Goal: Task Accomplishment & Management: Complete application form

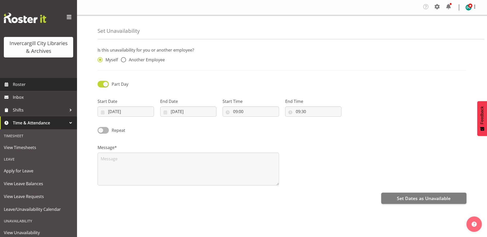
drag, startPoint x: 28, startPoint y: 80, endPoint x: 25, endPoint y: 84, distance: 5.3
click at [28, 80] on link "Roster" at bounding box center [38, 84] width 77 height 13
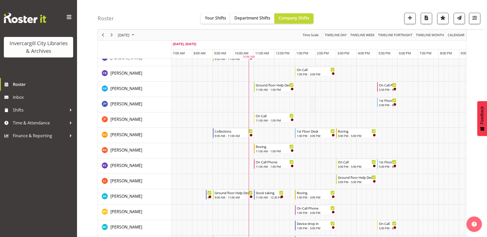
scroll to position [89, 0]
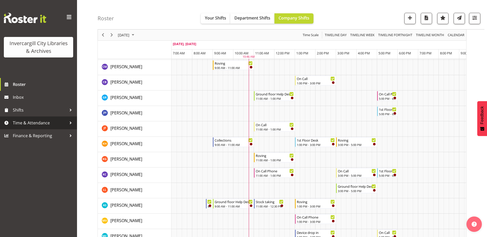
click at [31, 123] on span "Time & Attendance" at bounding box center [40, 123] width 54 height 8
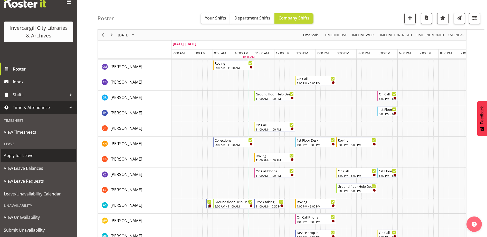
scroll to position [29, 0]
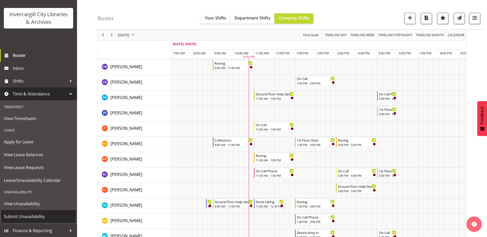
click at [25, 216] on span "Submit Unavailability" at bounding box center [38, 217] width 69 height 8
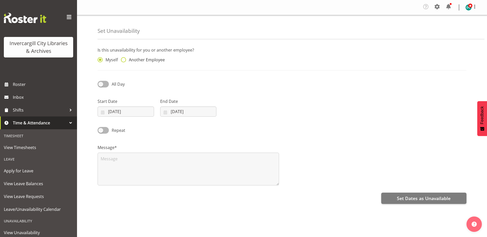
click at [124, 60] on span at bounding box center [123, 59] width 5 height 5
click at [124, 60] on input "Another Employee" at bounding box center [122, 59] width 3 height 3
radio input "true"
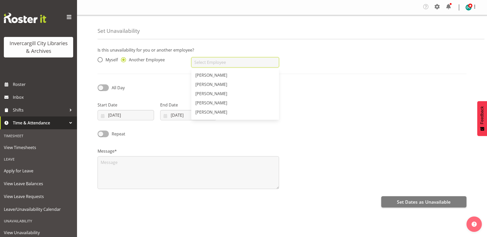
click at [197, 62] on input "text" at bounding box center [234, 62] width 87 height 10
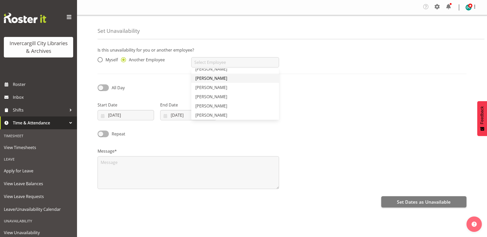
click at [202, 77] on span "[PERSON_NAME]" at bounding box center [211, 78] width 32 height 6
type input "[PERSON_NAME]"
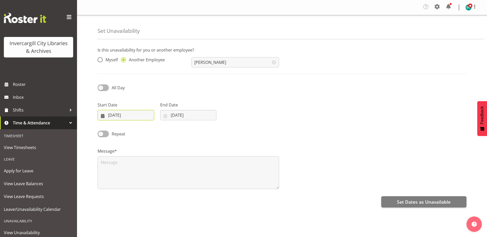
click at [114, 116] on input "03/09/2025" at bounding box center [125, 115] width 56 height 10
click at [117, 168] on span "8" at bounding box center [118, 166] width 2 height 5
type input "08/09/2025"
click at [178, 115] on input "03/09/2025" at bounding box center [188, 115] width 56 height 10
click at [101, 87] on span at bounding box center [102, 87] width 11 height 6
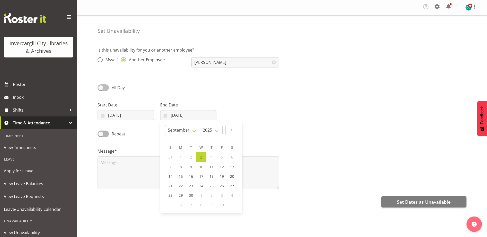
click at [101, 87] on input "All Day" at bounding box center [98, 87] width 3 height 3
checkbox input "true"
select select "10"
select select "46"
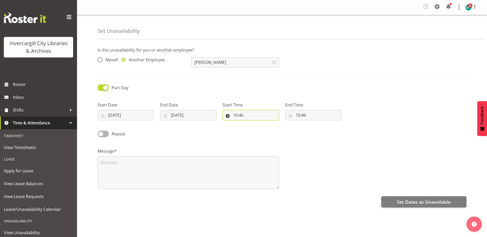
click at [254, 116] on input "10:46" at bounding box center [250, 115] width 56 height 10
click at [259, 130] on select "00 01 02 03 04 05 06 07 08 09 10 11 12 13 14 15 16 17 18 19 20 21 22 23" at bounding box center [258, 128] width 12 height 10
select select "9"
click at [252, 123] on select "00 01 02 03 04 05 06 07 08 09 10 11 12 13 14 15 16 17 18 19 20 21 22 23" at bounding box center [258, 128] width 12 height 10
type input "09:46"
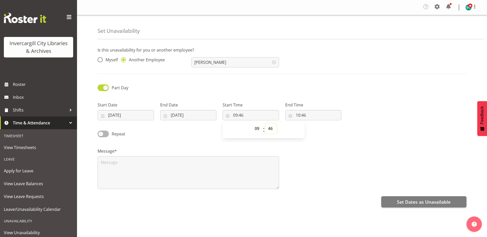
click at [271, 129] on select "00 01 02 03 04 05 06 07 08 09 10 11 12 13 14 15 16 17 18 19 20 21 22 23 24 25 2…" at bounding box center [271, 128] width 12 height 10
drag, startPoint x: 269, startPoint y: 130, endPoint x: 267, endPoint y: 123, distance: 7.5
click at [269, 130] on select "00 01 02 03 04 05 06 07 08 09 10 11 12 13 14 15 16 17 18 19 20 21 22 23 24 25 2…" at bounding box center [271, 128] width 12 height 10
select select "0"
click at [265, 123] on select "00 01 02 03 04 05 06 07 08 09 10 11 12 13 14 15 16 17 18 19 20 21 22 23 24 25 2…" at bounding box center [271, 128] width 12 height 10
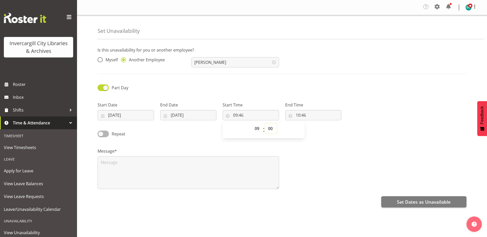
type input "09:00"
click at [298, 113] on input "10:46" at bounding box center [313, 115] width 56 height 10
click at [319, 129] on select "00 01 02 03 04 05 06 07 08 09 10 11 12 13 14 15 16 17 18 19 20 21 22 23" at bounding box center [320, 128] width 12 height 10
select select "9"
click at [314, 123] on select "00 01 02 03 04 05 06 07 08 09 10 11 12 13 14 15 16 17 18 19 20 21 22 23" at bounding box center [320, 128] width 12 height 10
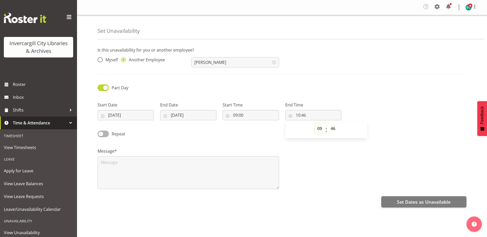
type input "09:46"
click at [332, 130] on select "00 01 02 03 04 05 06 07 08 09 10 11 12 13 14 15 16 17 18 19 20 21 22 23 24 25 2…" at bounding box center [334, 128] width 12 height 10
select select "30"
click at [328, 123] on select "00 01 02 03 04 05 06 07 08 09 10 11 12 13 14 15 16 17 18 19 20 21 22 23 24 25 2…" at bounding box center [334, 128] width 12 height 10
type input "09:30"
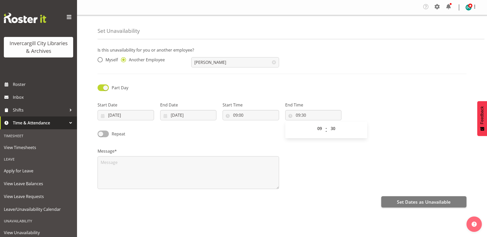
click at [326, 164] on div "Message*" at bounding box center [281, 166] width 375 height 51
click at [101, 134] on span at bounding box center [102, 134] width 11 height 6
click at [101, 134] on input "Repeat" at bounding box center [98, 133] width 3 height 3
checkbox input "true"
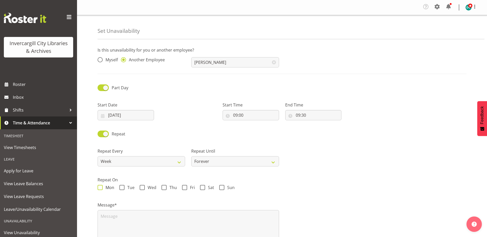
click at [99, 186] on span at bounding box center [99, 187] width 5 height 5
click at [99, 186] on input "Mon" at bounding box center [98, 187] width 3 height 3
checkbox input "true"
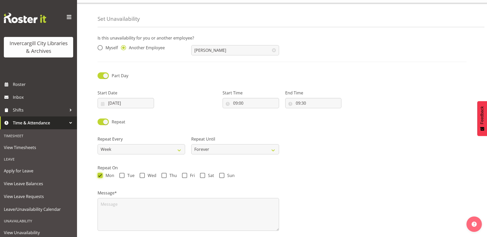
scroll to position [32, 0]
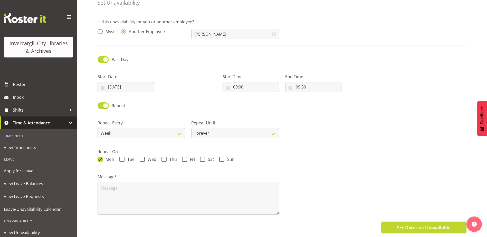
click at [434, 224] on span "Set Dates as Unavailable" at bounding box center [424, 227] width 54 height 7
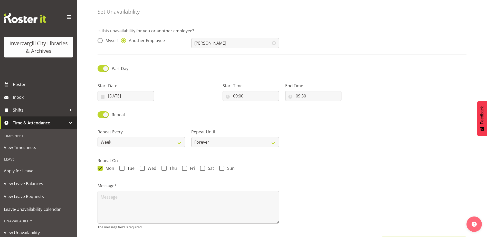
scroll to position [38, 0]
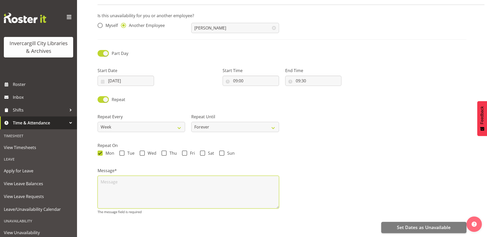
click at [165, 186] on textarea at bounding box center [187, 192] width 181 height 33
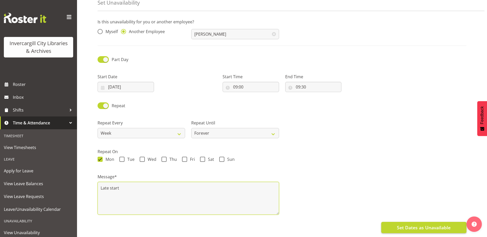
type textarea "Late start"
click at [416, 225] on span "Set Dates as Unavailable" at bounding box center [424, 227] width 54 height 7
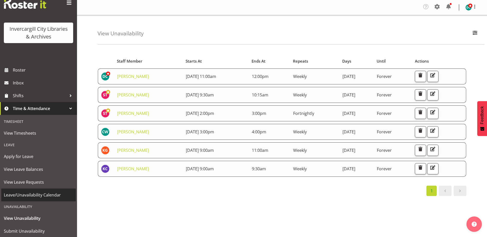
scroll to position [29, 0]
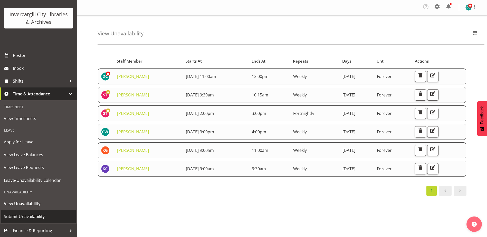
click at [23, 214] on span "Submit Unavailability" at bounding box center [38, 217] width 69 height 8
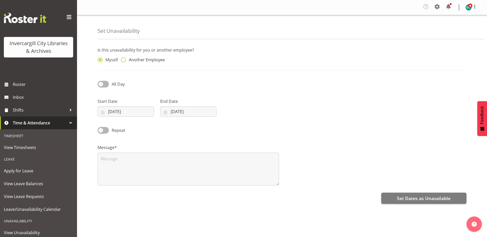
click at [124, 62] on span at bounding box center [123, 59] width 5 height 5
click at [124, 62] on input "Another Employee" at bounding box center [122, 59] width 3 height 3
radio input "true"
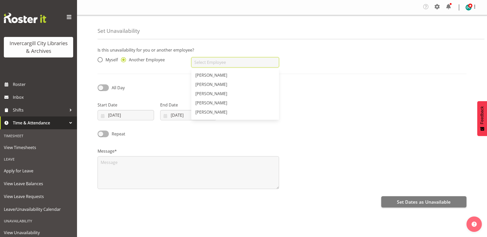
click at [226, 64] on input "text" at bounding box center [234, 62] width 87 height 10
click at [217, 74] on span "[PERSON_NAME]" at bounding box center [211, 75] width 32 height 6
type input "[PERSON_NAME]"
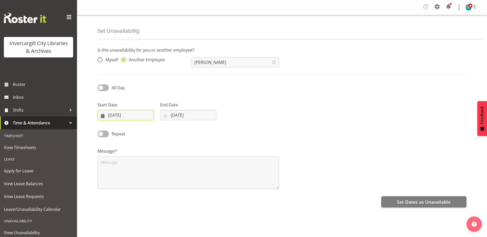
click at [112, 116] on input "[DATE]" at bounding box center [125, 115] width 56 height 10
click at [116, 167] on link "8" at bounding box center [118, 166] width 10 height 9
type input "[DATE]"
click at [174, 116] on input "[DATE]" at bounding box center [188, 115] width 56 height 10
drag, startPoint x: 181, startPoint y: 168, endPoint x: 114, endPoint y: 98, distance: 96.9
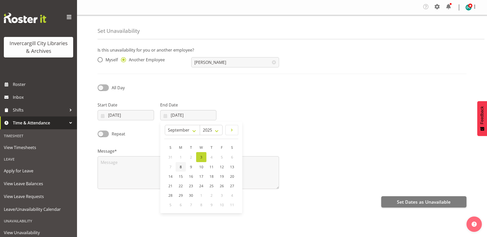
click at [181, 167] on span "8" at bounding box center [181, 166] width 2 height 5
type input "[DATE]"
click at [103, 86] on span at bounding box center [102, 87] width 11 height 6
click at [101, 86] on input "All Day" at bounding box center [98, 87] width 3 height 3
checkbox input "true"
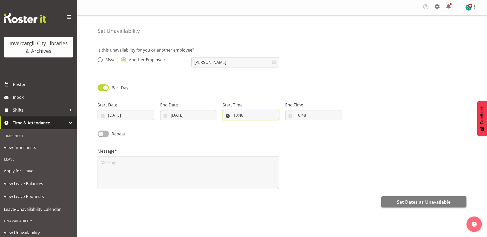
click at [247, 114] on input "10:48" at bounding box center [250, 115] width 56 height 10
click at [221, 75] on link "[PERSON_NAME]" at bounding box center [234, 75] width 87 height 9
click at [274, 62] on span at bounding box center [274, 62] width 10 height 10
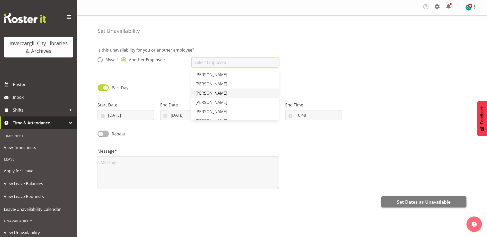
scroll to position [282, 0]
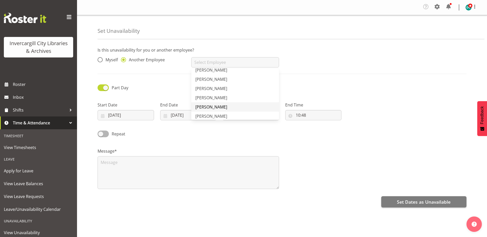
click at [203, 108] on span "[PERSON_NAME]" at bounding box center [211, 107] width 32 height 6
type input "[PERSON_NAME]"
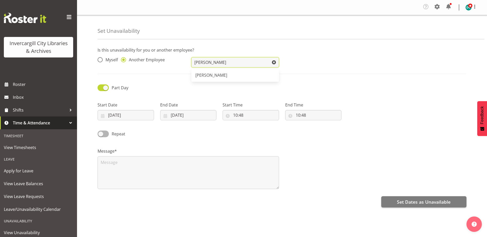
click at [247, 62] on input "[PERSON_NAME]" at bounding box center [234, 62] width 87 height 10
click at [236, 64] on input "[PERSON_NAME]" at bounding box center [234, 62] width 87 height 10
click at [175, 91] on div "Part Day" at bounding box center [140, 87] width 87 height 7
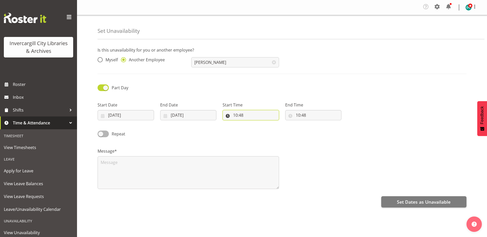
click at [255, 114] on input "10:48" at bounding box center [250, 115] width 56 height 10
click at [270, 128] on select "00 01 02 03 04 05 06 07 08 09 10 11 12 13 14 15 16 17 18 19 20 21 22 23 24 25 2…" at bounding box center [271, 128] width 12 height 10
click at [269, 128] on select "00 01 02 03 04 05 06 07 08 09 10 11 12 13 14 15 16 17 18 19 20 21 22 23 24 25 2…" at bounding box center [271, 128] width 12 height 10
select select "0"
click at [265, 123] on select "00 01 02 03 04 05 06 07 08 09 10 11 12 13 14 15 16 17 18 19 20 21 22 23 24 25 2…" at bounding box center [271, 128] width 12 height 10
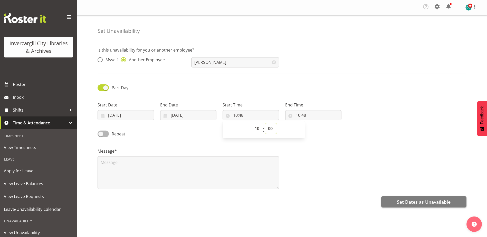
type input "10:00"
click at [308, 117] on input "10:48" at bounding box center [313, 115] width 56 height 10
click at [317, 129] on select "00 01 02 03 04 05 06 07 08 09 10 11 12 13 14 15 16 17 18 19 20 21 22 23" at bounding box center [320, 128] width 12 height 10
select select "11"
click at [314, 123] on select "00 01 02 03 04 05 06 07 08 09 10 11 12 13 14 15 16 17 18 19 20 21 22 23" at bounding box center [320, 128] width 12 height 10
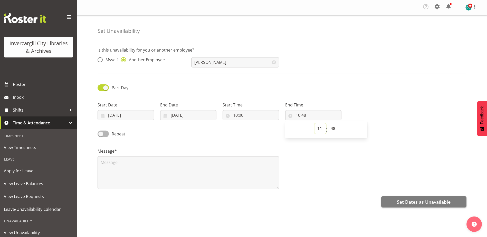
type input "11:48"
click at [333, 129] on select "00 01 02 03 04 05 06 07 08 09 10 11 12 13 14 15 16 17 18 19 20 21 22 23 24 25 2…" at bounding box center [334, 128] width 12 height 10
select select "0"
click at [328, 123] on select "00 01 02 03 04 05 06 07 08 09 10 11 12 13 14 15 16 17 18 19 20 21 22 23 24 25 2…" at bounding box center [334, 128] width 12 height 10
type input "11:00"
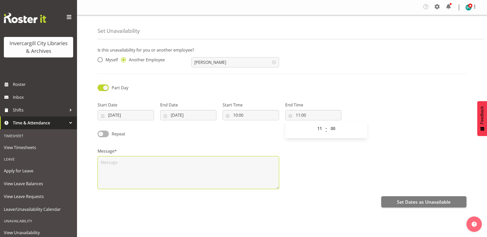
click at [103, 164] on textarea at bounding box center [187, 172] width 181 height 33
click at [104, 165] on textarea at bounding box center [187, 172] width 181 height 33
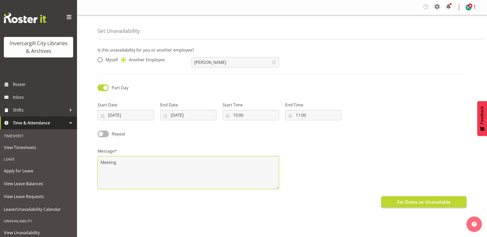
type textarea "Meeting"
click at [420, 204] on span "Set Dates as Unavailable" at bounding box center [424, 202] width 54 height 7
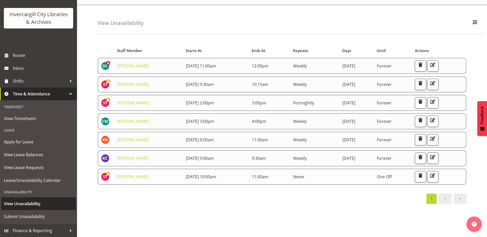
scroll to position [21, 0]
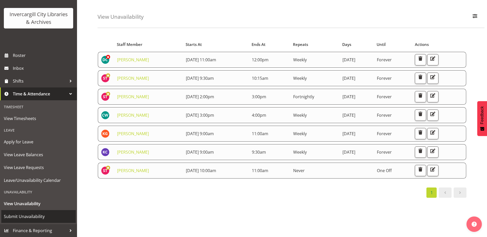
click at [28, 214] on span "Submit Unavailability" at bounding box center [38, 217] width 69 height 8
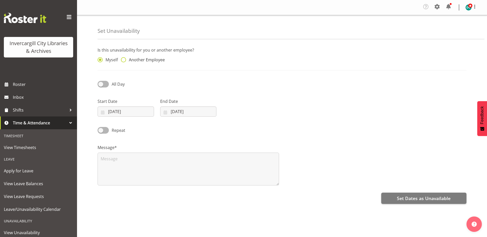
click at [123, 61] on span at bounding box center [123, 59] width 5 height 5
click at [123, 61] on input "Another Employee" at bounding box center [122, 59] width 3 height 3
radio input "true"
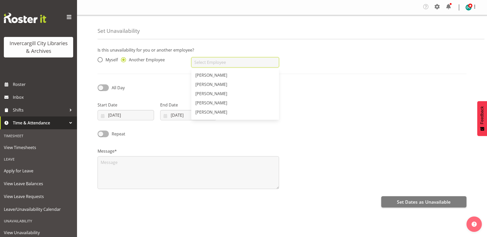
click at [201, 63] on input "text" at bounding box center [234, 62] width 87 height 10
click at [228, 91] on link "[PERSON_NAME]" at bounding box center [234, 93] width 87 height 9
type input "[PERSON_NAME]"
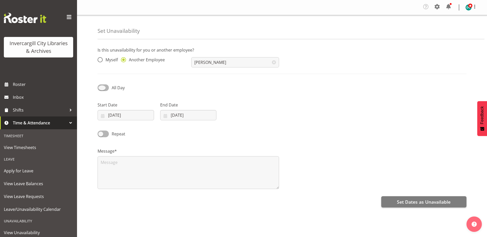
drag, startPoint x: 100, startPoint y: 87, endPoint x: 108, endPoint y: 106, distance: 19.9
click at [101, 88] on span at bounding box center [102, 87] width 11 height 6
click at [101, 88] on input "All Day" at bounding box center [98, 87] width 3 height 3
checkbox input "true"
click at [115, 114] on input "[DATE]" at bounding box center [125, 115] width 56 height 10
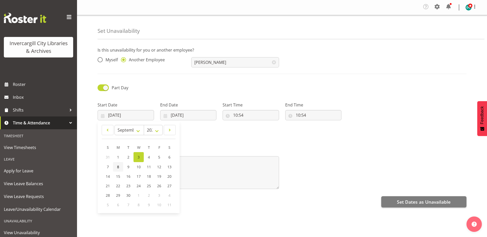
click at [117, 169] on span "8" at bounding box center [118, 166] width 2 height 5
type input "08/09/2025"
click at [178, 116] on input "03/09/2025" at bounding box center [188, 115] width 56 height 10
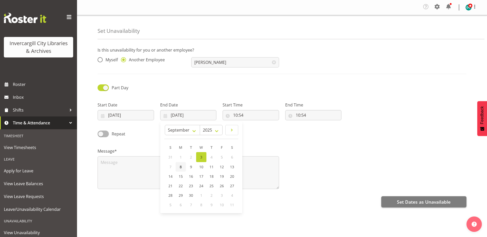
click at [178, 170] on link "8" at bounding box center [180, 166] width 10 height 9
type input "08/09/2025"
click at [241, 117] on input "10:54" at bounding box center [250, 115] width 56 height 10
click at [259, 130] on select "00 01 02 03 04 05 06 07 08 09 10 11 12 13 14 15 16 17 18 19 20 21 22 23" at bounding box center [258, 128] width 12 height 10
select select "13"
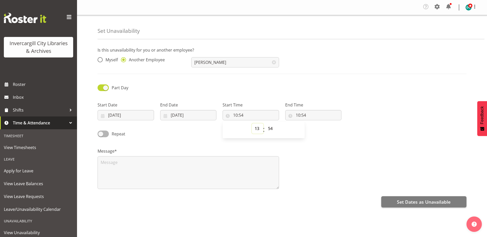
click at [252, 123] on select "00 01 02 03 04 05 06 07 08 09 10 11 12 13 14 15 16 17 18 19 20 21 22 23" at bounding box center [258, 128] width 12 height 10
type input "13:54"
click at [272, 128] on select "00 01 02 03 04 05 06 07 08 09 10 11 12 13 14 15 16 17 18 19 20 21 22 23 24 25 2…" at bounding box center [271, 128] width 12 height 10
select select "0"
click at [265, 123] on select "00 01 02 03 04 05 06 07 08 09 10 11 12 13 14 15 16 17 18 19 20 21 22 23 24 25 2…" at bounding box center [271, 128] width 12 height 10
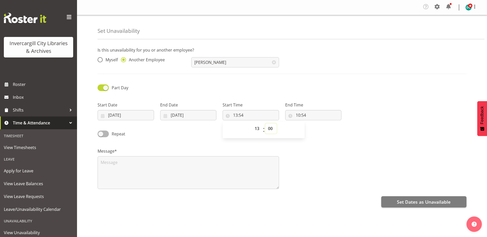
type input "13:00"
click at [297, 117] on input "10:54" at bounding box center [313, 115] width 56 height 10
click at [320, 129] on select "00 01 02 03 04 05 06 07 08 09 10 11 12 13 14 15 16 17 18 19 20 21 22 23" at bounding box center [320, 128] width 12 height 10
select select "16"
click at [314, 123] on select "00 01 02 03 04 05 06 07 08 09 10 11 12 13 14 15 16 17 18 19 20 21 22 23" at bounding box center [320, 128] width 12 height 10
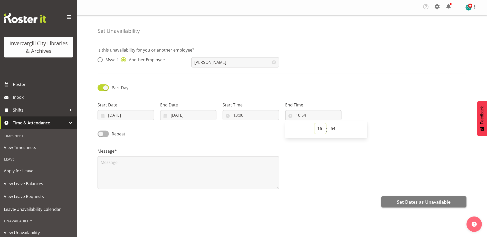
type input "16:54"
click at [332, 129] on select "00 01 02 03 04 05 06 07 08 09 10 11 12 13 14 15 16 17 18 19 20 21 22 23 24 25 2…" at bounding box center [334, 128] width 12 height 10
select select "0"
click at [328, 123] on select "00 01 02 03 04 05 06 07 08 09 10 11 12 13 14 15 16 17 18 19 20 21 22 23 24 25 2…" at bounding box center [334, 128] width 12 height 10
type input "16:00"
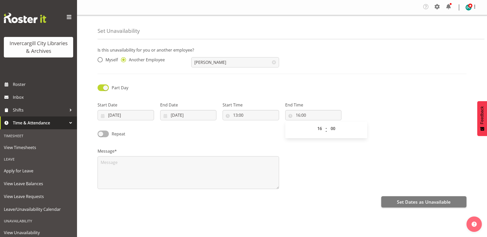
click at [318, 155] on div "Message*" at bounding box center [281, 166] width 375 height 51
click at [170, 171] on textarea at bounding box center [187, 172] width 181 height 33
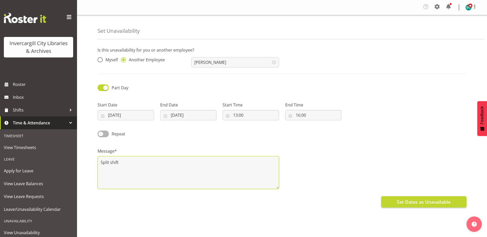
type textarea "Split shift"
click at [400, 203] on span "Set Dates as Unavailable" at bounding box center [424, 202] width 54 height 7
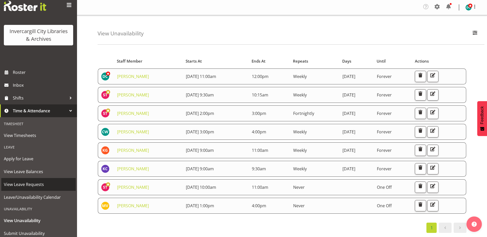
scroll to position [29, 0]
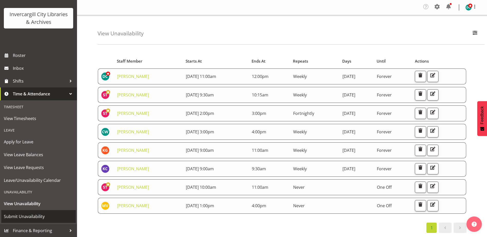
click at [23, 216] on span "Submit Unavailability" at bounding box center [38, 217] width 69 height 8
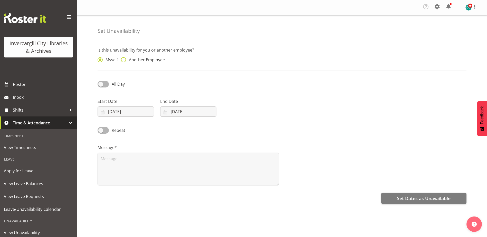
click at [124, 60] on span at bounding box center [123, 59] width 5 height 5
click at [124, 60] on input "Another Employee" at bounding box center [122, 59] width 3 height 3
radio input "true"
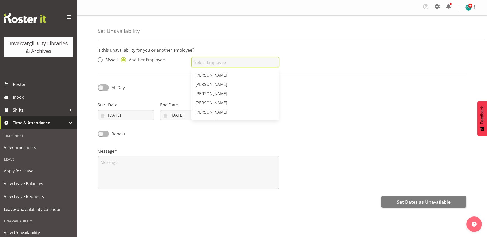
click at [202, 64] on input "text" at bounding box center [234, 62] width 87 height 10
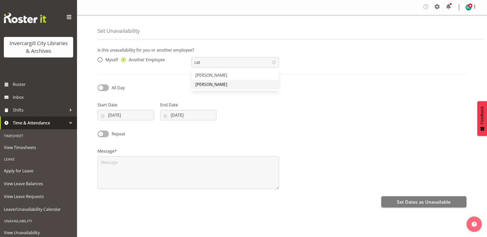
click at [210, 84] on span "[PERSON_NAME]" at bounding box center [211, 85] width 32 height 6
type input "[PERSON_NAME]"
click at [101, 87] on span at bounding box center [102, 87] width 11 height 6
click at [101, 87] on input "All Day" at bounding box center [98, 87] width 3 height 3
checkbox input "true"
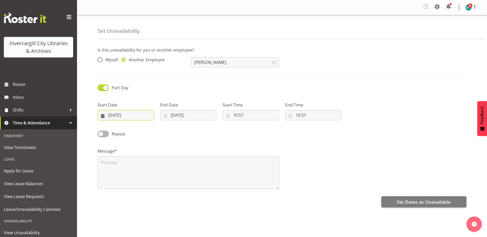
click at [113, 113] on input "03/09/2025" at bounding box center [125, 115] width 56 height 10
click at [127, 168] on span "9" at bounding box center [128, 166] width 2 height 5
type input "09/09/2025"
click at [178, 114] on input "03/09/2025" at bounding box center [188, 115] width 56 height 10
click at [190, 166] on span "9" at bounding box center [191, 166] width 2 height 5
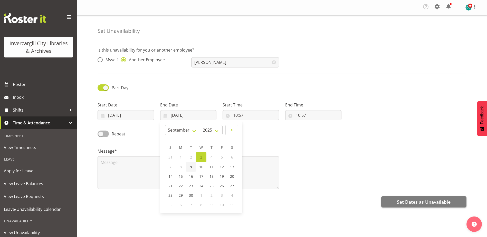
type input "09/09/2025"
click at [236, 115] on input "10:57" at bounding box center [250, 115] width 56 height 10
click at [255, 127] on select "00 01 02 03 04 05 06 07 08 09 10 11 12 13 14 15 16 17 18 19 20 21 22 23" at bounding box center [258, 128] width 12 height 10
select select "13"
click at [252, 123] on select "00 01 02 03 04 05 06 07 08 09 10 11 12 13 14 15 16 17 18 19 20 21 22 23" at bounding box center [258, 128] width 12 height 10
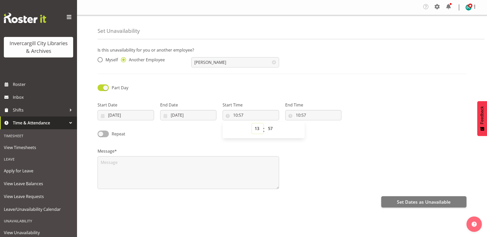
type input "13:57"
drag, startPoint x: 270, startPoint y: 130, endPoint x: 263, endPoint y: 111, distance: 20.5
click at [270, 130] on select "00 01 02 03 04 05 06 07 08 09 10 11 12 13 14 15 16 17 18 19 20 21 22 23 24 25 2…" at bounding box center [271, 128] width 12 height 10
select select "30"
click at [265, 123] on select "00 01 02 03 04 05 06 07 08 09 10 11 12 13 14 15 16 17 18 19 20 21 22 23 24 25 2…" at bounding box center [271, 128] width 12 height 10
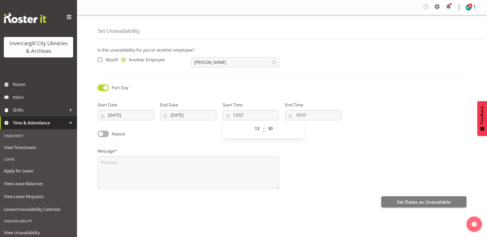
type input "13:30"
click at [299, 114] on input "10:57" at bounding box center [313, 115] width 56 height 10
click at [321, 126] on select "00 01 02 03 04 05 06 07 08 09 10 11 12 13 14 15 16 17 18 19 20 21 22 23" at bounding box center [320, 128] width 12 height 10
select select "14"
click at [314, 123] on select "00 01 02 03 04 05 06 07 08 09 10 11 12 13 14 15 16 17 18 19 20 21 22 23" at bounding box center [320, 128] width 12 height 10
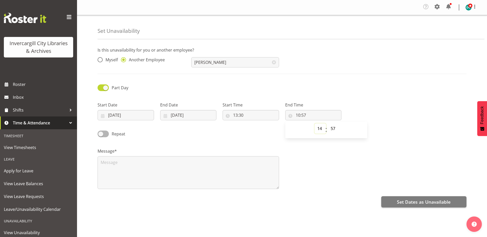
type input "14:57"
click at [334, 126] on select "00 01 02 03 04 05 06 07 08 09 10 11 12 13 14 15 16 17 18 19 20 21 22 23 24 25 2…" at bounding box center [334, 128] width 12 height 10
select select "30"
click at [328, 123] on select "00 01 02 03 04 05 06 07 08 09 10 11 12 13 14 15 16 17 18 19 20 21 22 23 24 25 2…" at bounding box center [334, 128] width 12 height 10
type input "14:30"
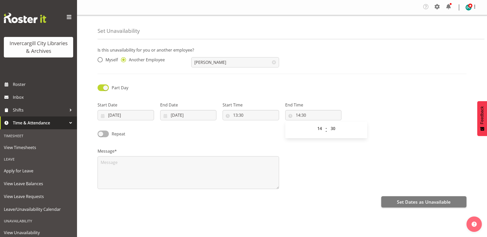
click at [209, 135] on div "Repeat" at bounding box center [281, 131] width 375 height 17
click at [113, 163] on textarea at bounding box center [187, 172] width 181 height 33
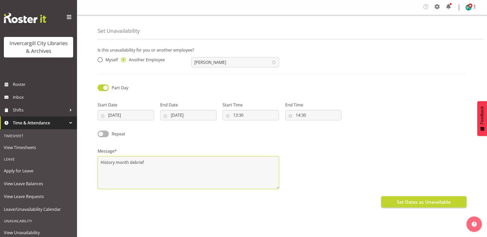
type textarea "History month debrief"
click at [414, 204] on span "Set Dates as Unavailable" at bounding box center [424, 202] width 54 height 7
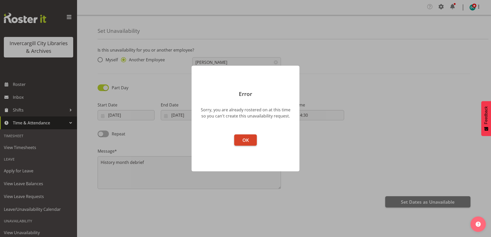
click at [249, 141] on button "OK" at bounding box center [245, 139] width 23 height 11
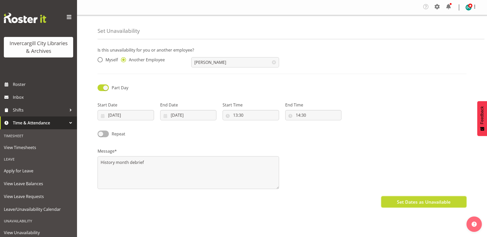
click at [419, 203] on span "Set Dates as Unavailable" at bounding box center [424, 202] width 54 height 7
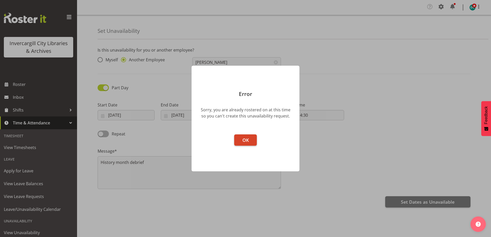
click at [245, 143] on span "OK" at bounding box center [245, 140] width 6 height 6
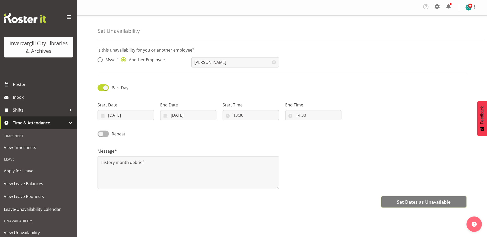
click at [423, 203] on span "Set Dates as Unavailable" at bounding box center [424, 202] width 54 height 7
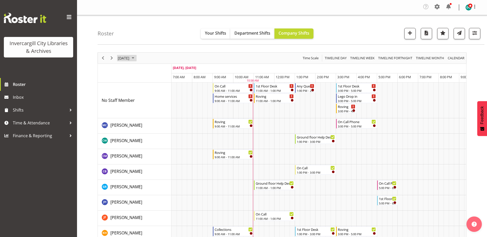
click at [130, 57] on span "[DATE]" at bounding box center [123, 58] width 13 height 6
click at [139, 96] on span "9" at bounding box center [140, 97] width 8 height 8
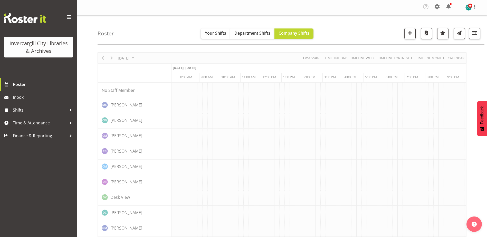
scroll to position [0, 13]
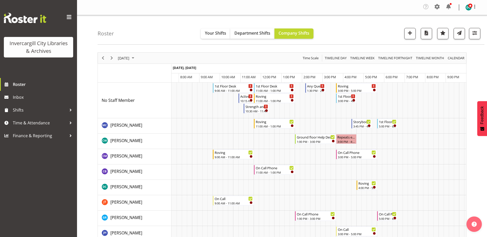
scroll to position [0, 13]
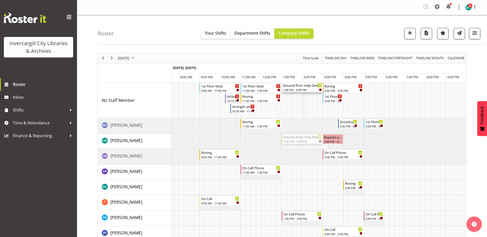
drag, startPoint x: 302, startPoint y: 138, endPoint x: 306, endPoint y: 116, distance: 22.9
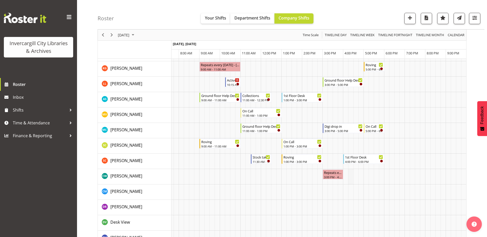
scroll to position [231, 0]
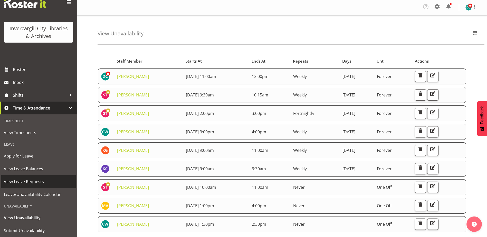
scroll to position [29, 0]
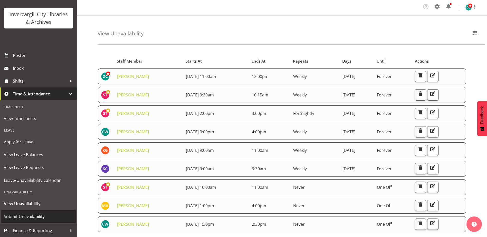
click at [19, 217] on span "Submit Unavailability" at bounding box center [38, 217] width 69 height 8
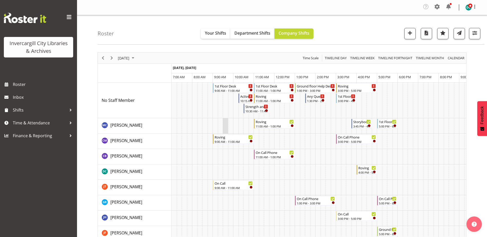
click at [225, 126] on td "Timeline Day of September 9, 2025" at bounding box center [225, 125] width 5 height 15
click at [217, 126] on td "Timeline Day of September 9, 2025" at bounding box center [214, 125] width 5 height 15
click at [28, 123] on span "Time & Attendance" at bounding box center [40, 123] width 54 height 8
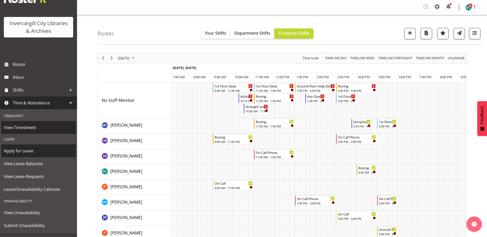
scroll to position [29, 0]
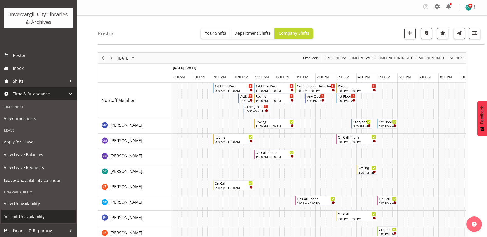
click at [19, 218] on span "Submit Unavailability" at bounding box center [38, 217] width 69 height 8
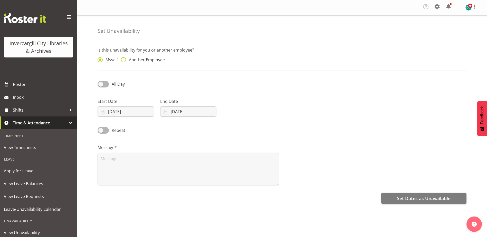
click at [125, 61] on span at bounding box center [123, 59] width 5 height 5
click at [124, 61] on input "Another Employee" at bounding box center [122, 59] width 3 height 3
radio input "true"
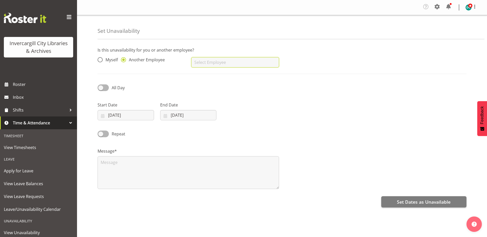
click at [205, 63] on input "text" at bounding box center [234, 62] width 87 height 10
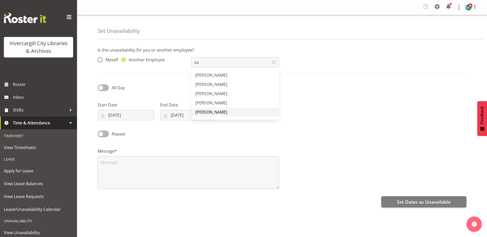
click at [210, 113] on span "[PERSON_NAME]" at bounding box center [211, 112] width 32 height 6
type input "[PERSON_NAME]"
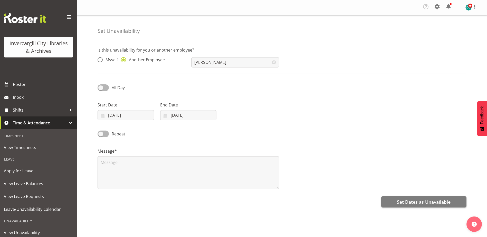
click at [97, 87] on div "All Day" at bounding box center [141, 85] width 94 height 17
click at [100, 89] on span at bounding box center [102, 87] width 11 height 6
click at [100, 89] on input "All Day" at bounding box center [98, 87] width 3 height 3
checkbox input "true"
click at [121, 116] on input "[DATE]" at bounding box center [125, 115] width 56 height 10
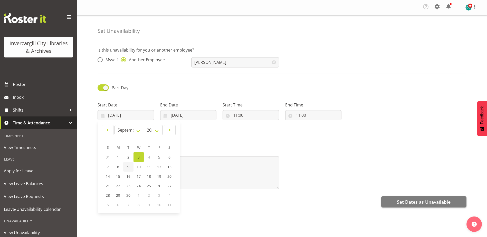
click at [130, 166] on link "9" at bounding box center [128, 166] width 10 height 9
type input "[DATE]"
click at [177, 114] on input "[DATE]" at bounding box center [188, 115] width 56 height 10
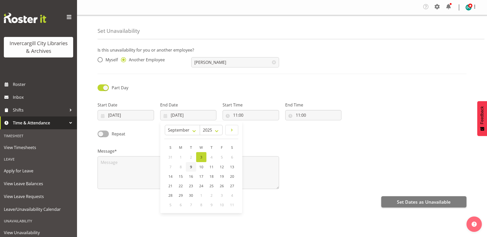
drag, startPoint x: 192, startPoint y: 168, endPoint x: 193, endPoint y: 163, distance: 4.8
click at [192, 167] on span "9" at bounding box center [191, 166] width 2 height 5
type input "09/09/2025"
click at [246, 112] on input "11:00" at bounding box center [250, 115] width 56 height 10
click at [258, 128] on select "00 01 02 03 04 05 06 07 08 09 10 11 12 13 14 15 16 17 18 19 20 21 22 23" at bounding box center [258, 128] width 12 height 10
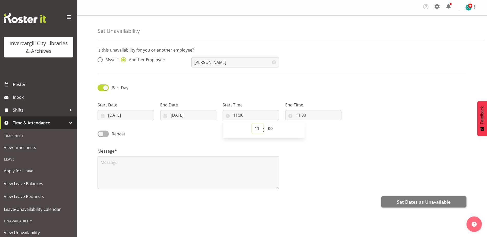
select select "15"
click at [252, 123] on select "00 01 02 03 04 05 06 07 08 09 10 11 12 13 14 15 16 17 18 19 20 21 22 23" at bounding box center [258, 128] width 12 height 10
type input "15:00"
click at [269, 126] on select "00 01 02 03 04 05 06 07 08 09 10 11 12 13 14 15 16 17 18 19 20 21 22 23 24 25 2…" at bounding box center [271, 128] width 12 height 10
select select "30"
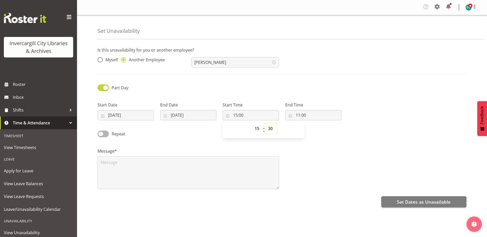
click at [265, 123] on select "00 01 02 03 04 05 06 07 08 09 10 11 12 13 14 15 16 17 18 19 20 21 22 23 24 25 2…" at bounding box center [271, 128] width 12 height 10
type input "15:30"
drag, startPoint x: 344, startPoint y: 137, endPoint x: 316, endPoint y: 120, distance: 32.7
click at [344, 136] on div "Repeat" at bounding box center [281, 131] width 375 height 17
click at [303, 114] on input "11:00" at bounding box center [313, 115] width 56 height 10
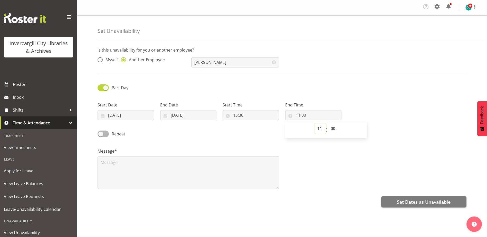
click at [317, 128] on select "00 01 02 03 04 05 06 07 08 09 10 11 12 13 14 15 16 17 18 19 20 21 22 23" at bounding box center [320, 128] width 12 height 10
select select "16"
click at [314, 123] on select "00 01 02 03 04 05 06 07 08 09 10 11 12 13 14 15 16 17 18 19 20 21 22 23" at bounding box center [320, 128] width 12 height 10
type input "16:00"
click at [335, 128] on select "00 01 02 03 04 05 06 07 08 09 10 11 12 13 14 15 16 17 18 19 20 21 22 23 24 25 2…" at bounding box center [334, 128] width 12 height 10
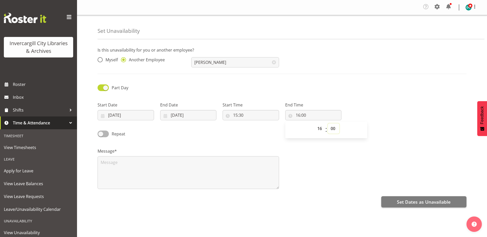
select select "30"
click at [328, 123] on select "00 01 02 03 04 05 06 07 08 09 10 11 12 13 14 15 16 17 18 19 20 21 22 23 24 25 2…" at bounding box center [334, 128] width 12 height 10
type input "16:30"
click at [320, 163] on div "Message*" at bounding box center [281, 166] width 375 height 51
click at [394, 201] on button "Set Dates as Unavailable" at bounding box center [423, 201] width 85 height 11
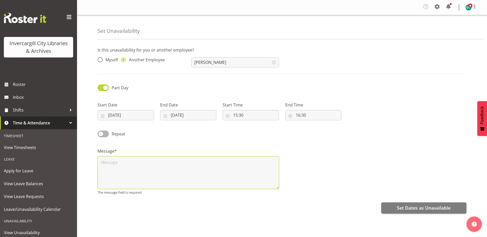
click at [116, 169] on textarea at bounding box center [187, 172] width 181 height 33
click at [106, 166] on textarea at bounding box center [187, 172] width 181 height 33
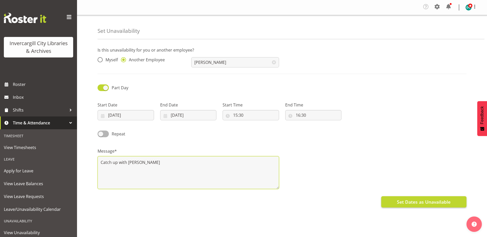
type textarea "Catch up with Katie"
click at [421, 201] on span "Set Dates as Unavailable" at bounding box center [424, 202] width 54 height 7
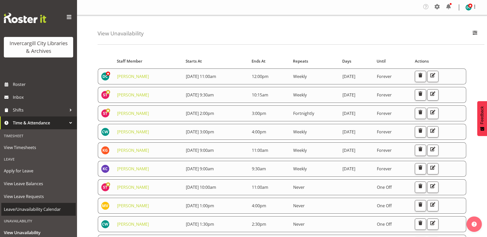
scroll to position [29, 0]
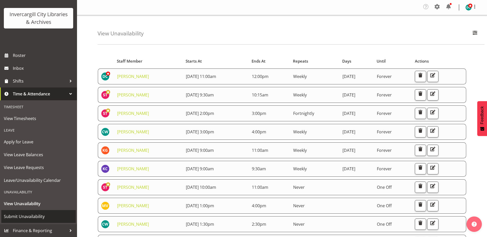
click at [20, 214] on span "Submit Unavailability" at bounding box center [38, 217] width 69 height 8
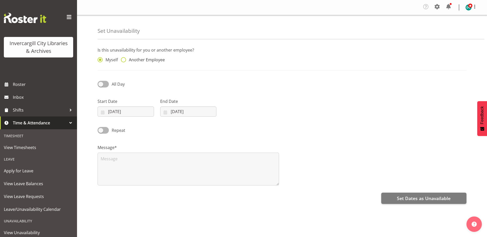
click at [123, 60] on span at bounding box center [123, 59] width 5 height 5
click at [123, 60] on input "Another Employee" at bounding box center [122, 59] width 3 height 3
radio input "true"
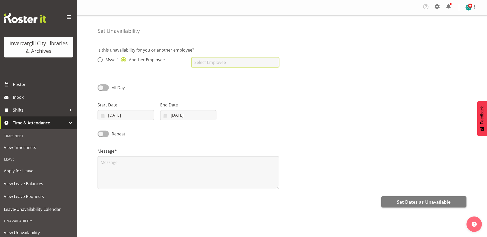
click at [201, 61] on input "text" at bounding box center [234, 62] width 87 height 10
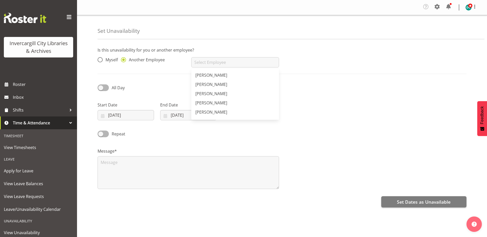
click at [209, 76] on span "[PERSON_NAME]" at bounding box center [211, 75] width 32 height 6
type input "[PERSON_NAME]"
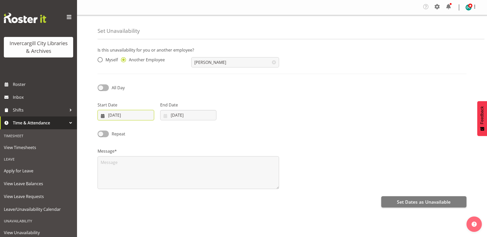
click at [113, 114] on input "[DATE]" at bounding box center [125, 115] width 56 height 10
click at [127, 167] on span "9" at bounding box center [128, 166] width 2 height 5
type input "[DATE]"
click at [179, 117] on input "03/09/2025" at bounding box center [188, 115] width 56 height 10
click at [102, 89] on span at bounding box center [102, 87] width 11 height 6
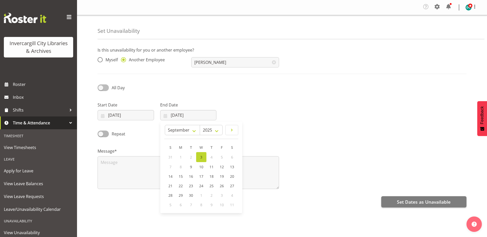
click at [101, 89] on input "All Day" at bounding box center [98, 87] width 3 height 3
checkbox input "true"
select select "11"
select select "2"
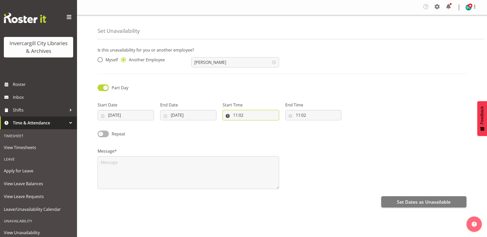
click at [237, 116] on input "11:02" at bounding box center [250, 115] width 56 height 10
click at [258, 129] on select "00 01 02 03 04 05 06 07 08 09 10 11 12 13 14 15 16 17 18 19 20 21 22 23" at bounding box center [258, 128] width 12 height 10
select select "9"
click at [252, 123] on select "00 01 02 03 04 05 06 07 08 09 10 11 12 13 14 15 16 17 18 19 20 21 22 23" at bounding box center [258, 128] width 12 height 10
type input "09:02"
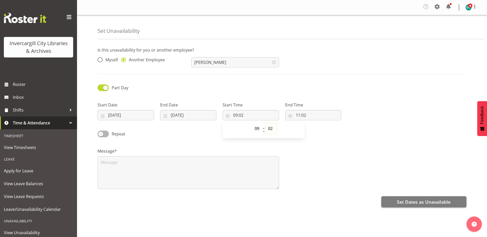
click at [269, 129] on select "00 01 02 03 04 05 06 07 08 09 10 11 12 13 14 15 16 17 18 19 20 21 22 23 24 25 2…" at bounding box center [271, 128] width 12 height 10
select select "30"
click at [265, 123] on select "00 01 02 03 04 05 06 07 08 09 10 11 12 13 14 15 16 17 18 19 20 21 22 23 24 25 2…" at bounding box center [271, 128] width 12 height 10
type input "09:30"
click at [270, 129] on select "00 01 02 03 04 05 06 07 08 09 10 11 12 13 14 15 16 17 18 19 20 21 22 23 24 25 2…" at bounding box center [271, 128] width 12 height 10
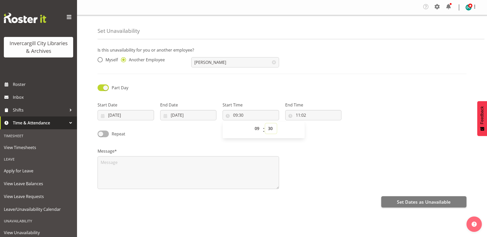
select select "0"
click at [265, 123] on select "00 01 02 03 04 05 06 07 08 09 10 11 12 13 14 15 16 17 18 19 20 21 22 23 24 25 2…" at bounding box center [271, 128] width 12 height 10
type input "09:00"
click at [299, 115] on input "11:02" at bounding box center [313, 115] width 56 height 10
click at [320, 128] on select "00 01 02 03 04 05 06 07 08 09 10 11 12 13 14 15 16 17 18 19 20 21 22 23" at bounding box center [320, 128] width 12 height 10
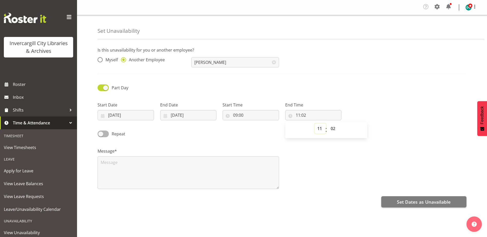
select select "10"
click at [314, 123] on select "00 01 02 03 04 05 06 07 08 09 10 11 12 13 14 15 16 17 18 19 20 21 22 23" at bounding box center [320, 128] width 12 height 10
type input "10:02"
click at [330, 129] on select "00 01 02 03 04 05 06 07 08 09 10 11 12 13 14 15 16 17 18 19 20 21 22 23 24 25 2…" at bounding box center [334, 128] width 12 height 10
select select "0"
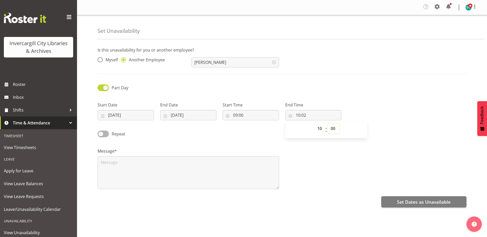
click at [328, 123] on select "00 01 02 03 04 05 06 07 08 09 10 11 12 13 14 15 16 17 18 19 20 21 22 23 24 25 2…" at bounding box center [334, 128] width 12 height 10
type input "10:00"
click at [116, 163] on textarea at bounding box center [187, 172] width 181 height 33
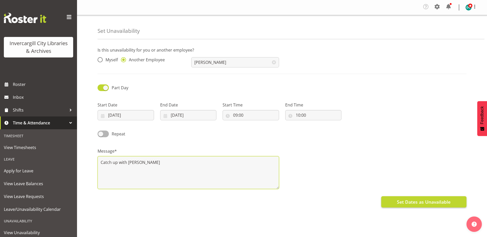
type textarea "Catch up with Saniya"
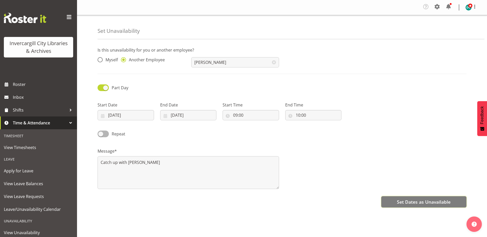
click at [417, 203] on span "Set Dates as Unavailable" at bounding box center [424, 202] width 54 height 7
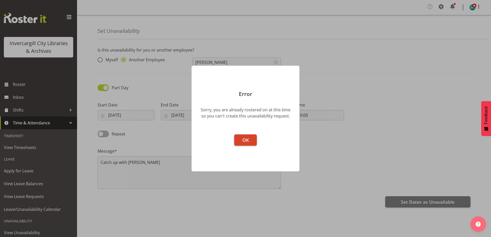
click at [240, 143] on button "OK" at bounding box center [245, 139] width 23 height 11
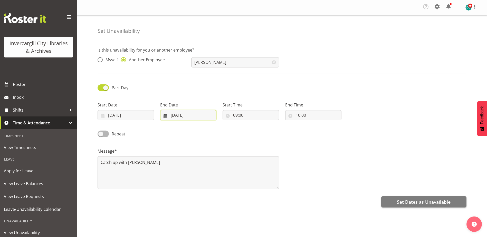
click at [177, 114] on input "[DATE]" at bounding box center [188, 115] width 56 height 10
click at [188, 168] on link "9" at bounding box center [191, 166] width 10 height 9
type input "[DATE]"
click at [286, 139] on div "Repeat" at bounding box center [281, 131] width 375 height 17
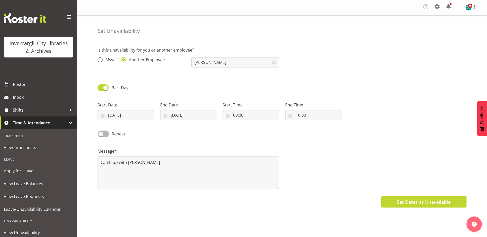
click at [407, 204] on span "Set Dates as Unavailable" at bounding box center [424, 202] width 54 height 7
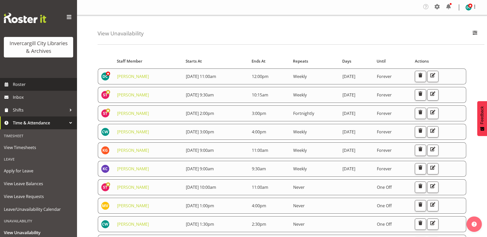
click at [23, 83] on span "Roster" at bounding box center [44, 85] width 62 height 8
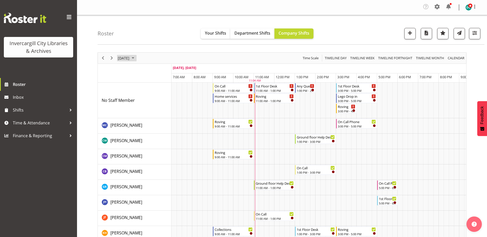
click at [130, 57] on span "September 3, 2025" at bounding box center [123, 58] width 13 height 6
drag, startPoint x: 140, startPoint y: 96, endPoint x: 188, endPoint y: 120, distance: 52.6
click at [140, 96] on span "9" at bounding box center [140, 97] width 8 height 8
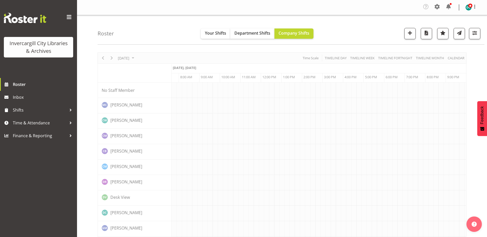
scroll to position [0, 13]
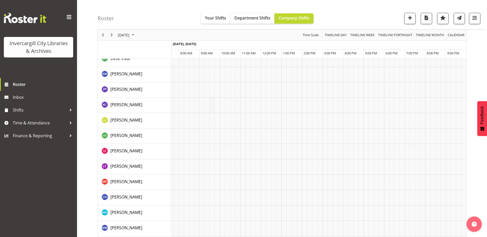
scroll to position [382, 0]
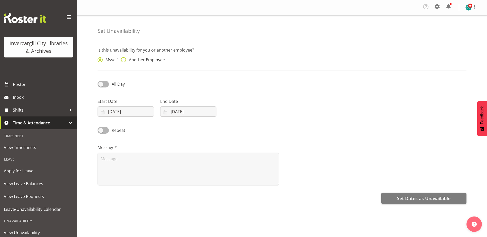
click at [123, 60] on span at bounding box center [123, 59] width 5 height 5
click at [123, 60] on input "Another Employee" at bounding box center [122, 59] width 3 height 3
radio input "true"
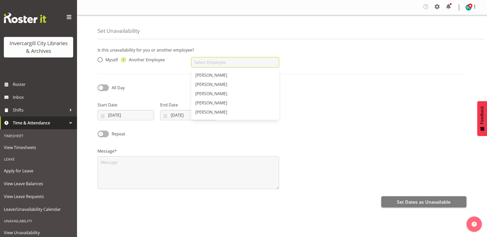
click at [198, 63] on input "text" at bounding box center [234, 62] width 87 height 10
click at [102, 60] on span at bounding box center [99, 59] width 5 height 5
click at [101, 60] on input "Myself" at bounding box center [98, 59] width 3 height 3
radio input "true"
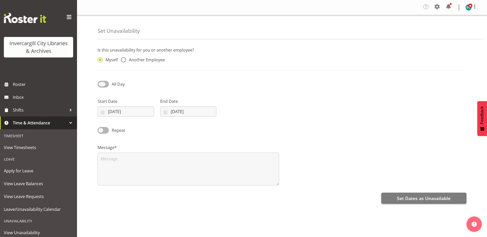
drag, startPoint x: 102, startPoint y: 86, endPoint x: 103, endPoint y: 90, distance: 4.2
click at [103, 90] on div "All Day" at bounding box center [141, 82] width 94 height 17
click at [102, 84] on span at bounding box center [102, 84] width 11 height 6
click at [101, 84] on input "All Day" at bounding box center [98, 83] width 3 height 3
checkbox input "true"
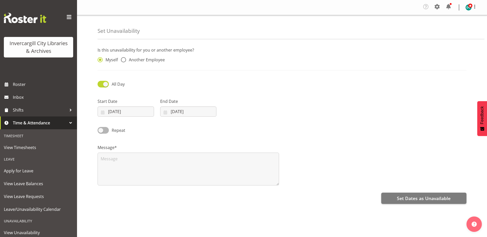
select select "11"
select select "4"
click at [125, 110] on input "[DATE]" at bounding box center [125, 111] width 56 height 10
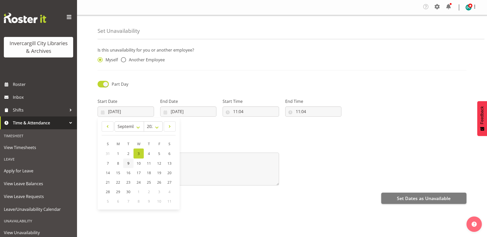
drag, startPoint x: 128, startPoint y: 163, endPoint x: 170, endPoint y: 139, distance: 48.5
click at [128, 164] on span "9" at bounding box center [128, 163] width 2 height 5
type input "[DATE]"
click at [195, 111] on input "[DATE]" at bounding box center [188, 111] width 56 height 10
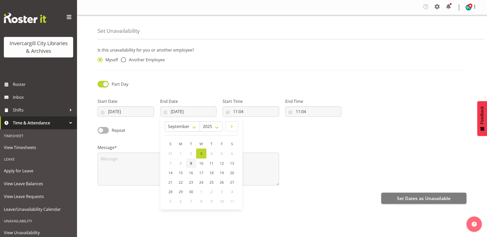
click at [188, 165] on link "9" at bounding box center [191, 163] width 10 height 9
type input "[DATE]"
click at [247, 113] on input "11:04" at bounding box center [250, 111] width 56 height 10
click at [256, 128] on select "00 01 02 03 04 05 06 07 08 09 10 11 12 13 14 15 16 17 18 19 20 21 22 23" at bounding box center [258, 125] width 12 height 10
select select "15"
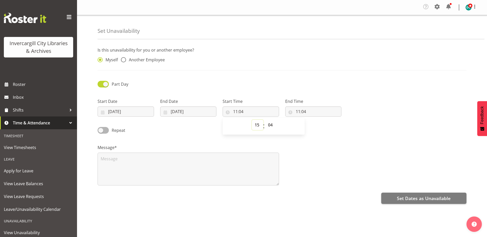
click at [252, 120] on select "00 01 02 03 04 05 06 07 08 09 10 11 12 13 14 15 16 17 18 19 20 21 22 23" at bounding box center [258, 125] width 12 height 10
type input "15:04"
click at [271, 125] on select "00 01 02 03 04 05 06 07 08 09 10 11 12 13 14 15 16 17 18 19 20 21 22 23 24 25 2…" at bounding box center [271, 125] width 12 height 10
select select "0"
click at [265, 120] on select "00 01 02 03 04 05 06 07 08 09 10 11 12 13 14 15 16 17 18 19 20 21 22 23 24 25 2…" at bounding box center [271, 125] width 12 height 10
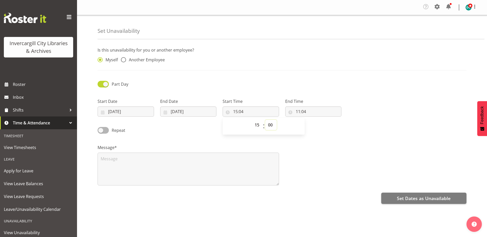
type input "15:00"
click at [297, 113] on input "11:04" at bounding box center [313, 111] width 56 height 10
click at [321, 125] on select "00 01 02 03 04 05 06 07 08 09 10 11 12 13 14 15 16 17 18 19 20 21 22 23" at bounding box center [320, 125] width 12 height 10
click at [334, 126] on select "00 01 02 03 04 05 06 07 08 09 10 11 12 13 14 15 16 17 18 19 20 21 22 23 24 25 2…" at bounding box center [334, 125] width 12 height 10
select select "0"
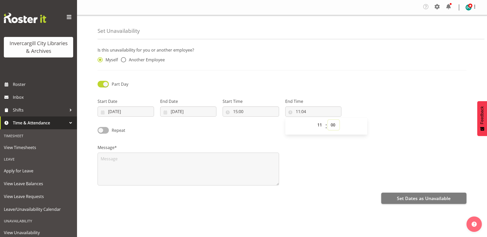
click at [328, 120] on select "00 01 02 03 04 05 06 07 08 09 10 11 12 13 14 15 16 17 18 19 20 21 22 23 24 25 2…" at bounding box center [334, 125] width 12 height 10
type input "11:00"
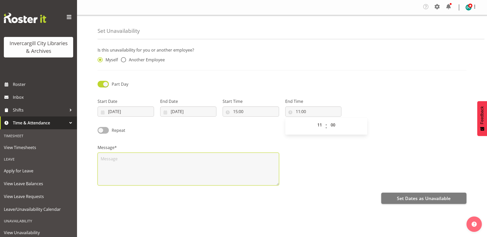
drag, startPoint x: 129, startPoint y: 159, endPoint x: 126, endPoint y: 154, distance: 5.2
click at [129, 159] on textarea at bounding box center [187, 169] width 181 height 33
type textarea "Catch up with Catherine"
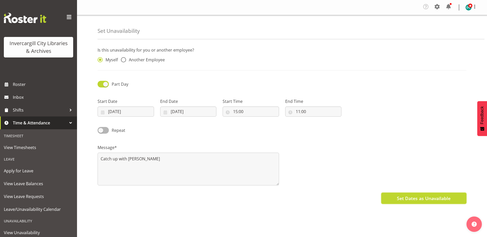
click at [434, 200] on span "Set Dates as Unavailable" at bounding box center [424, 198] width 54 height 7
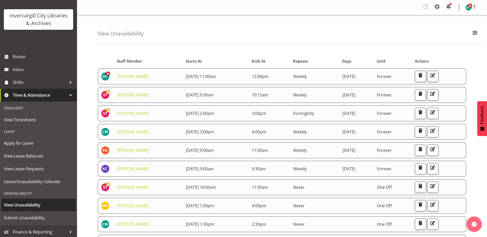
scroll to position [29, 0]
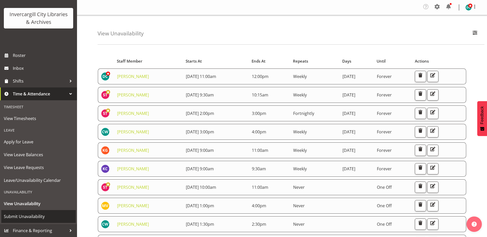
click at [21, 217] on span "Submit Unavailability" at bounding box center [38, 217] width 69 height 8
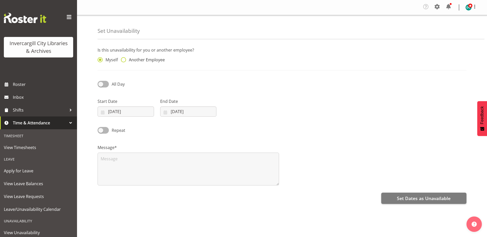
click at [123, 58] on span at bounding box center [123, 59] width 5 height 5
click at [123, 58] on input "Another Employee" at bounding box center [122, 59] width 3 height 3
radio input "true"
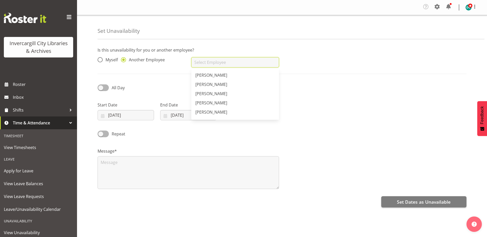
click at [202, 63] on input "text" at bounding box center [234, 62] width 87 height 10
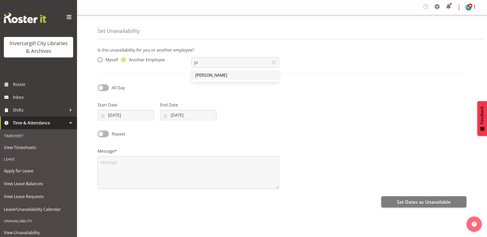
click at [208, 76] on span "[PERSON_NAME]" at bounding box center [211, 75] width 32 height 6
type input "[PERSON_NAME]"
click at [103, 86] on span at bounding box center [102, 87] width 11 height 6
click at [101, 86] on input "All Day" at bounding box center [98, 87] width 3 height 3
checkbox input "true"
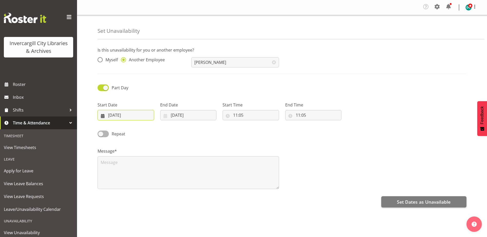
click at [107, 112] on input "[DATE]" at bounding box center [125, 115] width 56 height 10
click at [127, 167] on span "9" at bounding box center [128, 166] width 2 height 5
type input "[DATE]"
click at [173, 117] on input "[DATE]" at bounding box center [188, 115] width 56 height 10
click at [190, 168] on span "9" at bounding box center [191, 166] width 2 height 5
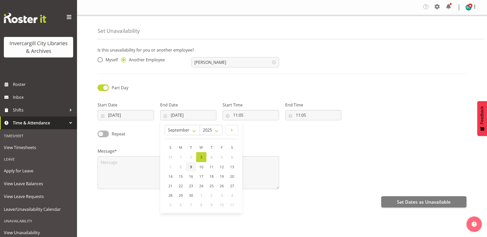
type input "[DATE]"
click at [240, 115] on input "11:05" at bounding box center [250, 115] width 56 height 10
click at [259, 129] on select "00 01 02 03 04 05 06 07 08 09 10 11 12 13 14 15 16 17 18 19 20 21 22 23" at bounding box center [258, 128] width 12 height 10
select select "9"
click at [252, 123] on select "00 01 02 03 04 05 06 07 08 09 10 11 12 13 14 15 16 17 18 19 20 21 22 23" at bounding box center [258, 128] width 12 height 10
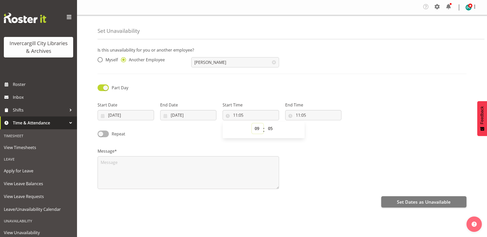
type input "09:05"
click at [268, 129] on select "00 01 02 03 04 05 06 07 08 09 10 11 12 13 14 15 16 17 18 19 20 21 22 23 24 25 2…" at bounding box center [271, 128] width 12 height 10
select select "15"
click at [265, 123] on select "00 01 02 03 04 05 06 07 08 09 10 11 12 13 14 15 16 17 18 19 20 21 22 23 24 25 2…" at bounding box center [271, 128] width 12 height 10
type input "09:15"
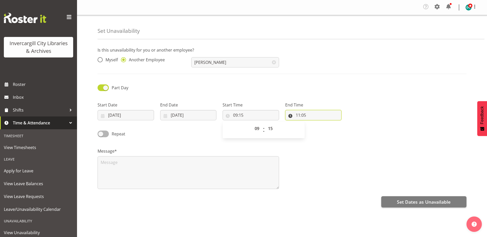
click at [299, 114] on input "11:05" at bounding box center [313, 115] width 56 height 10
click at [318, 130] on select "00 01 02 03 04 05 06 07 08 09 10 11 12 13 14 15 16 17 18 19 20 21 22 23" at bounding box center [320, 128] width 12 height 10
select select "10"
click at [314, 123] on select "00 01 02 03 04 05 06 07 08 09 10 11 12 13 14 15 16 17 18 19 20 21 22 23" at bounding box center [320, 128] width 12 height 10
type input "10:05"
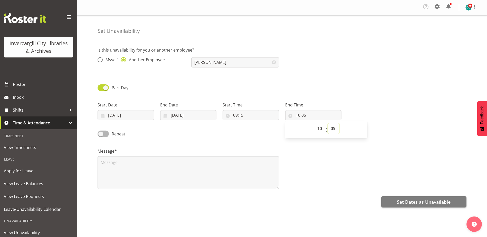
drag, startPoint x: 334, startPoint y: 124, endPoint x: 333, endPoint y: 128, distance: 3.7
click at [333, 128] on select "00 01 02 03 04 05 06 07 08 09 10 11 12 13 14 15 16 17 18 19 20 21 22 23 24 25 2…" at bounding box center [334, 128] width 12 height 10
select select "15"
click at [328, 123] on select "00 01 02 03 04 05 06 07 08 09 10 11 12 13 14 15 16 17 18 19 20 21 22 23 24 25 2…" at bounding box center [334, 128] width 12 height 10
type input "10:15"
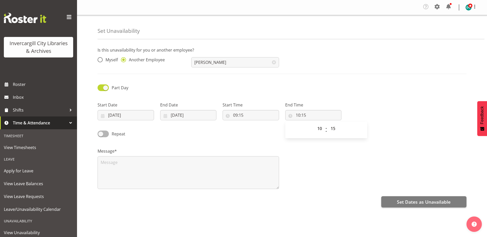
drag, startPoint x: 248, startPoint y: 141, endPoint x: 175, endPoint y: 147, distance: 73.1
click at [248, 141] on div "Message*" at bounding box center [188, 166] width 188 height 51
click at [123, 160] on textarea at bounding box center [187, 172] width 181 height 33
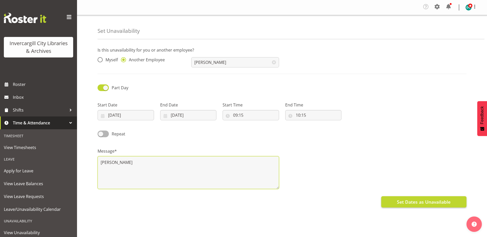
type textarea "Joanne"
click at [404, 204] on span "Set Dates as Unavailable" at bounding box center [424, 202] width 54 height 7
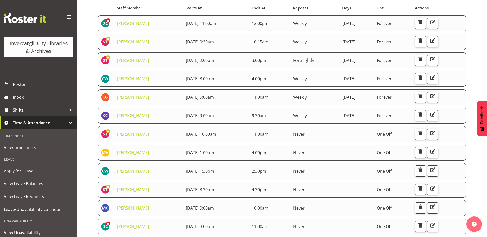
scroll to position [102, 0]
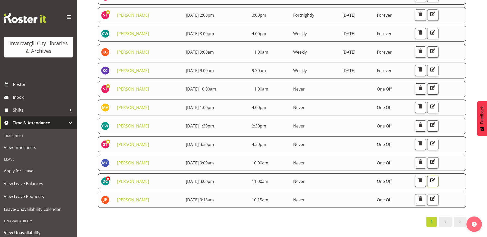
click at [438, 176] on button "button" at bounding box center [432, 181] width 11 height 11
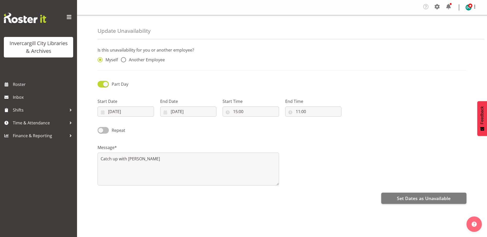
click at [103, 130] on span at bounding box center [102, 130] width 11 height 6
click at [101, 130] on input "Repeat" at bounding box center [98, 130] width 3 height 3
checkbox input "true"
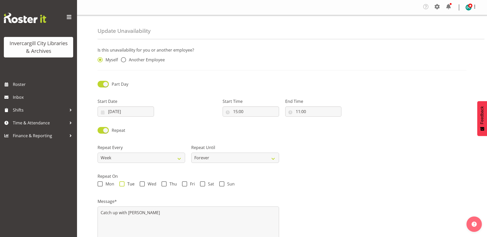
click at [123, 184] on span at bounding box center [121, 183] width 5 height 5
click at [123, 184] on input "Tue" at bounding box center [120, 183] width 3 height 3
checkbox input "true"
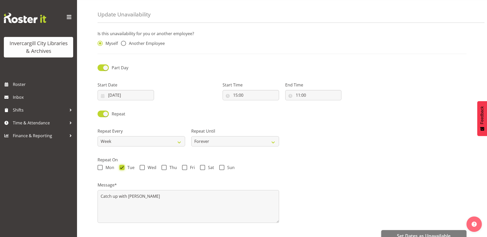
scroll to position [28, 0]
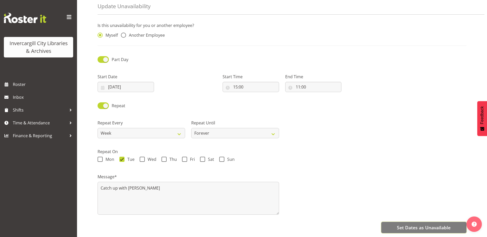
click at [419, 224] on span "Set Dates as Unavailable" at bounding box center [424, 227] width 54 height 7
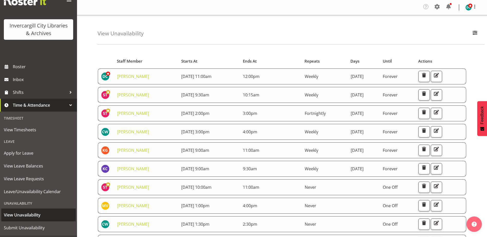
scroll to position [29, 0]
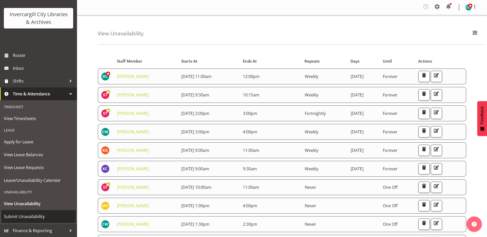
click at [18, 216] on span "Submit Unavailability" at bounding box center [38, 217] width 69 height 8
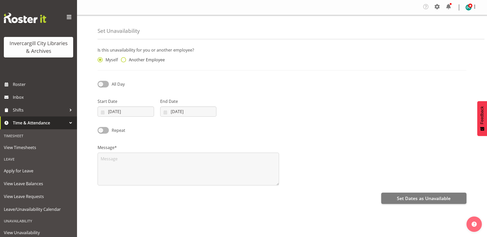
click at [124, 61] on span at bounding box center [123, 59] width 5 height 5
click at [124, 61] on input "Another Employee" at bounding box center [122, 59] width 3 height 3
radio input "true"
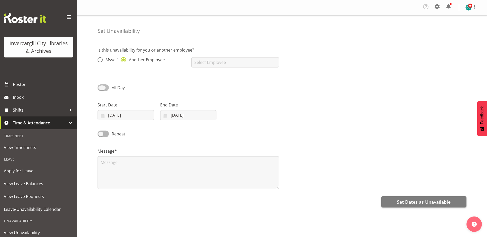
click at [99, 87] on span at bounding box center [102, 87] width 11 height 6
click at [99, 87] on input "All Day" at bounding box center [98, 87] width 3 height 3
checkbox input "true"
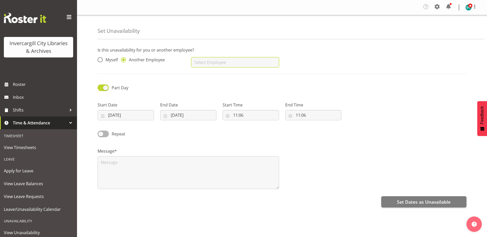
click at [220, 60] on input "text" at bounding box center [234, 62] width 87 height 10
click at [207, 74] on span "[PERSON_NAME]" at bounding box center [211, 75] width 32 height 6
type input "[PERSON_NAME]"
click at [121, 112] on input "03/09/2025" at bounding box center [125, 115] width 56 height 10
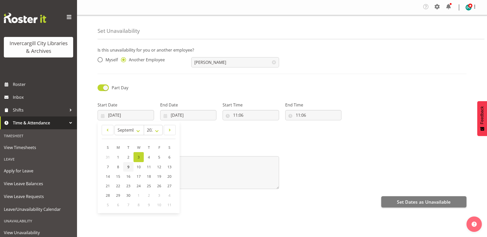
click at [128, 167] on span "9" at bounding box center [128, 166] width 2 height 5
type input "09/09/2025"
click at [194, 111] on input "[DATE]" at bounding box center [188, 115] width 56 height 10
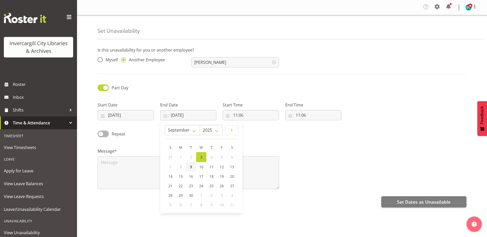
drag, startPoint x: 191, startPoint y: 167, endPoint x: 216, endPoint y: 147, distance: 32.4
click at [191, 167] on span "9" at bounding box center [191, 166] width 2 height 5
type input "[DATE]"
click at [249, 116] on input "11:06" at bounding box center [250, 115] width 56 height 10
click at [257, 129] on select "00 01 02 03 04 05 06 07 08 09 10 11 12 13 14 15 16 17 18 19 20 21 22 23" at bounding box center [258, 128] width 12 height 10
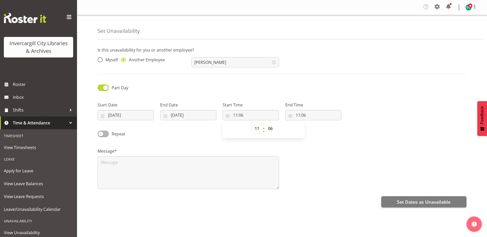
select select "13"
click at [252, 123] on select "00 01 02 03 04 05 06 07 08 09 10 11 12 13 14 15 16 17 18 19 20 21 22 23" at bounding box center [258, 128] width 12 height 10
type input "13:06"
drag, startPoint x: 272, startPoint y: 129, endPoint x: 271, endPoint y: 124, distance: 5.0
click at [272, 129] on select "00 01 02 03 04 05 06 07 08 09 10 11 12 13 14 15 16 17 18 19 20 21 22 23 24 25 2…" at bounding box center [271, 128] width 12 height 10
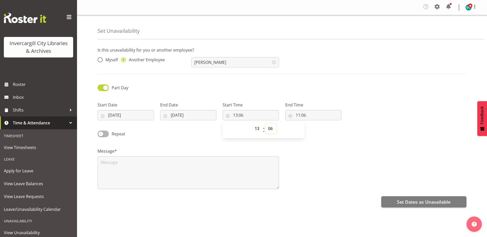
select select "0"
click at [265, 123] on select "00 01 02 03 04 05 06 07 08 09 10 11 12 13 14 15 16 17 18 19 20 21 22 23 24 25 2…" at bounding box center [271, 128] width 12 height 10
type input "13:00"
click at [298, 114] on input "11:06" at bounding box center [313, 115] width 56 height 10
click at [320, 132] on select "00 01 02 03 04 05 06 07 08 09 10 11 12 13 14 15 16 17 18 19 20 21 22 23" at bounding box center [320, 128] width 12 height 10
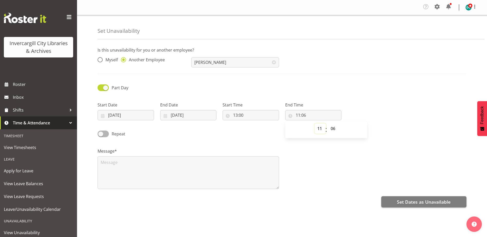
select select "16"
click at [314, 123] on select "00 01 02 03 04 05 06 07 08 09 10 11 12 13 14 15 16 17 18 19 20 21 22 23" at bounding box center [320, 128] width 12 height 10
type input "16:06"
click at [333, 129] on select "00 01 02 03 04 05 06 07 08 09 10 11 12 13 14 15 16 17 18 19 20 21 22 23 24 25 2…" at bounding box center [334, 128] width 12 height 10
select select "0"
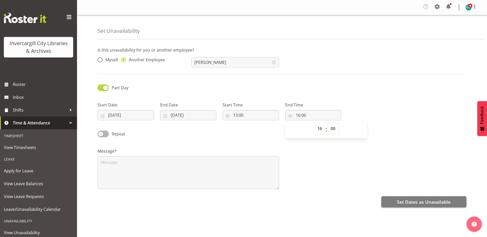
click at [328, 123] on select "00 01 02 03 04 05 06 07 08 09 10 11 12 13 14 15 16 17 18 19 20 21 22 23 24 25 2…" at bounding box center [334, 128] width 12 height 10
type input "16:00"
click at [168, 138] on div "Repeat" at bounding box center [141, 131] width 94 height 17
click at [103, 133] on span at bounding box center [102, 134] width 11 height 6
click at [101, 133] on input "Repeat" at bounding box center [98, 133] width 3 height 3
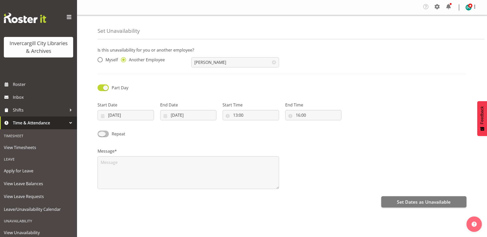
checkbox input "true"
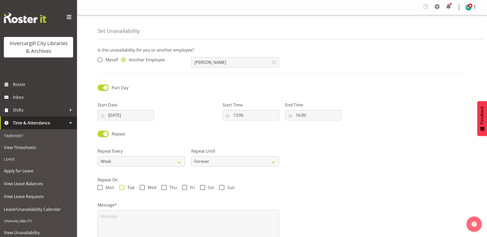
click at [123, 189] on span at bounding box center [121, 187] width 5 height 5
click at [123, 189] on input "Tue" at bounding box center [120, 187] width 3 height 3
checkbox input "true"
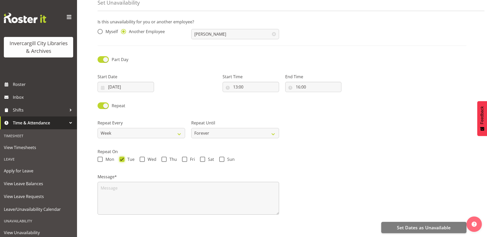
scroll to position [32, 0]
drag, startPoint x: 137, startPoint y: 185, endPoint x: 126, endPoint y: 190, distance: 12.4
click at [136, 185] on textarea at bounding box center [187, 198] width 181 height 33
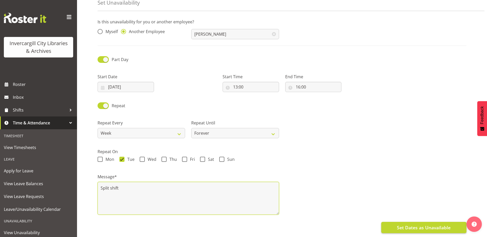
type textarea "Split shift"
click at [408, 224] on span "Set Dates as Unavailable" at bounding box center [424, 227] width 54 height 7
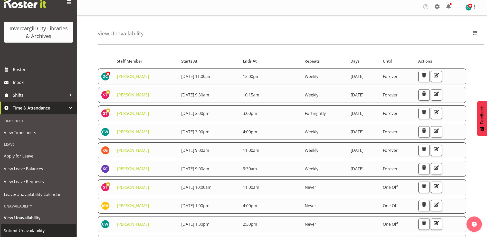
scroll to position [29, 0]
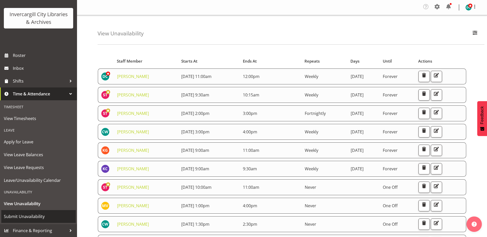
click at [25, 217] on span "Submit Unavailability" at bounding box center [38, 217] width 69 height 8
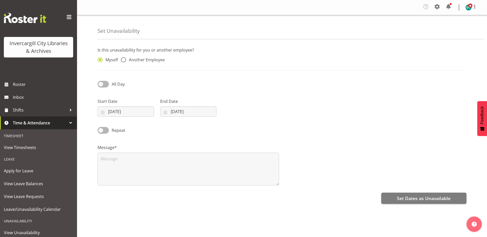
drag, startPoint x: 123, startPoint y: 60, endPoint x: 189, endPoint y: 123, distance: 91.6
click at [123, 60] on span at bounding box center [123, 59] width 5 height 5
click at [123, 60] on input "Another Employee" at bounding box center [122, 59] width 3 height 3
radio input "true"
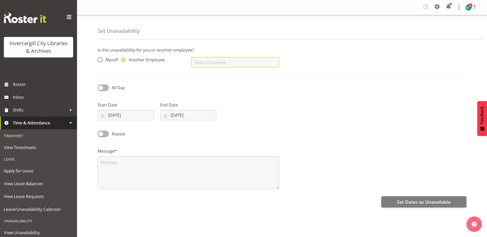
click at [211, 61] on input "text" at bounding box center [234, 62] width 87 height 10
click at [206, 86] on span "[PERSON_NAME]" at bounding box center [211, 85] width 32 height 6
type input "[PERSON_NAME]"
click at [113, 118] on input "03/09/2025" at bounding box center [125, 115] width 56 height 10
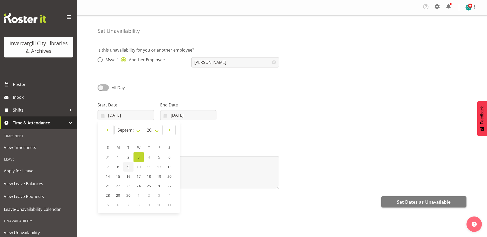
drag, startPoint x: 130, startPoint y: 169, endPoint x: 131, endPoint y: 165, distance: 4.5
click at [129, 168] on link "9" at bounding box center [128, 166] width 10 height 9
type input "[DATE]"
click at [179, 115] on input "[DATE]" at bounding box center [188, 115] width 56 height 10
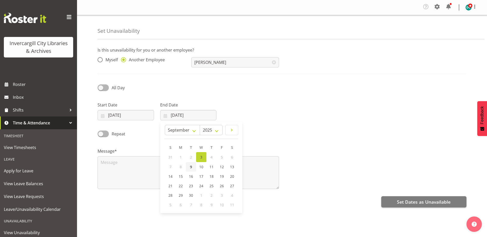
drag, startPoint x: 191, startPoint y: 167, endPoint x: 154, endPoint y: 132, distance: 51.6
click at [191, 167] on span "9" at bounding box center [191, 166] width 2 height 5
type input "[DATE]"
click at [99, 90] on span at bounding box center [102, 87] width 11 height 6
click at [99, 89] on input "All Day" at bounding box center [98, 87] width 3 height 3
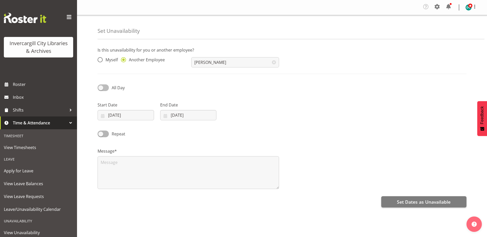
checkbox input "true"
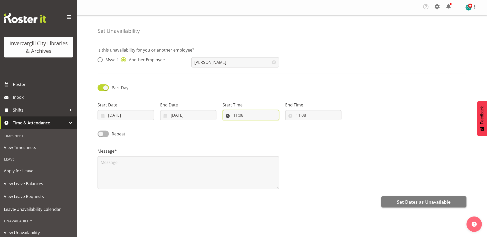
click at [253, 116] on input "11:08" at bounding box center [250, 115] width 56 height 10
click at [255, 127] on select "00 01 02 03 04 05 06 07 08 09 10 11 12 13 14 15 16 17 18 19 20 21 22 23" at bounding box center [258, 128] width 12 height 10
select select "9"
click at [252, 123] on select "00 01 02 03 04 05 06 07 08 09 10 11 12 13 14 15 16 17 18 19 20 21 22 23" at bounding box center [258, 128] width 12 height 10
type input "09:08"
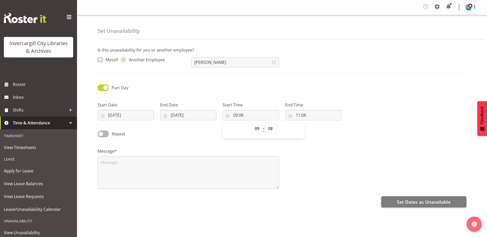
click at [270, 129] on select "00 01 02 03 04 05 06 07 08 09 10 11 12 13 14 15 16 17 18 19 20 21 22 23 24 25 2…" at bounding box center [271, 128] width 12 height 10
select select "0"
click at [265, 123] on select "00 01 02 03 04 05 06 07 08 09 10 11 12 13 14 15 16 17 18 19 20 21 22 23 24 25 2…" at bounding box center [271, 128] width 12 height 10
type input "09:00"
click at [296, 116] on input "11:08" at bounding box center [313, 115] width 56 height 10
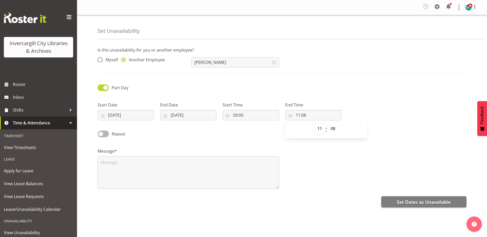
click at [319, 131] on select "00 01 02 03 04 05 06 07 08 09 10 11 12 13 14 15 16 17 18 19 20 21 22 23" at bounding box center [320, 128] width 12 height 10
click at [314, 123] on select "00 01 02 03 04 05 06 07 08 09 10 11 12 13 14 15 16 17 18 19 20 21 22 23" at bounding box center [320, 128] width 12 height 10
drag, startPoint x: 331, startPoint y: 130, endPoint x: 329, endPoint y: 125, distance: 4.9
click at [331, 130] on select "00 01 02 03 04 05 06 07 08 09 10 11 12 13 14 15 16 17 18 19 20 21 22 23 24 25 2…" at bounding box center [334, 128] width 12 height 10
select select "0"
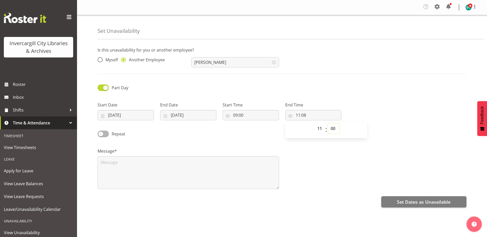
click at [328, 123] on select "00 01 02 03 04 05 06 07 08 09 10 11 12 13 14 15 16 17 18 19 20 21 22 23 24 25 2…" at bounding box center [334, 128] width 12 height 10
type input "11:00"
click at [168, 168] on textarea at bounding box center [187, 172] width 181 height 33
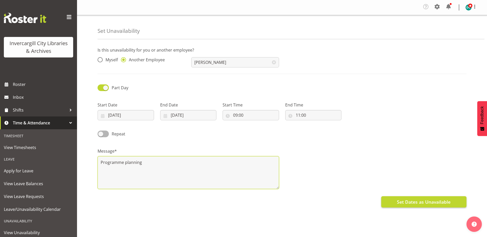
type textarea "Programme planning"
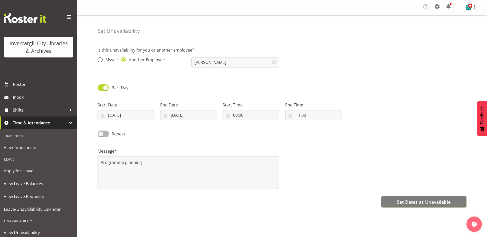
click at [433, 200] on span "Set Dates as Unavailable" at bounding box center [424, 202] width 54 height 7
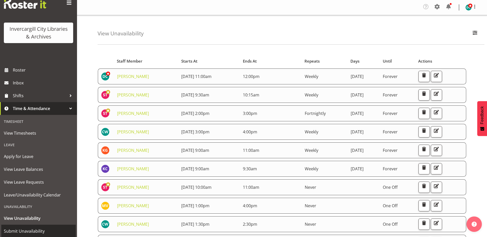
scroll to position [29, 0]
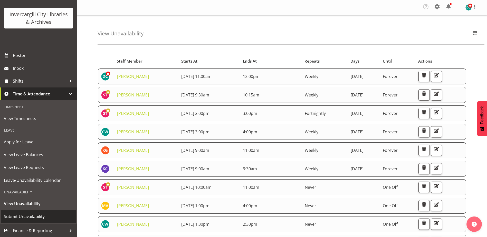
click at [22, 214] on span "Submit Unavailability" at bounding box center [38, 217] width 69 height 8
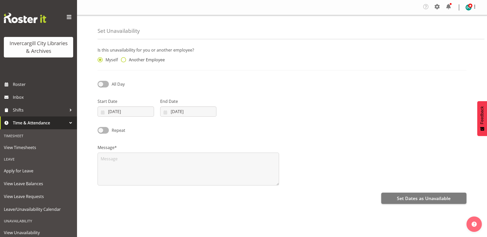
click at [125, 59] on span at bounding box center [123, 59] width 5 height 5
click at [124, 59] on input "Another Employee" at bounding box center [122, 59] width 3 height 3
radio input "true"
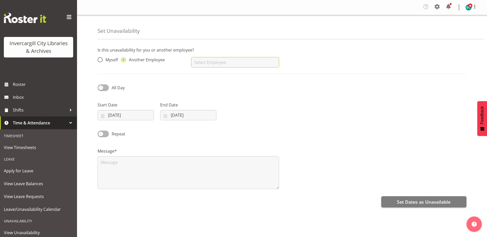
click at [203, 62] on input "text" at bounding box center [234, 62] width 87 height 10
click at [207, 73] on span "[PERSON_NAME]" at bounding box center [211, 75] width 32 height 6
type input "[PERSON_NAME]"
click at [101, 85] on span at bounding box center [102, 87] width 11 height 6
click at [101, 86] on input "All Day" at bounding box center [98, 87] width 3 height 3
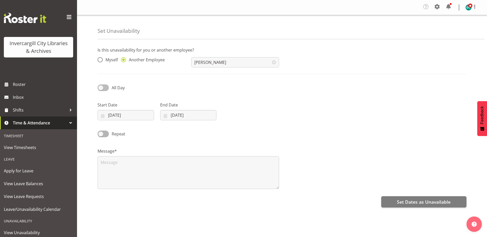
checkbox input "true"
click at [116, 115] on input "03/09/2025" at bounding box center [125, 115] width 56 height 10
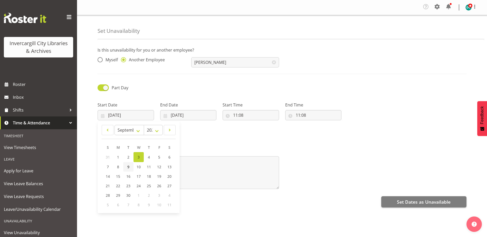
click at [129, 168] on span "9" at bounding box center [128, 166] width 2 height 5
type input "09/09/2025"
click at [180, 117] on input "03/09/2025" at bounding box center [188, 115] width 56 height 10
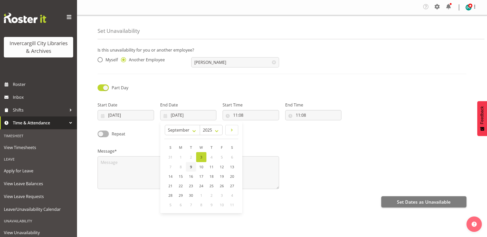
click at [191, 167] on span "9" at bounding box center [191, 166] width 2 height 5
type input "[DATE]"
click at [240, 115] on input "11:08" at bounding box center [250, 115] width 56 height 10
click at [254, 127] on select "00 01 02 03 04 05 06 07 08 09 10 11 12 13 14 15 16 17 18 19 20 21 22 23" at bounding box center [258, 128] width 12 height 10
select select "13"
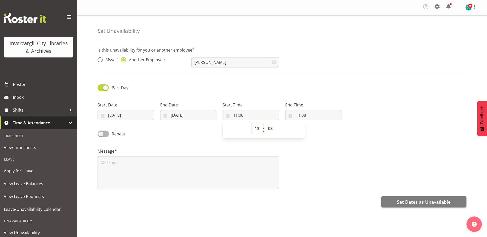
click at [252, 123] on select "00 01 02 03 04 05 06 07 08 09 10 11 12 13 14 15 16 17 18 19 20 21 22 23" at bounding box center [258, 128] width 12 height 10
type input "13:08"
click at [268, 130] on select "00 01 02 03 04 05 06 07 08 09 10 11 12 13 14 15 16 17 18 19 20 21 22 23 24 25 2…" at bounding box center [271, 128] width 12 height 10
select select "30"
click at [265, 123] on select "00 01 02 03 04 05 06 07 08 09 10 11 12 13 14 15 16 17 18 19 20 21 22 23 24 25 2…" at bounding box center [271, 128] width 12 height 10
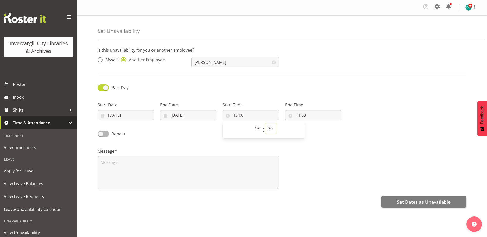
type input "13:30"
click at [297, 113] on input "11:08" at bounding box center [313, 115] width 56 height 10
click at [320, 129] on select "00 01 02 03 04 05 06 07 08 09 10 11 12 13 14 15 16 17 18 19 20 21 22 23" at bounding box center [320, 128] width 12 height 10
select select "14"
click at [314, 123] on select "00 01 02 03 04 05 06 07 08 09 10 11 12 13 14 15 16 17 18 19 20 21 22 23" at bounding box center [320, 128] width 12 height 10
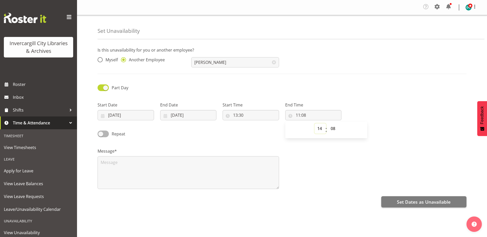
type input "14:08"
click at [332, 128] on select "00 01 02 03 04 05 06 07 08 09 10 11 12 13 14 15 16 17 18 19 20 21 22 23 24 25 2…" at bounding box center [334, 128] width 12 height 10
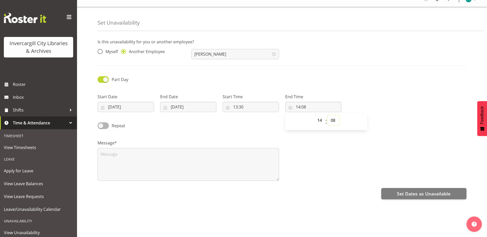
scroll to position [15, 0]
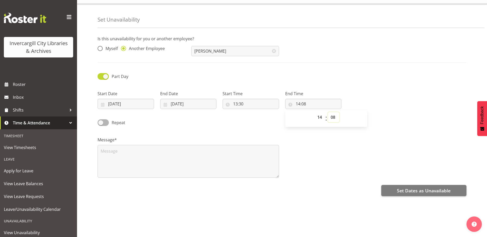
click at [334, 112] on select "00 01 02 03 04 05 06 07 08 09 10 11 12 13 14 15 16 17 18 19 20 21 22 23 24 25 2…" at bounding box center [334, 117] width 12 height 10
select select "30"
click at [328, 112] on select "00 01 02 03 04 05 06 07 08 09 10 11 12 13 14 15 16 17 18 19 20 21 22 23 24 25 2…" at bounding box center [334, 117] width 12 height 10
type input "14:30"
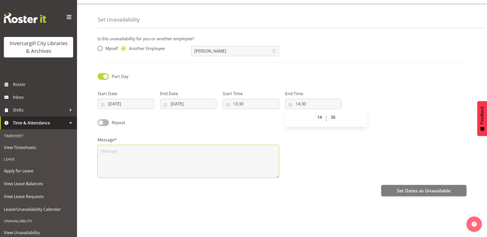
drag, startPoint x: 133, startPoint y: 155, endPoint x: 128, endPoint y: 150, distance: 7.6
click at [130, 152] on textarea at bounding box center [187, 161] width 181 height 33
type textarea "Meeting"
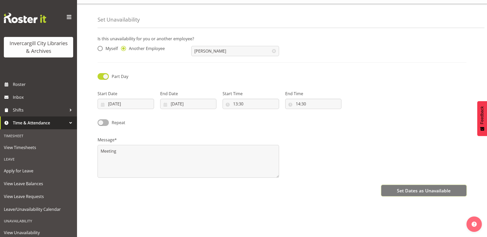
click at [394, 185] on button "Set Dates as Unavailable" at bounding box center [423, 190] width 85 height 11
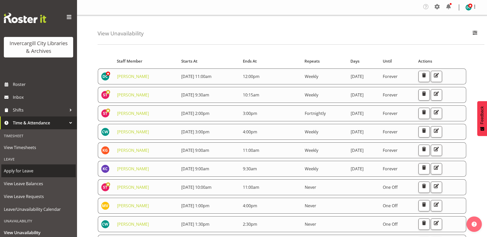
click at [17, 170] on span "Apply for Leave" at bounding box center [38, 171] width 69 height 8
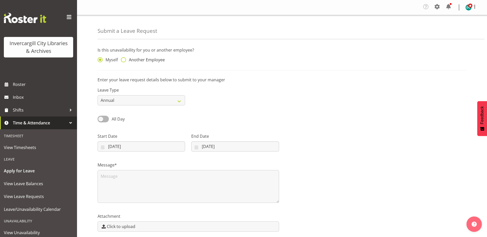
click at [126, 59] on span at bounding box center [123, 59] width 5 height 5
click at [124, 59] on input "Another Employee" at bounding box center [122, 59] width 3 height 3
radio input "true"
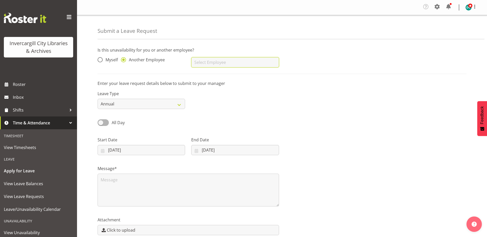
click at [229, 60] on input "text" at bounding box center [234, 62] width 87 height 10
drag, startPoint x: 209, startPoint y: 75, endPoint x: 171, endPoint y: 92, distance: 42.0
click at [209, 75] on span "[PERSON_NAME]" at bounding box center [211, 75] width 32 height 6
type input "[PERSON_NAME]"
click at [101, 121] on span at bounding box center [102, 122] width 11 height 6
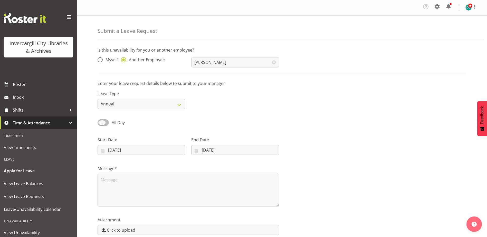
click at [101, 121] on input "All Day" at bounding box center [98, 122] width 3 height 3
checkbox input "true"
click at [116, 150] on input "[DATE]" at bounding box center [140, 150] width 87 height 10
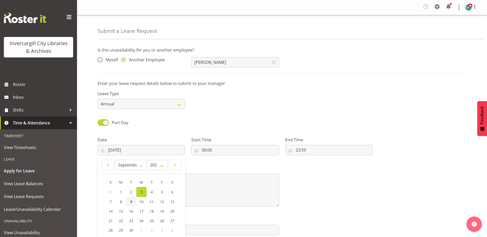
click at [129, 202] on link "9" at bounding box center [131, 201] width 10 height 9
type input "[DATE]"
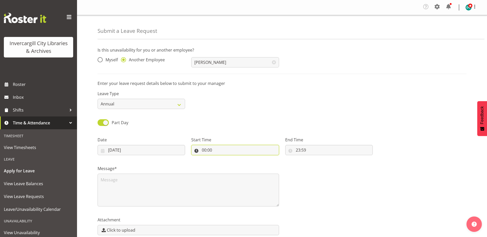
click at [213, 151] on input "00:00" at bounding box center [234, 150] width 87 height 10
click at [227, 164] on select "00 01 02 03 04 05 06 07 08 09 10 11 12 13 14 15 16 17 18 19 20 21 22 23" at bounding box center [226, 163] width 12 height 10
select select "11"
click at [220, 158] on select "00 01 02 03 04 05 06 07 08 09 10 11 12 13 14 15 16 17 18 19 20 21 22 23" at bounding box center [226, 163] width 12 height 10
type input "11:00"
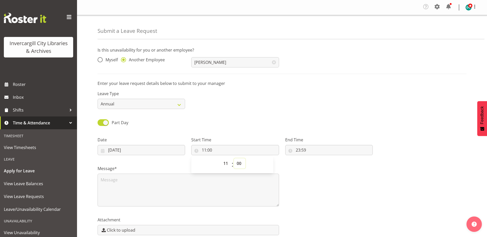
click at [239, 165] on select "00 01 02 03 04 05 06 07 08 09 10 11 12 13 14 15 16 17 18 19 20 21 22 23 24 25 2…" at bounding box center [240, 163] width 12 height 10
select select "30"
click at [234, 158] on select "00 01 02 03 04 05 06 07 08 09 10 11 12 13 14 15 16 17 18 19 20 21 22 23 24 25 2…" at bounding box center [240, 163] width 12 height 10
type input "11:30"
click at [298, 150] on input "23:59" at bounding box center [328, 150] width 87 height 10
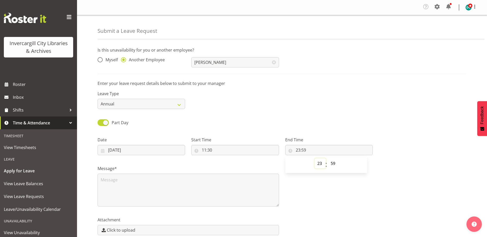
click at [319, 161] on select "00 01 02 03 04 05 06 07 08 09 10 11 12 13 14 15 16 17 18 19 20 21 22 23" at bounding box center [320, 163] width 12 height 10
select select "15"
click at [314, 158] on select "00 01 02 03 04 05 06 07 08 09 10 11 12 13 14 15 16 17 18 19 20 21 22 23" at bounding box center [320, 163] width 12 height 10
type input "15:59"
drag, startPoint x: 332, startPoint y: 164, endPoint x: 330, endPoint y: 159, distance: 5.9
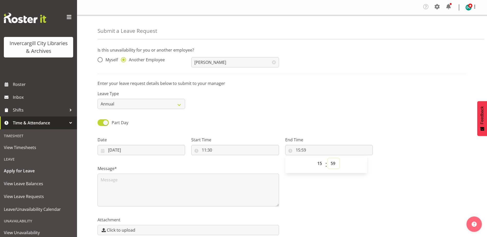
click at [331, 163] on select "00 01 02 03 04 05 06 07 08 09 10 11 12 13 14 15 16 17 18 19 20 21 22 23 24 25 2…" at bounding box center [334, 163] width 12 height 10
select select "0"
click at [328, 158] on select "00 01 02 03 04 05 06 07 08 09 10 11 12 13 14 15 16 17 18 19 20 21 22 23 24 25 2…" at bounding box center [334, 163] width 12 height 10
type input "15:00"
click at [292, 188] on div "Message*" at bounding box center [281, 183] width 375 height 51
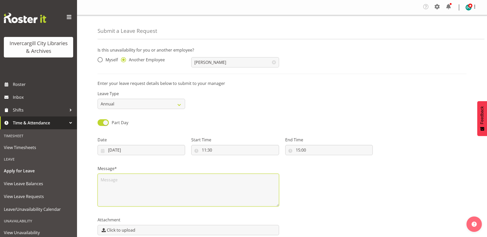
click at [133, 189] on textarea at bounding box center [187, 190] width 181 height 33
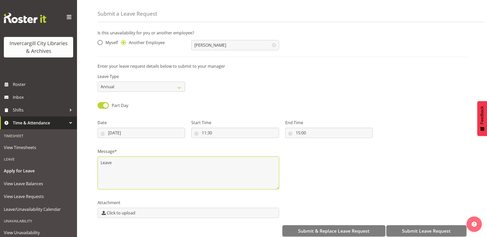
scroll to position [24, 0]
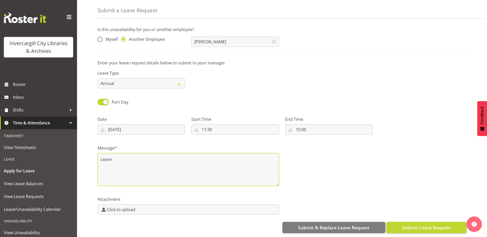
type textarea "Leave"
click at [409, 226] on span "Submit Leave Request" at bounding box center [426, 227] width 48 height 7
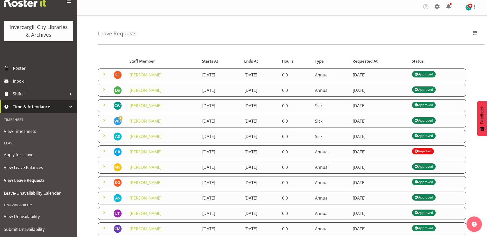
scroll to position [29, 0]
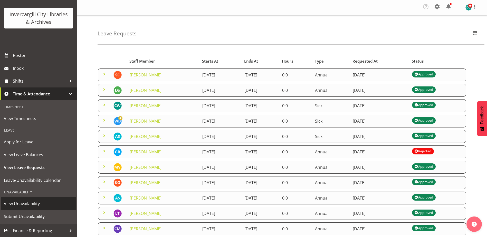
click at [18, 203] on span "View Unavailability" at bounding box center [38, 204] width 69 height 8
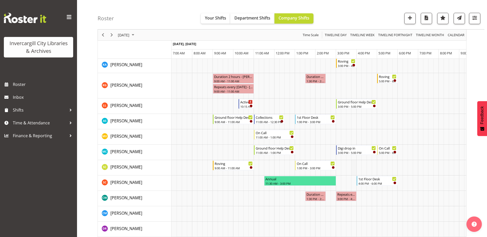
scroll to position [196, 0]
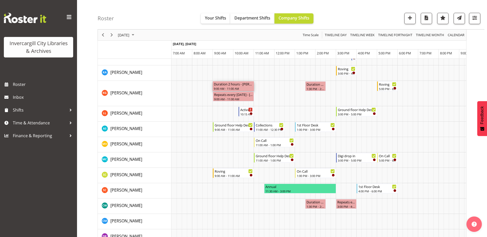
click at [236, 85] on div "Duration 2 hours - Katie Greene" at bounding box center [233, 83] width 39 height 5
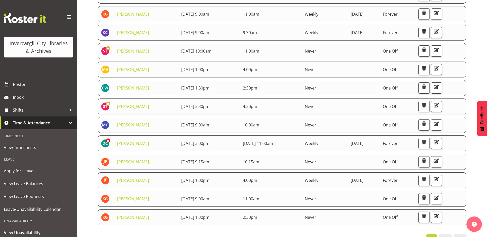
scroll to position [158, 0]
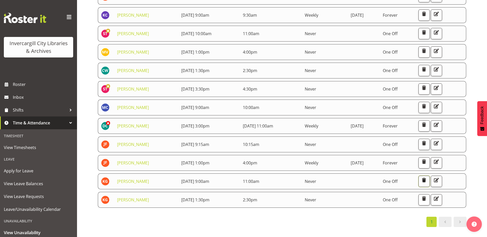
click at [427, 177] on span "button" at bounding box center [424, 180] width 7 height 7
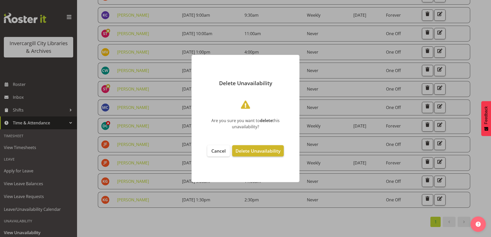
click at [250, 150] on span "Delete Unavailability" at bounding box center [257, 151] width 45 height 6
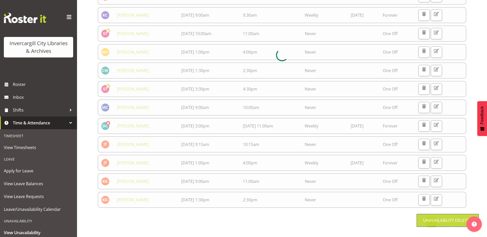
scroll to position [139, 0]
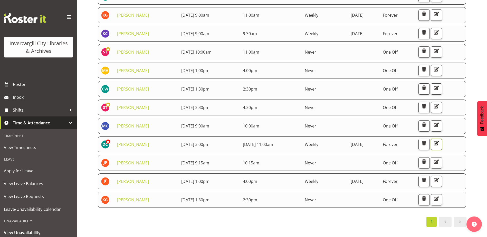
click at [442, 143] on button "button" at bounding box center [436, 144] width 11 height 11
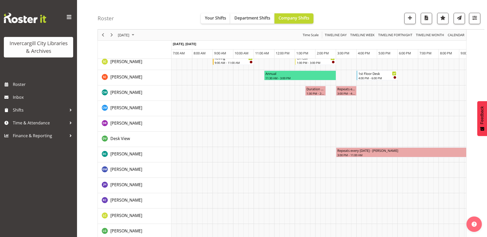
scroll to position [299, 0]
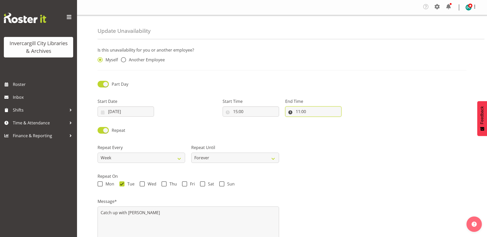
click at [314, 111] on input "11:00" at bounding box center [313, 111] width 56 height 10
click at [321, 124] on select "00 01 02 03 04 05 06 07 08 09 10 11 12 13 14 15 16 17 18 19 20 21 22 23" at bounding box center [320, 125] width 12 height 10
select select "16"
click at [314, 120] on select "00 01 02 03 04 05 06 07 08 09 10 11 12 13 14 15 16 17 18 19 20 21 22 23" at bounding box center [320, 125] width 12 height 10
type input "16:00"
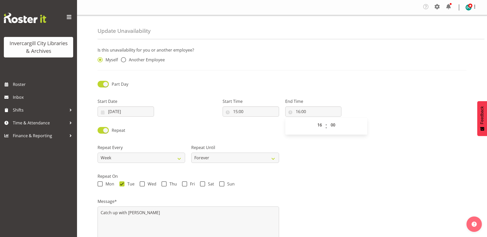
click at [325, 154] on div "Repeat Every Week 2 Weeks 3 Weeks 4 Weeks Month Repeat Until Forever On a date" at bounding box center [281, 151] width 375 height 29
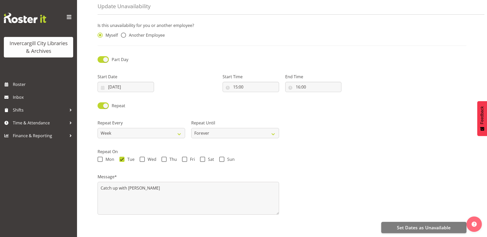
scroll to position [28, 0]
click at [412, 224] on span "Set Dates as Unavailable" at bounding box center [424, 227] width 54 height 7
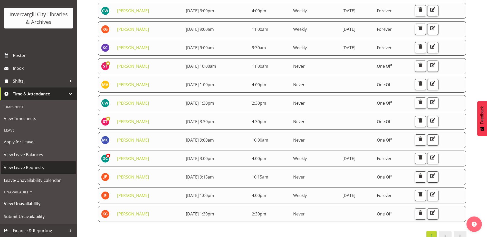
scroll to position [139, 0]
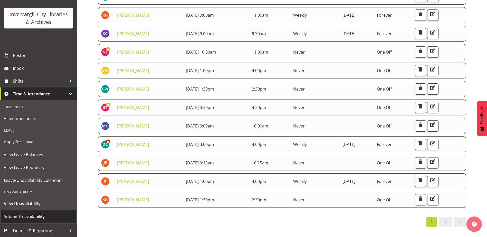
click at [21, 213] on span "Submit Unavailability" at bounding box center [38, 217] width 69 height 8
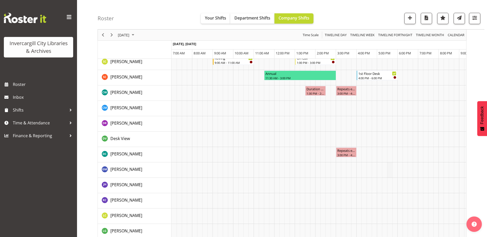
scroll to position [299, 0]
click at [114, 34] on span "Next" at bounding box center [112, 35] width 6 height 6
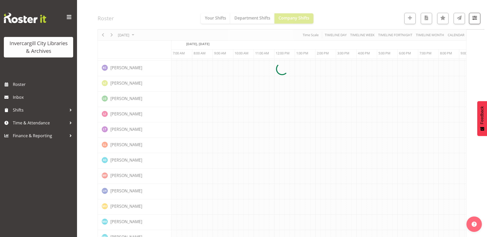
scroll to position [0, 13]
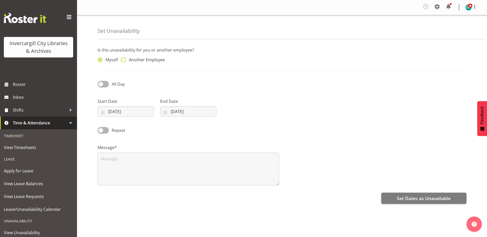
click at [124, 58] on span at bounding box center [123, 59] width 5 height 5
click at [124, 58] on input "Another Employee" at bounding box center [122, 59] width 3 height 3
radio input "true"
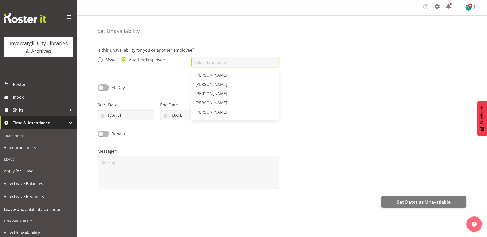
click at [203, 61] on input "text" at bounding box center [234, 62] width 87 height 10
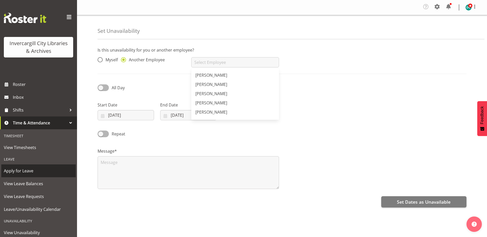
click at [14, 171] on span "Apply for Leave" at bounding box center [38, 171] width 69 height 8
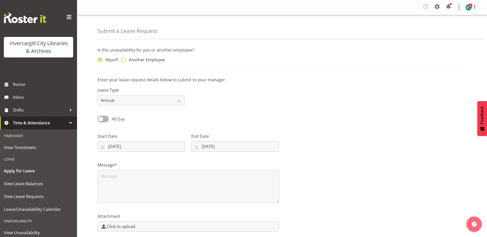
click at [124, 60] on span at bounding box center [123, 59] width 5 height 5
click at [124, 60] on input "Another Employee" at bounding box center [122, 59] width 3 height 3
radio input "true"
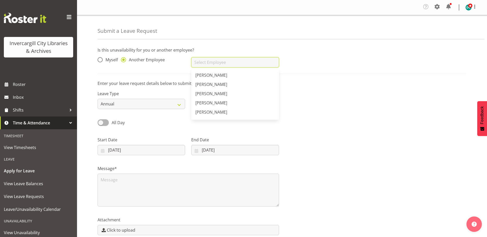
click at [207, 62] on input "text" at bounding box center [234, 62] width 87 height 10
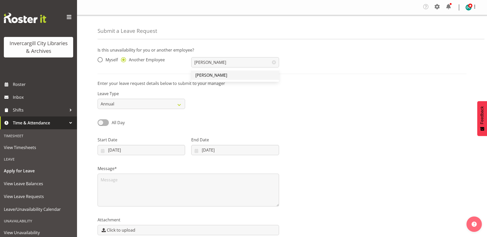
click at [210, 77] on span "[PERSON_NAME]" at bounding box center [211, 75] width 32 height 6
type input "[PERSON_NAME]"
click at [134, 150] on input "[DATE]" at bounding box center [140, 150] width 87 height 10
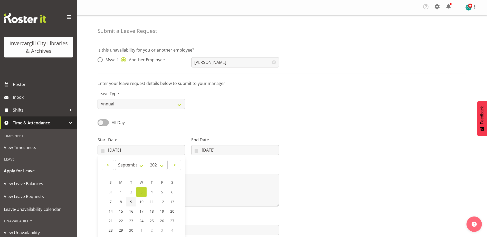
drag, startPoint x: 130, startPoint y: 201, endPoint x: 189, endPoint y: 184, distance: 61.0
click at [131, 201] on span "9" at bounding box center [131, 201] width 2 height 5
type input "09/09/2025"
click at [216, 144] on div "End Date 03/09/2025 January February March April May June July August September…" at bounding box center [234, 146] width 87 height 18
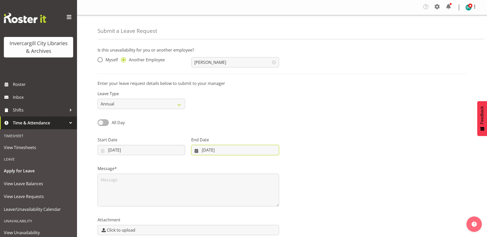
click at [214, 150] on input "03/09/2025" at bounding box center [234, 150] width 87 height 10
click at [222, 201] on span "9" at bounding box center [222, 201] width 2 height 5
type input "09/09/2025"
click at [119, 177] on textarea at bounding box center [187, 190] width 181 height 33
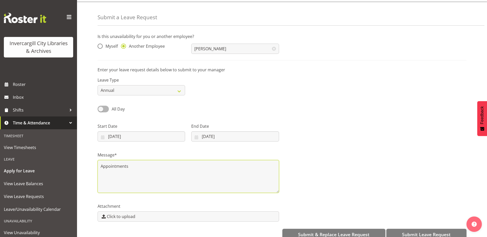
scroll to position [24, 0]
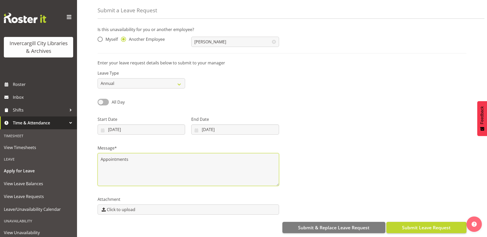
type textarea "Appointments"
click at [417, 226] on span "Submit Leave Request" at bounding box center [426, 227] width 48 height 7
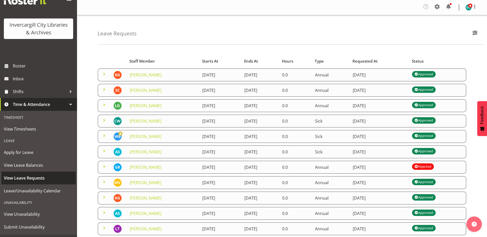
scroll to position [29, 0]
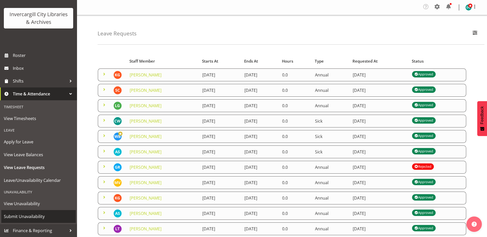
click at [22, 214] on span "Submit Unavailability" at bounding box center [38, 217] width 69 height 8
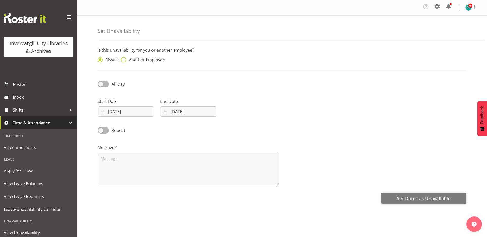
click at [124, 61] on span at bounding box center [123, 59] width 5 height 5
click at [124, 61] on input "Another Employee" at bounding box center [122, 59] width 3 height 3
radio input "true"
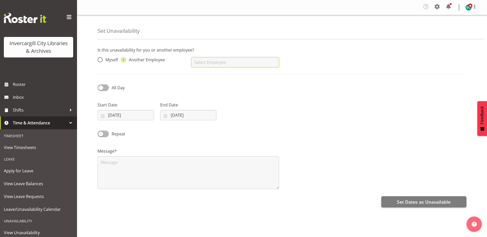
click at [219, 63] on input "text" at bounding box center [234, 62] width 87 height 10
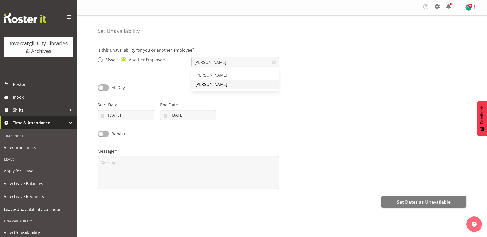
click at [205, 83] on span "[PERSON_NAME]" at bounding box center [211, 85] width 32 height 6
type input "[PERSON_NAME]"
click at [100, 87] on span at bounding box center [102, 87] width 11 height 6
click at [100, 87] on input "All Day" at bounding box center [98, 87] width 3 height 3
checkbox input "true"
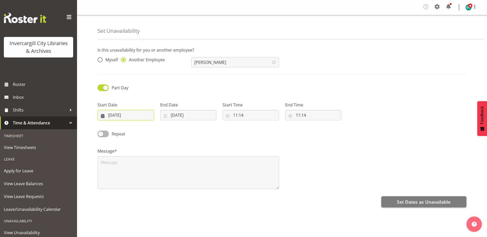
drag, startPoint x: 116, startPoint y: 113, endPoint x: 119, endPoint y: 118, distance: 5.9
click at [116, 113] on input "03/09/2025" at bounding box center [125, 115] width 56 height 10
click at [137, 165] on span "10" at bounding box center [138, 166] width 4 height 5
type input "[DATE]"
drag, startPoint x: 183, startPoint y: 115, endPoint x: 179, endPoint y: 120, distance: 5.5
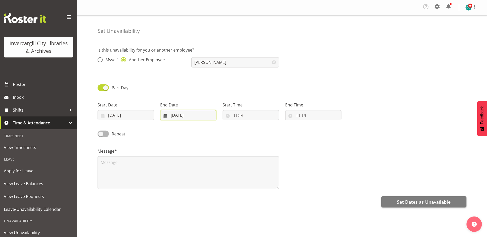
click at [182, 115] on input "03/09/2025" at bounding box center [188, 115] width 56 height 10
click at [199, 166] on link "10" at bounding box center [201, 166] width 10 height 9
type input "10/09/2025"
click at [238, 114] on input "11:14" at bounding box center [250, 115] width 56 height 10
click at [255, 131] on select "00 01 02 03 04 05 06 07 08 09 10 11 12 13 14 15 16 17 18 19 20 21 22 23" at bounding box center [258, 128] width 12 height 10
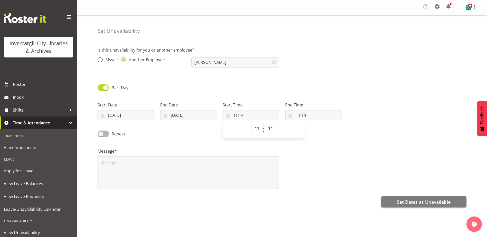
select select "9"
click at [252, 123] on select "00 01 02 03 04 05 06 07 08 09 10 11 12 13 14 15 16 17 18 19 20 21 22 23" at bounding box center [258, 128] width 12 height 10
type input "09:14"
click at [270, 129] on select "00 01 02 03 04 05 06 07 08 09 10 11 12 13 14 15 16 17 18 19 20 21 22 23 24 25 2…" at bounding box center [271, 128] width 12 height 10
select select "0"
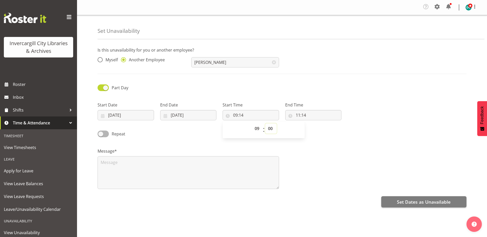
click at [265, 123] on select "00 01 02 03 04 05 06 07 08 09 10 11 12 13 14 15 16 17 18 19 20 21 22 23 24 25 2…" at bounding box center [271, 128] width 12 height 10
type input "09:00"
click at [297, 115] on input "11:14" at bounding box center [313, 115] width 56 height 10
drag, startPoint x: 297, startPoint y: 115, endPoint x: 299, endPoint y: 116, distance: 2.9
click at [299, 116] on input "11:14" at bounding box center [313, 115] width 56 height 10
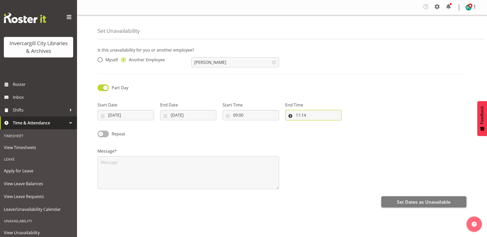
click at [299, 115] on input "11:14" at bounding box center [313, 115] width 56 height 10
click at [317, 127] on select "00 01 02 03 04 05 06 07 08 09 10 11 12 13 14 15 16 17 18 19 20 21 22 23" at bounding box center [320, 128] width 12 height 10
select select "10"
type input "10:14"
click at [334, 130] on select "00 01 02 03 04 05 06 07 08 09 10 11 12 13 14 15 16 17 18 19 20 21 22 23 24 25 2…" at bounding box center [334, 128] width 12 height 10
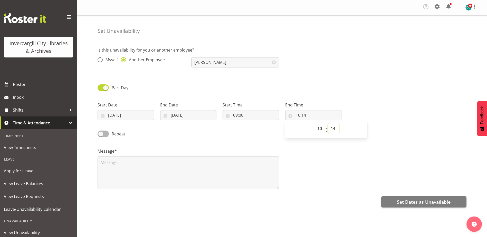
select select "0"
click at [328, 123] on select "00 01 02 03 04 05 06 07 08 09 10 11 12 13 14 15 16 17 18 19 20 21 22 23 24 25 2…" at bounding box center [334, 128] width 12 height 10
type input "10:00"
click at [321, 152] on div "Message*" at bounding box center [281, 166] width 375 height 51
drag, startPoint x: 111, startPoint y: 164, endPoint x: 108, endPoint y: 163, distance: 3.0
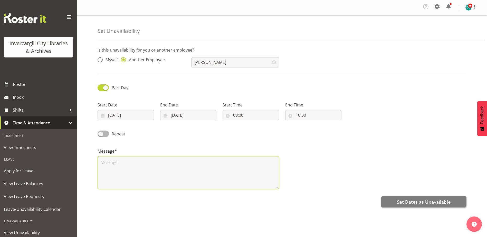
click at [108, 163] on textarea at bounding box center [187, 172] width 181 height 33
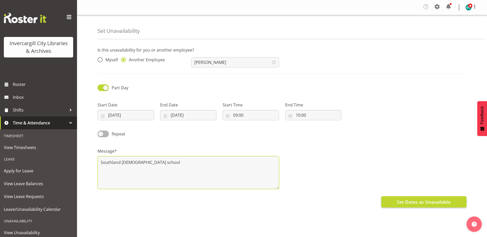
type textarea "Southland Adventist school"
click at [407, 204] on span "Set Dates as Unavailable" at bounding box center [424, 202] width 54 height 7
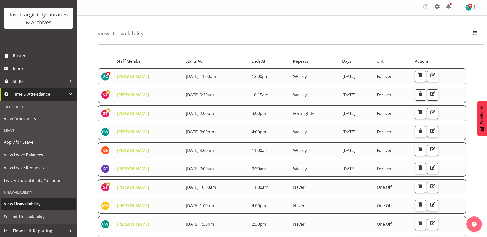
scroll to position [29, 0]
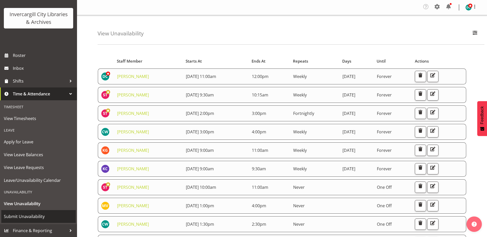
click at [21, 216] on span "Submit Unavailability" at bounding box center [38, 217] width 69 height 8
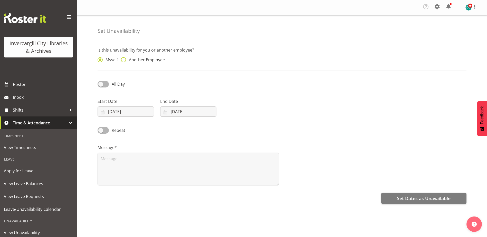
click at [122, 58] on span at bounding box center [123, 59] width 5 height 5
click at [122, 58] on input "Another Employee" at bounding box center [122, 59] width 3 height 3
radio input "true"
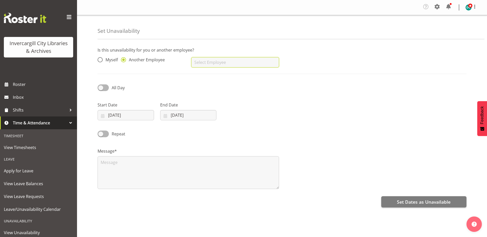
click at [205, 62] on input "text" at bounding box center [234, 62] width 87 height 10
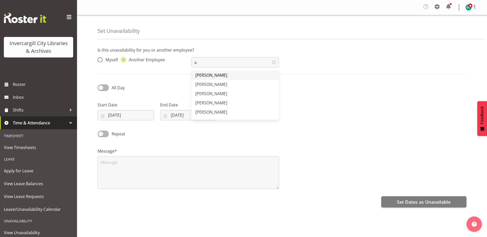
click at [203, 72] on link "[PERSON_NAME]" at bounding box center [234, 75] width 87 height 9
type input "[PERSON_NAME]"
click at [100, 88] on span at bounding box center [102, 87] width 11 height 6
click at [100, 88] on input "All Day" at bounding box center [98, 87] width 3 height 3
checkbox input "true"
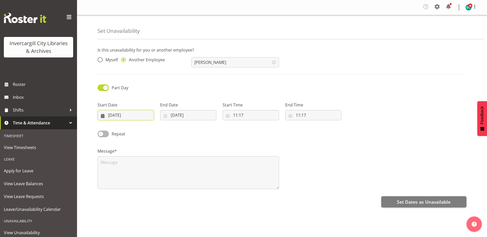
click at [115, 111] on input "03/09/2025" at bounding box center [125, 115] width 56 height 10
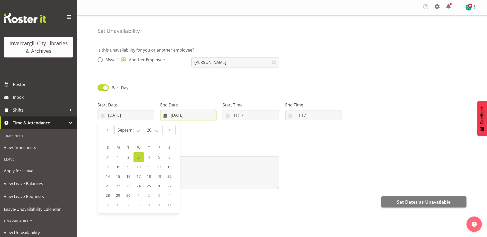
click at [172, 115] on input "03/09/2025" at bounding box center [188, 115] width 56 height 10
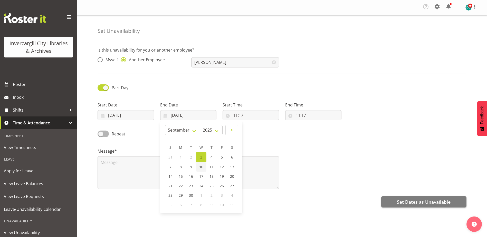
click at [200, 167] on span "10" at bounding box center [201, 166] width 4 height 5
type input "10/09/2025"
click at [239, 114] on input "11:17" at bounding box center [250, 115] width 56 height 10
click at [256, 129] on select "00 01 02 03 04 05 06 07 08 09 10 11 12 13 14 15 16 17 18 19 20 21 22 23" at bounding box center [258, 128] width 12 height 10
select select "10"
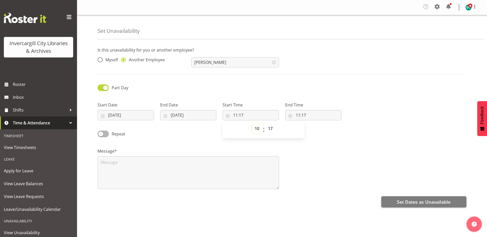
click at [252, 123] on select "00 01 02 03 04 05 06 07 08 09 10 11 12 13 14 15 16 17 18 19 20 21 22 23" at bounding box center [258, 128] width 12 height 10
type input "10:17"
click at [272, 128] on select "00 01 02 03 04 05 06 07 08 09 10 11 12 13 14 15 16 17 18 19 20 21 22 23 24 25 2…" at bounding box center [271, 128] width 12 height 10
select select "0"
click at [265, 123] on select "00 01 02 03 04 05 06 07 08 09 10 11 12 13 14 15 16 17 18 19 20 21 22 23 24 25 2…" at bounding box center [271, 128] width 12 height 10
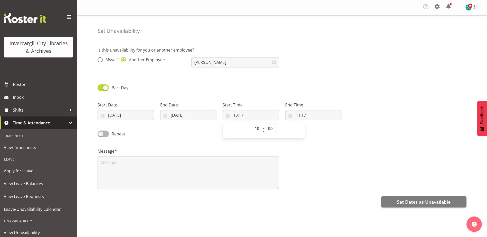
type input "10:00"
click at [301, 114] on input "11:17" at bounding box center [313, 115] width 56 height 10
click at [318, 131] on select "00 01 02 03 04 05 06 07 08 09 10 11 12 13 14 15 16 17 18 19 20 21 22 23" at bounding box center [320, 128] width 12 height 10
select select "14"
type input "14:17"
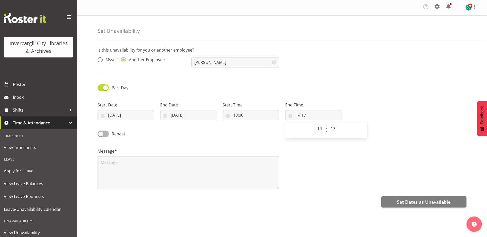
click at [321, 128] on select "00 01 02 03 04 05 06 07 08 09 10 11 12 13 14 15 16 17 18 19 20 21 22 23" at bounding box center [320, 128] width 12 height 10
click at [322, 128] on select "00 01 02 03 04 05 06 07 08 09 10 11 12 13 14 15 16 17 18 19 20 21 22 23" at bounding box center [320, 128] width 12 height 10
select select "20"
type input "20:17"
click at [335, 128] on select "00 01 02 03 04 05 06 07 08 09 10 11 12 13 14 15 16 17 18 19 20 21 22 23 24 25 2…" at bounding box center [334, 128] width 12 height 10
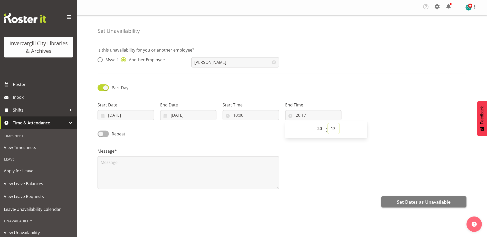
select select "18"
type input "20:18"
click at [321, 129] on select "00 01 02 03 04 05 06 07 08 09 10 11 12 13 14 15 16 17 18 19 20 21 22 23" at bounding box center [320, 128] width 12 height 10
select select "11"
click at [314, 123] on select "00 01 02 03 04 05 06 07 08 09 10 11 12 13 14 15 16 17 18 19 20 21 22 23" at bounding box center [320, 128] width 12 height 10
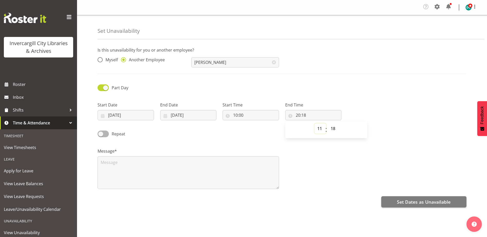
type input "11:18"
click at [330, 127] on select "00 01 02 03 04 05 06 07 08 09 10 11 12 13 14 15 16 17 18 19 20 21 22 23 24 25 2…" at bounding box center [334, 128] width 12 height 10
select select "0"
click at [328, 123] on select "00 01 02 03 04 05 06 07 08 09 10 11 12 13 14 15 16 17 18 19 20 21 22 23 24 25 2…" at bounding box center [334, 128] width 12 height 10
type input "11:00"
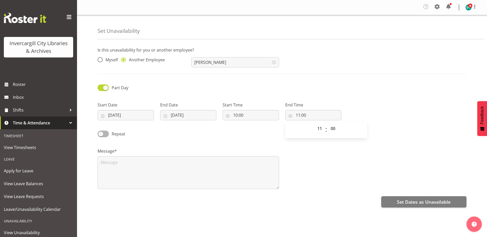
click at [343, 149] on div "Message*" at bounding box center [281, 166] width 375 height 51
click at [310, 113] on input "11:00" at bounding box center [313, 115] width 56 height 10
click at [334, 127] on select "00 01 02 03 04 05 06 07 08 09 10 11 12 13 14 15 16 17 18 19 20 21 22 23 24 25 2…" at bounding box center [334, 128] width 12 height 10
select select "30"
type input "11:30"
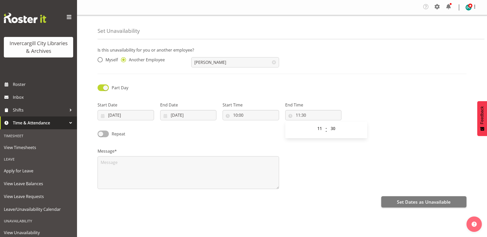
click at [333, 160] on div "Message*" at bounding box center [281, 166] width 375 height 51
click at [143, 170] on textarea at bounding box center [187, 172] width 181 height 33
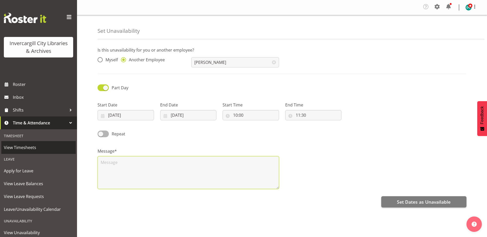
paste textarea "Launch Kā Whetū Ora- 21 Earnslaw S"
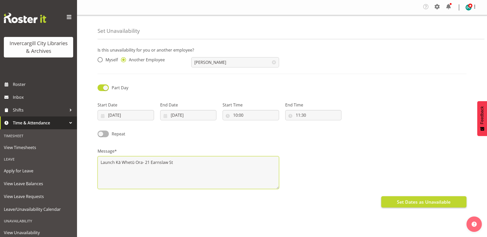
type textarea "Launch Kā Whetū Ora- 21 Earnslaw St"
click at [426, 204] on span "Set Dates as Unavailable" at bounding box center [424, 202] width 54 height 7
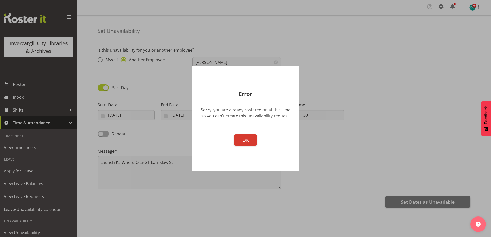
click at [248, 147] on footer "OK" at bounding box center [245, 150] width 108 height 42
click at [245, 142] on span "OK" at bounding box center [245, 140] width 6 height 6
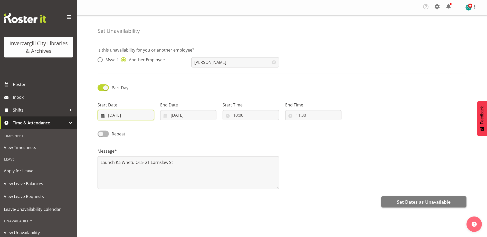
click at [117, 118] on input "[DATE]" at bounding box center [125, 115] width 56 height 10
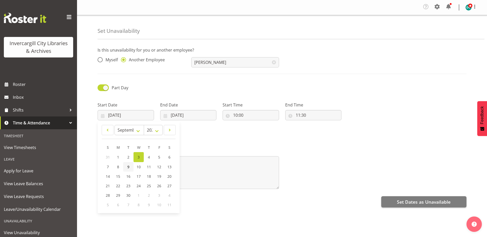
click at [131, 168] on link "9" at bounding box center [128, 166] width 10 height 9
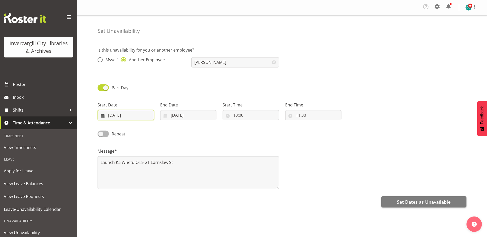
click at [135, 114] on input "09/09/2025" at bounding box center [125, 115] width 56 height 10
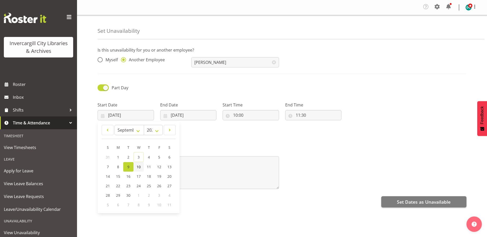
click at [141, 166] on link "10" at bounding box center [138, 166] width 10 height 9
type input "[DATE]"
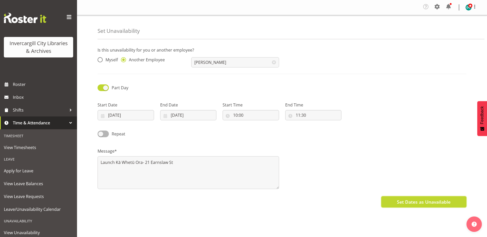
click at [399, 202] on span "Set Dates as Unavailable" at bounding box center [424, 202] width 54 height 7
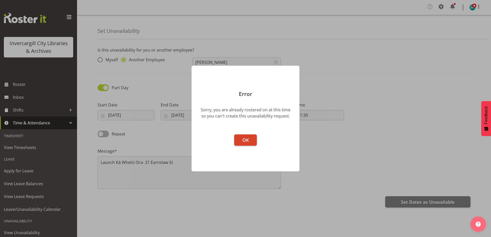
click at [247, 144] on button "OK" at bounding box center [245, 139] width 23 height 11
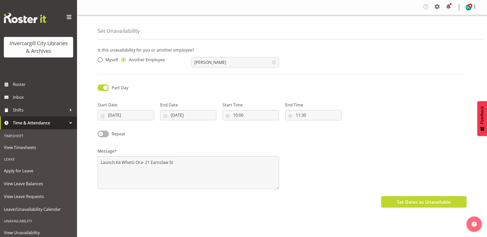
click at [398, 205] on span "Set Dates as Unavailable" at bounding box center [424, 202] width 54 height 7
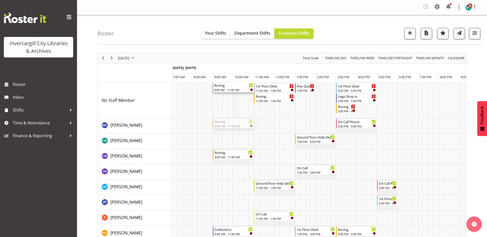
drag, startPoint x: 233, startPoint y: 124, endPoint x: 236, endPoint y: 105, distance: 19.5
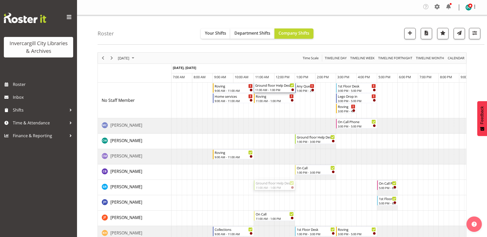
drag, startPoint x: 270, startPoint y: 123, endPoint x: 271, endPoint y: 115, distance: 8.5
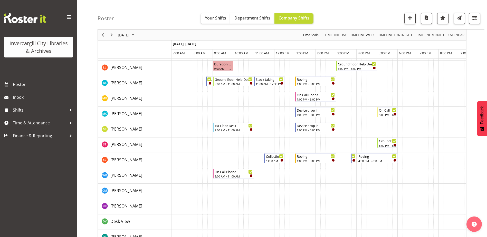
scroll to position [269, 0]
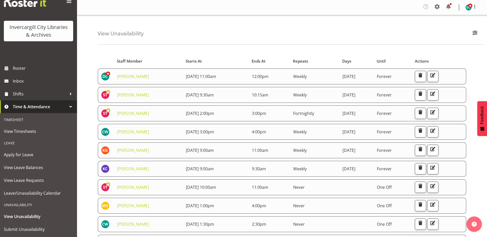
scroll to position [29, 0]
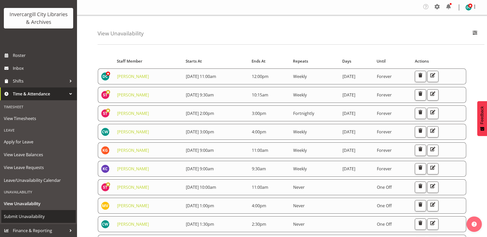
click at [19, 216] on span "Submit Unavailability" at bounding box center [38, 217] width 69 height 8
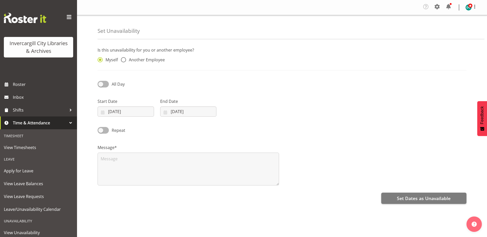
click at [123, 57] on div "Myself Another Employee" at bounding box center [141, 58] width 94 height 17
click at [124, 60] on span at bounding box center [123, 59] width 5 height 5
click at [124, 60] on input "Another Employee" at bounding box center [122, 59] width 3 height 3
radio input "true"
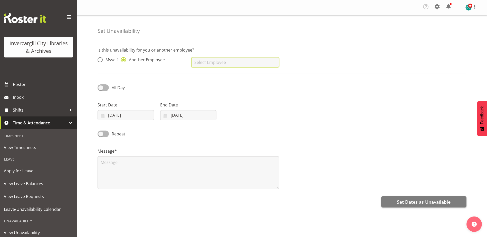
click at [225, 58] on input "text" at bounding box center [234, 62] width 87 height 10
drag, startPoint x: 208, startPoint y: 84, endPoint x: 134, endPoint y: 89, distance: 74.3
click at [207, 84] on span "[PERSON_NAME]" at bounding box center [211, 85] width 32 height 6
type input "[PERSON_NAME]"
click at [101, 87] on span at bounding box center [102, 87] width 11 height 6
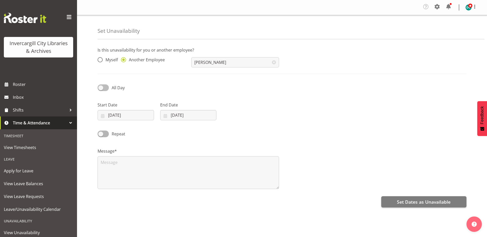
click at [101, 87] on input "All Day" at bounding box center [98, 87] width 3 height 3
checkbox input "true"
click at [111, 118] on input "[DATE]" at bounding box center [125, 115] width 56 height 10
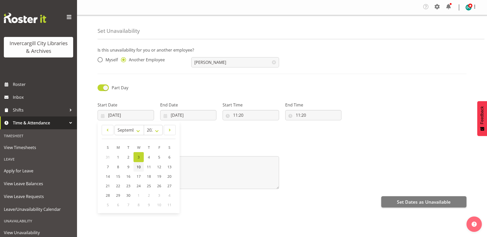
click at [137, 166] on span "10" at bounding box center [138, 166] width 4 height 5
type input "[DATE]"
drag, startPoint x: 184, startPoint y: 111, endPoint x: 185, endPoint y: 118, distance: 6.7
click at [184, 112] on input "[DATE]" at bounding box center [188, 115] width 56 height 10
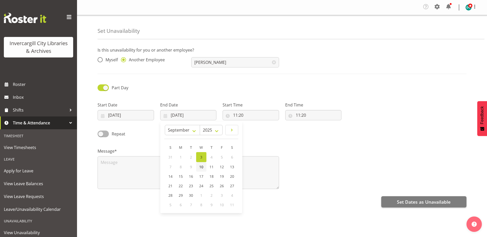
click at [199, 167] on span "10" at bounding box center [201, 166] width 4 height 5
type input "10/09/2025"
click at [236, 116] on input "11:20" at bounding box center [250, 115] width 56 height 10
click at [257, 129] on select "00 01 02 03 04 05 06 07 08 09 10 11 12 13 14 15 16 17 18 19 20 21 22 23" at bounding box center [258, 128] width 12 height 10
select select "9"
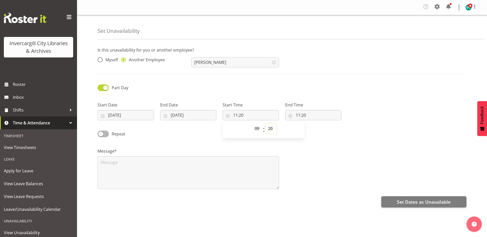
type input "09:20"
click at [271, 129] on select "00 01 02 03 04 05 06 07 08 09 10 11 12 13 14 15 16 17 18 19 20 21 22 23 24 25 2…" at bounding box center [271, 128] width 12 height 10
select select "0"
type input "09:00"
click at [299, 115] on input "11:20" at bounding box center [313, 115] width 56 height 10
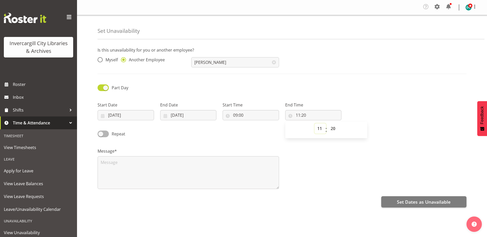
drag, startPoint x: 299, startPoint y: 115, endPoint x: 315, endPoint y: 128, distance: 20.0
click at [315, 128] on select "00 01 02 03 04 05 06 07 08 09 10 11 12 13 14 15 16 17 18 19 20 21 22 23" at bounding box center [320, 128] width 12 height 10
select select "10"
type input "10:20"
click at [332, 129] on select "00 01 02 03 04 05 06 07 08 09 10 11 12 13 14 15 16 17 18 19 20 21 22 23 24 25 2…" at bounding box center [334, 128] width 12 height 10
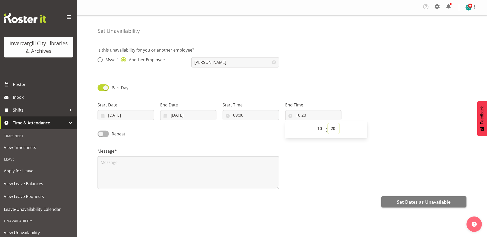
select select "0"
type input "10:00"
click at [123, 161] on textarea at bounding box center [187, 172] width 181 height 33
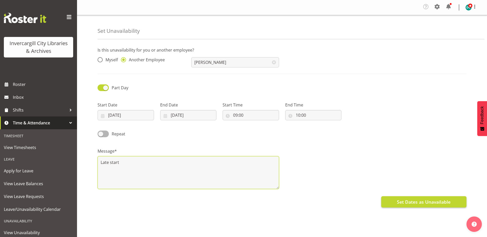
type textarea "Late start"
click at [421, 204] on span "Set Dates as Unavailable" at bounding box center [424, 202] width 54 height 7
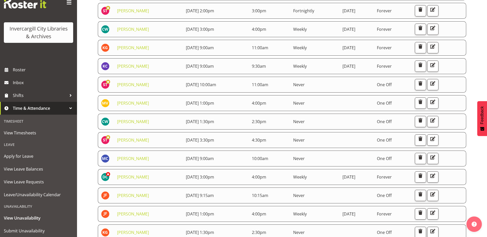
scroll to position [29, 0]
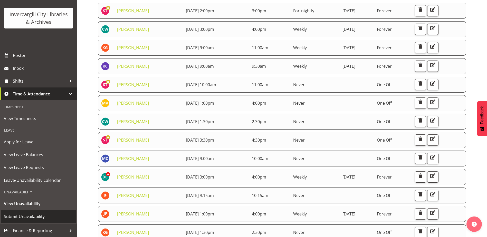
click at [21, 216] on span "Submit Unavailability" at bounding box center [38, 217] width 69 height 8
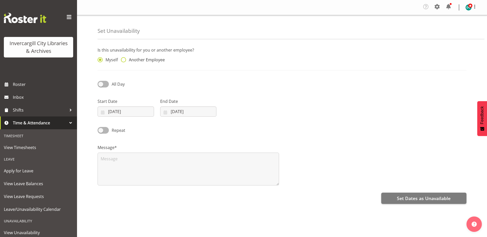
drag, startPoint x: 123, startPoint y: 58, endPoint x: 143, endPoint y: 62, distance: 20.6
click at [123, 58] on span at bounding box center [123, 59] width 5 height 5
click at [123, 58] on input "Another Employee" at bounding box center [122, 59] width 3 height 3
radio input "true"
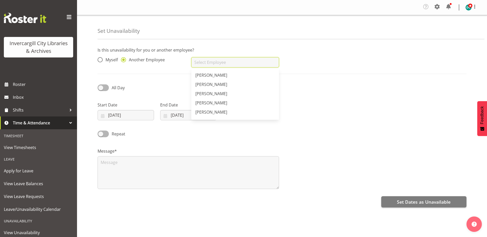
click at [199, 60] on input "text" at bounding box center [234, 62] width 87 height 10
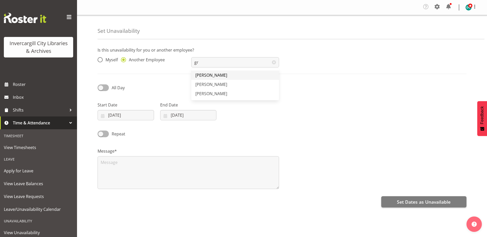
click at [208, 73] on span "[PERSON_NAME]" at bounding box center [211, 75] width 32 height 6
type input "[PERSON_NAME]"
click at [121, 115] on input "[DATE]" at bounding box center [125, 115] width 56 height 10
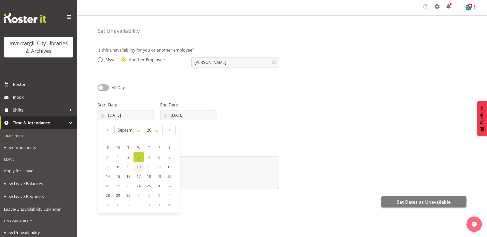
click at [137, 168] on span "10" at bounding box center [138, 166] width 4 height 5
type input "[DATE]"
click at [175, 116] on input "[DATE]" at bounding box center [188, 115] width 56 height 10
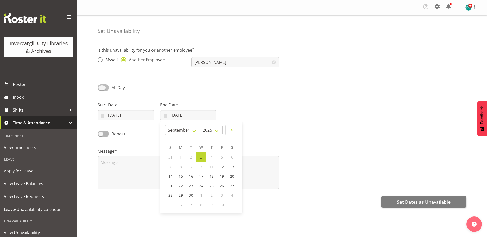
click at [102, 89] on span at bounding box center [102, 87] width 11 height 6
click at [101, 89] on input "All Day" at bounding box center [98, 87] width 3 height 3
checkbox input "true"
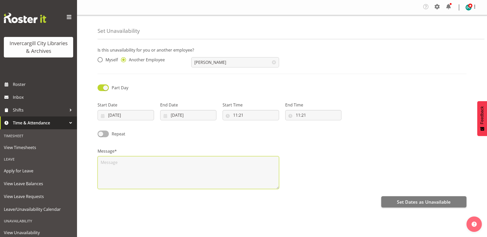
click at [150, 163] on textarea at bounding box center [187, 172] width 181 height 33
paste textarea "visiting Kā Whetū Ora Adult Mental Health Daybase"
type textarea "visiting Kā Whetū Ora Adult Mental Health Daybase"
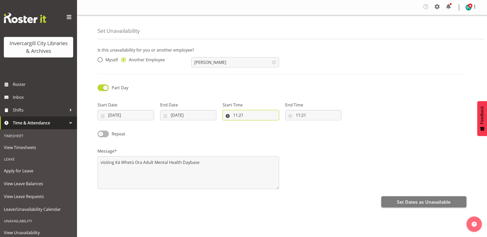
click at [237, 117] on input "11:21" at bounding box center [250, 115] width 56 height 10
click at [256, 130] on select "00 01 02 03 04 05 06 07 08 09 10 11 12 13 14 15 16 17 18 19 20 21 22 23" at bounding box center [258, 128] width 12 height 10
select select "10"
type input "10:21"
click at [271, 131] on select "00 01 02 03 04 05 06 07 08 09 10 11 12 13 14 15 16 17 18 19 20 21 22 23 24 25 2…" at bounding box center [271, 128] width 12 height 10
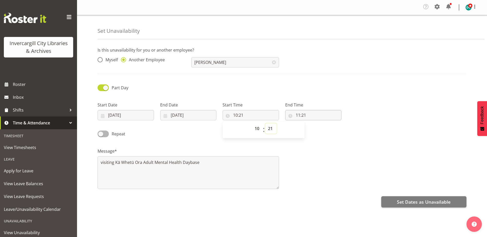
select select "0"
type input "10:00"
click at [298, 115] on input "11:21" at bounding box center [313, 115] width 56 height 10
click at [322, 130] on select "00 01 02 03 04 05 06 07 08 09 10 11 12 13 14 15 16 17 18 19 20 21 22 23" at bounding box center [320, 128] width 12 height 10
select select "12"
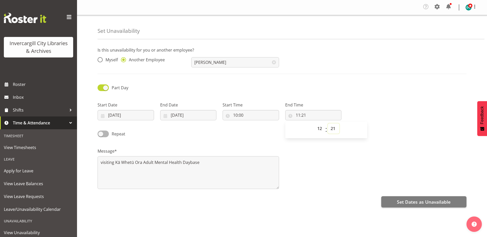
type input "12:21"
click at [334, 130] on select "00 01 02 03 04 05 06 07 08 09 10 11 12 13 14 15 16 17 18 19 20 21 22 23 24 25 2…" at bounding box center [334, 128] width 12 height 10
select select "15"
type input "12:15"
drag, startPoint x: 189, startPoint y: 212, endPoint x: 189, endPoint y: 208, distance: 4.9
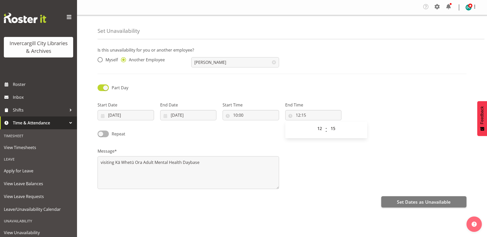
click at [189, 212] on div "Is this unavailability for you or another employee? Myself Another Employee Gra…" at bounding box center [291, 145] width 389 height 205
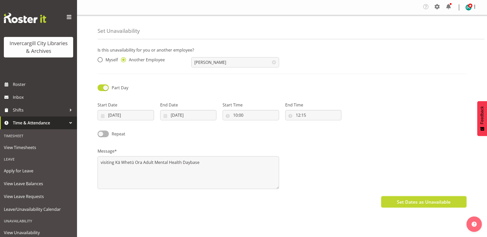
click at [412, 202] on span "Set Dates as Unavailable" at bounding box center [424, 202] width 54 height 7
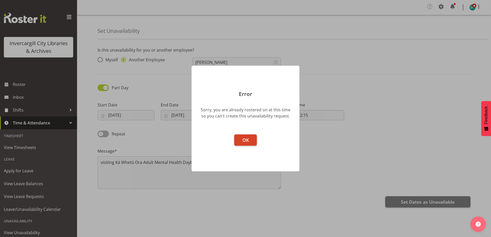
click at [244, 140] on span "OK" at bounding box center [245, 140] width 6 height 6
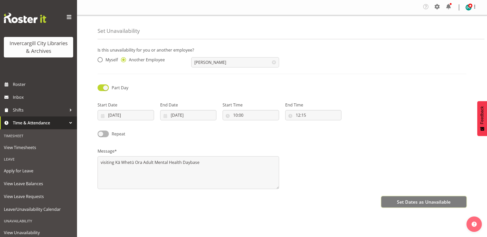
click at [398, 198] on button "Set Dates as Unavailable" at bounding box center [423, 201] width 85 height 11
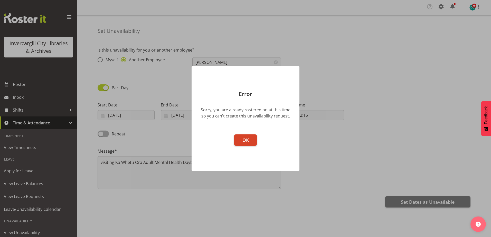
click at [247, 141] on span "OK" at bounding box center [245, 140] width 6 height 6
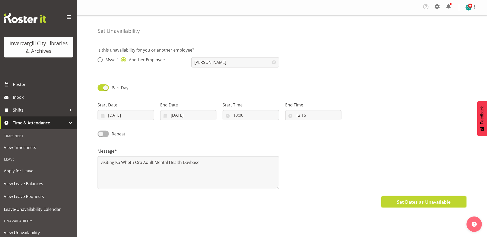
click at [419, 200] on span "Set Dates as Unavailable" at bounding box center [424, 202] width 54 height 7
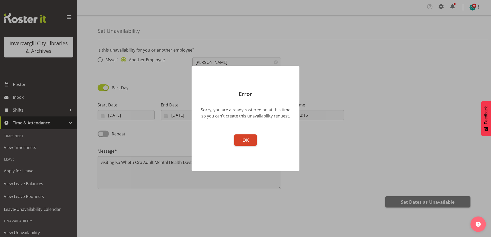
click at [252, 140] on button "OK" at bounding box center [245, 139] width 23 height 11
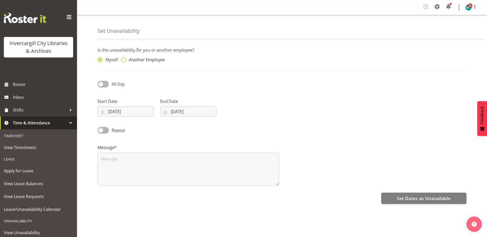
click at [122, 59] on span at bounding box center [123, 59] width 5 height 5
click at [122, 59] on input "Another Employee" at bounding box center [122, 59] width 3 height 3
radio input "true"
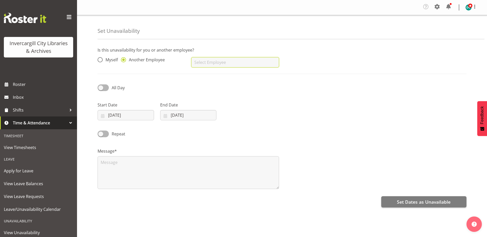
click at [226, 65] on input "text" at bounding box center [234, 62] width 87 height 10
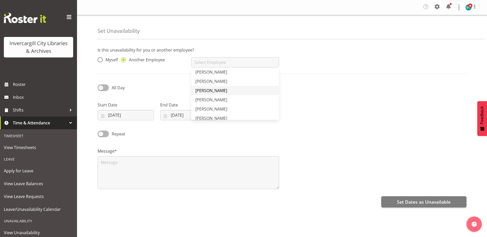
click at [213, 91] on span "[PERSON_NAME]" at bounding box center [211, 91] width 32 height 6
type input "[PERSON_NAME]"
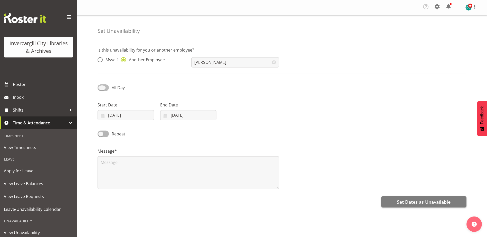
click at [102, 88] on span at bounding box center [102, 87] width 11 height 6
click at [101, 88] on input "All Day" at bounding box center [98, 87] width 3 height 3
checkbox input "true"
click at [114, 113] on input "[DATE]" at bounding box center [125, 115] width 56 height 10
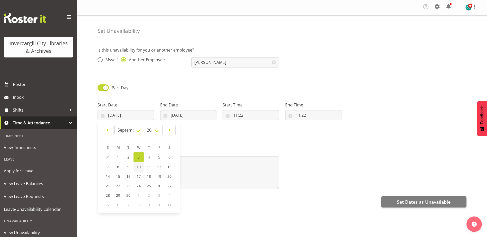
click at [138, 165] on span "10" at bounding box center [138, 166] width 4 height 5
type input "[DATE]"
click at [181, 115] on input "[DATE]" at bounding box center [188, 115] width 56 height 10
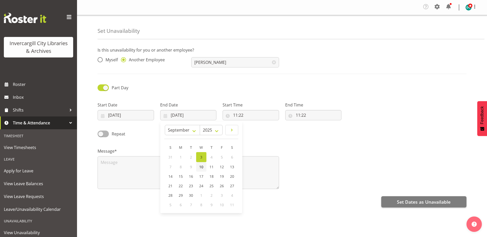
click at [202, 167] on span "10" at bounding box center [201, 166] width 4 height 5
type input "[DATE]"
click at [237, 115] on input "11:22" at bounding box center [250, 115] width 56 height 10
click at [255, 130] on select "00 01 02 03 04 05 06 07 08 09 10 11 12 13 14 15 16 17 18 19 20 21 22 23" at bounding box center [258, 128] width 12 height 10
select select "10"
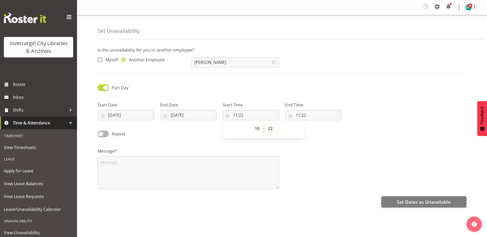
type input "10:22"
click at [271, 129] on select "00 01 02 03 04 05 06 07 08 09 10 11 12 13 14 15 16 17 18 19 20 21 22 23 24 25 2…" at bounding box center [271, 128] width 12 height 10
select select "1"
type input "10:01"
click at [297, 116] on input "11:22" at bounding box center [313, 115] width 56 height 10
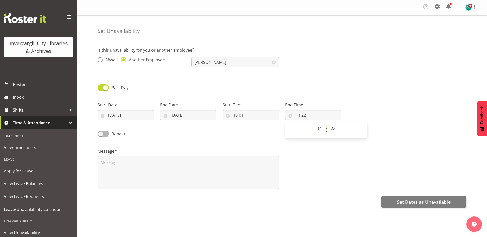
click at [320, 129] on select "00 01 02 03 04 05 06 07 08 09 10 11 12 13 14 15 16 17 18 19 20 21 22 23" at bounding box center [320, 128] width 12 height 10
select select "12"
type input "12:22"
click at [333, 128] on select "00 01 02 03 04 05 06 07 08 09 10 11 12 13 14 15 16 17 18 19 20 21 22 23 24 25 2…" at bounding box center [334, 128] width 12 height 10
select select "15"
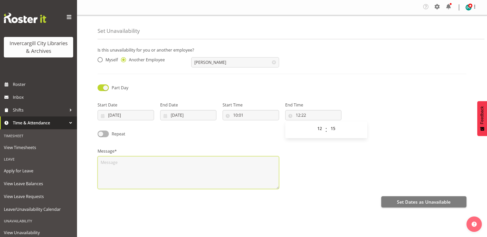
type input "12:15"
click at [151, 167] on textarea at bounding box center [187, 172] width 181 height 33
paste textarea "visiting Kā Whetū Ora Adult Mental Health Daybase"
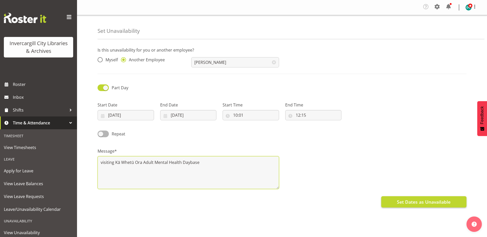
type textarea "visiting Kā Whetū Ora Adult Mental Health Daybase"
click at [404, 202] on span "Set Dates as Unavailable" at bounding box center [424, 202] width 54 height 7
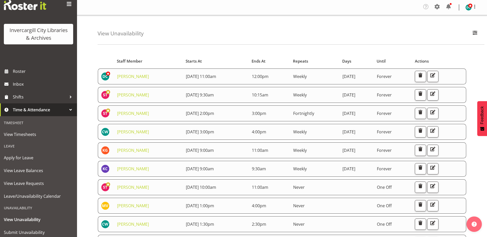
scroll to position [26, 0]
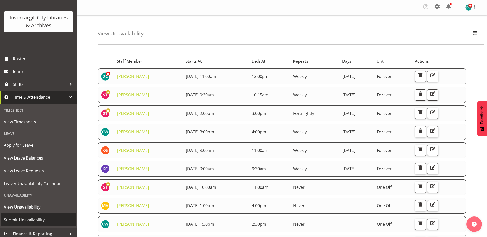
click at [18, 218] on span "Submit Unavailability" at bounding box center [38, 220] width 69 height 8
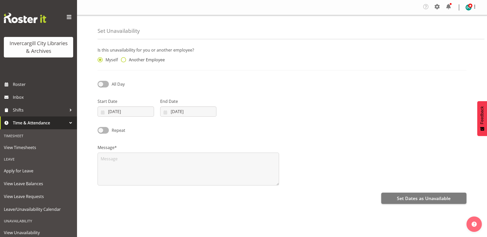
click at [127, 58] on span "Another Employee" at bounding box center [145, 59] width 39 height 5
click at [124, 58] on input "Another Employee" at bounding box center [122, 59] width 3 height 3
radio input "true"
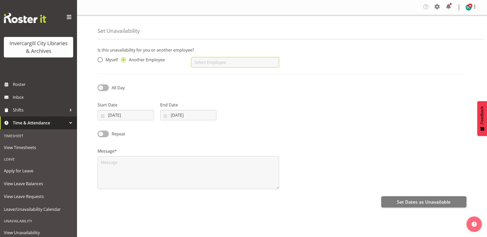
click at [198, 62] on input "text" at bounding box center [234, 62] width 87 height 10
click at [215, 82] on span "[PERSON_NAME]" at bounding box center [211, 85] width 32 height 6
type input "[PERSON_NAME]"
drag, startPoint x: 100, startPoint y: 87, endPoint x: 122, endPoint y: 108, distance: 29.8
click at [100, 88] on span at bounding box center [102, 87] width 11 height 6
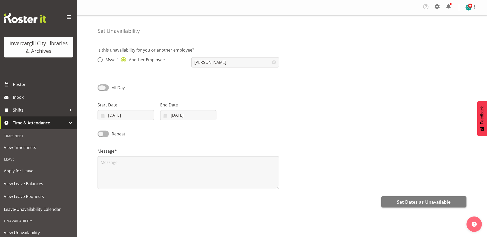
click at [100, 88] on input "All Day" at bounding box center [98, 87] width 3 height 3
checkbox input "true"
click at [120, 117] on input "[DATE]" at bounding box center [125, 115] width 56 height 10
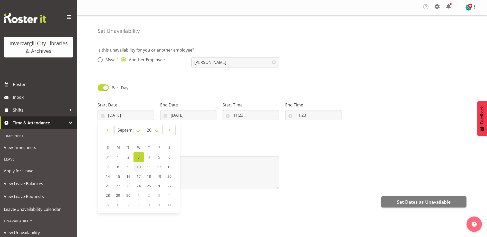
click at [139, 168] on span "10" at bounding box center [138, 166] width 4 height 5
type input "[DATE]"
click at [178, 116] on input "[DATE]" at bounding box center [188, 115] width 56 height 10
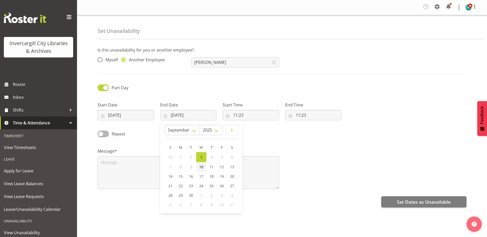
click at [200, 167] on span "10" at bounding box center [201, 166] width 4 height 5
type input "[DATE]"
click at [239, 116] on input "11:23" at bounding box center [250, 115] width 56 height 10
click at [255, 129] on select "00 01 02 03 04 05 06 07 08 09 10 11 12 13 14 15 16 17 18 19 20 21 22 23" at bounding box center [258, 128] width 12 height 10
select select "10"
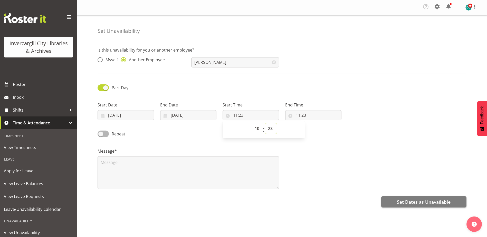
type input "10:23"
click at [270, 131] on select "00 01 02 03 04 05 06 07 08 09 10 11 12 13 14 15 16 17 18 19 20 21 22 23 24 25 2…" at bounding box center [271, 128] width 12 height 10
select select "30"
type input "10:30"
click at [297, 116] on input "11:23" at bounding box center [313, 115] width 56 height 10
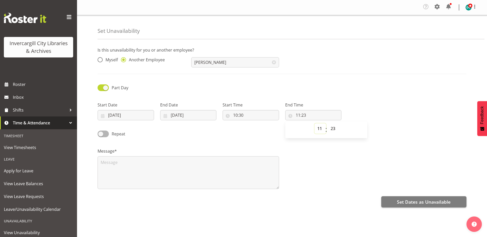
click at [322, 131] on select "00 01 02 03 04 05 06 07 08 09 10 11 12 13 14 15 16 17 18 19 20 21 22 23" at bounding box center [320, 128] width 12 height 10
click at [314, 123] on select "00 01 02 03 04 05 06 07 08 09 10 11 12 13 14 15 16 17 18 19 20 21 22 23" at bounding box center [320, 128] width 12 height 10
click at [334, 130] on select "00 01 02 03 04 05 06 07 08 09 10 11 12 13 14 15 16 17 18 19 20 21 22 23 24 25 2…" at bounding box center [334, 128] width 12 height 10
select select "30"
type input "11:30"
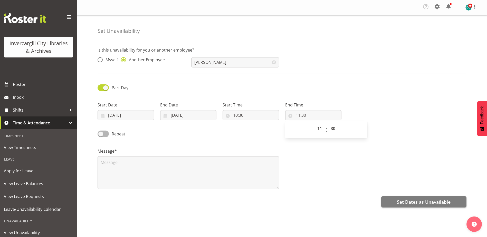
click at [314, 174] on div "Message*" at bounding box center [281, 166] width 375 height 51
click at [114, 164] on textarea at bounding box center [187, 172] width 181 height 33
click at [111, 164] on textarea at bounding box center [187, 172] width 181 height 33
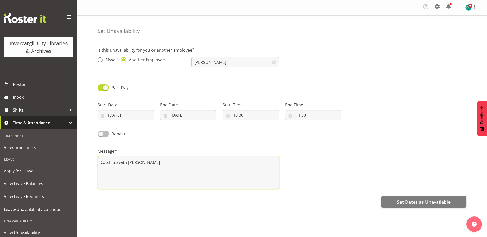
type textarea "Catch up with Kathy"
click at [100, 135] on span at bounding box center [102, 134] width 11 height 6
click at [100, 135] on input "Repeat" at bounding box center [98, 133] width 3 height 3
checkbox input "true"
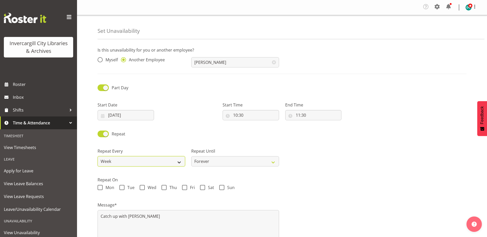
click at [182, 161] on select "Week 2 Weeks 3 Weeks 4 Weeks Month" at bounding box center [140, 161] width 87 height 10
select select "2weeks"
click at [97, 156] on select "Week 2 Weeks 3 Weeks 4 Weeks Month" at bounding box center [140, 161] width 87 height 10
click at [144, 188] on span at bounding box center [142, 187] width 5 height 5
click at [143, 188] on input "Wed" at bounding box center [141, 187] width 3 height 3
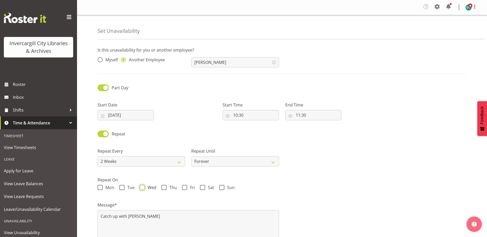
checkbox input "true"
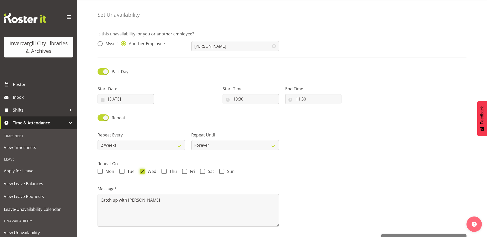
scroll to position [32, 0]
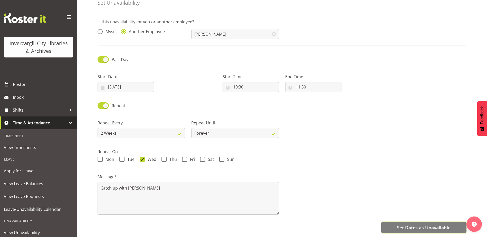
click at [406, 224] on span "Set Dates as Unavailable" at bounding box center [424, 227] width 54 height 7
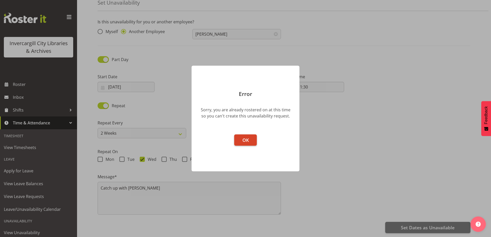
click at [251, 142] on button "OK" at bounding box center [245, 139] width 23 height 11
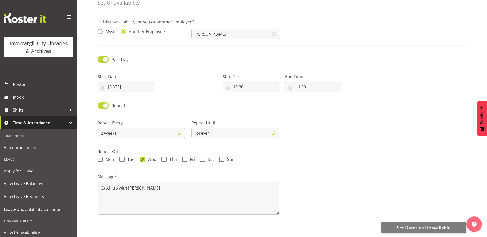
click at [274, 29] on span at bounding box center [274, 34] width 10 height 10
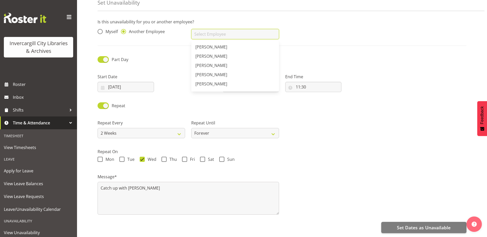
click at [210, 29] on input "text" at bounding box center [234, 34] width 87 height 10
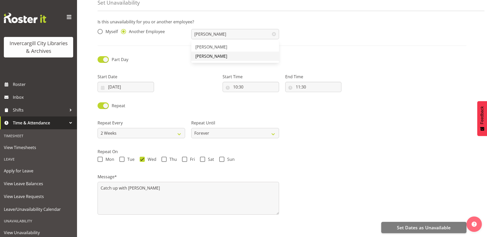
click at [206, 53] on span "[PERSON_NAME]" at bounding box center [211, 56] width 32 height 6
type input "[PERSON_NAME]"
click at [236, 84] on input "10:30" at bounding box center [250, 87] width 56 height 10
click at [256, 97] on select "00 01 02 03 04 05 06 07 08 09 10 11 12 13 14 15 16 17 18 19 20 21 22 23" at bounding box center [258, 100] width 12 height 10
select select "11"
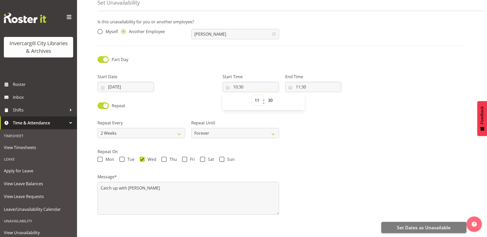
click at [252, 95] on select "00 01 02 03 04 05 06 07 08 09 10 11 12 13 14 15 16 17 18 19 20 21 22 23" at bounding box center [258, 100] width 12 height 10
type input "11:30"
click at [270, 98] on select "00 01 02 03 04 05 06 07 08 09 10 11 12 13 14 15 16 17 18 19 20 21 22 23 24 25 2…" at bounding box center [271, 100] width 12 height 10
select select "0"
click at [265, 95] on select "00 01 02 03 04 05 06 07 08 09 10 11 12 13 14 15 16 17 18 19 20 21 22 23 24 25 2…" at bounding box center [271, 100] width 12 height 10
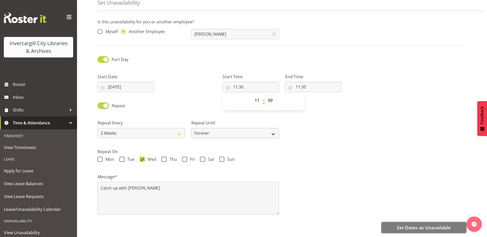
type input "11:00"
click at [304, 84] on input "11:30" at bounding box center [313, 87] width 56 height 10
click at [318, 97] on select "00 01 02 03 04 05 06 07 08 09 10 11 12 13 14 15 16 17 18 19 20 21 22 23" at bounding box center [320, 100] width 12 height 10
select select "12"
click at [314, 95] on select "00 01 02 03 04 05 06 07 08 09 10 11 12 13 14 15 16 17 18 19 20 21 22 23" at bounding box center [320, 100] width 12 height 10
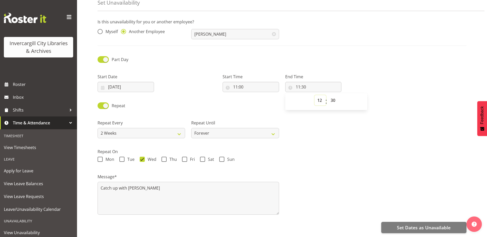
type input "12:30"
click at [333, 98] on select "00 01 02 03 04 05 06 07 08 09 10 11 12 13 14 15 16 17 18 19 20 21 22 23 24 25 2…" at bounding box center [334, 100] width 12 height 10
select select "0"
click at [328, 95] on select "00 01 02 03 04 05 06 07 08 09 10 11 12 13 14 15 16 17 18 19 20 21 22 23 24 25 2…" at bounding box center [334, 100] width 12 height 10
type input "12:00"
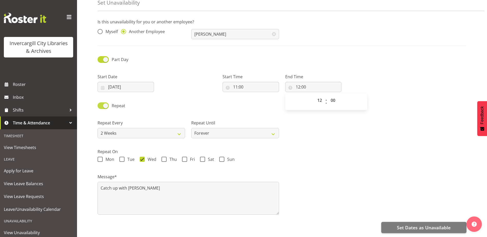
click at [105, 102] on span at bounding box center [102, 105] width 11 height 6
click at [101, 104] on input "Repeat" at bounding box center [98, 105] width 3 height 3
checkbox input "false"
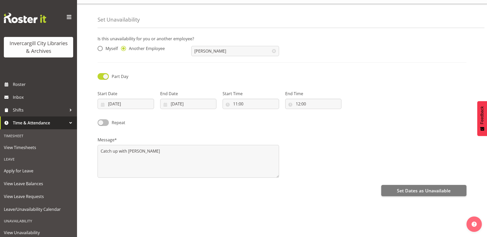
scroll to position [15, 0]
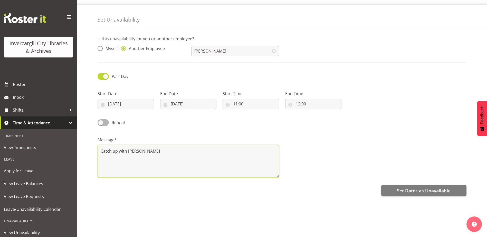
drag, startPoint x: 125, startPoint y: 149, endPoint x: 87, endPoint y: 148, distance: 38.5
click at [87, 148] on div "Set Unavailability Is this unavailability for you or another employee? Myself A…" at bounding box center [282, 120] width 410 height 233
type textarea "SOHP quarterly meeting"
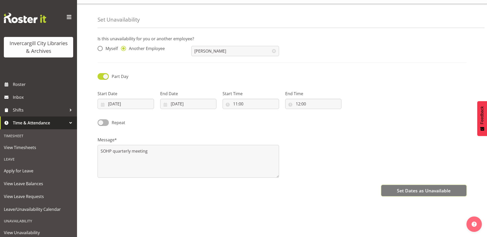
click at [437, 187] on span "Set Dates as Unavailable" at bounding box center [424, 190] width 54 height 7
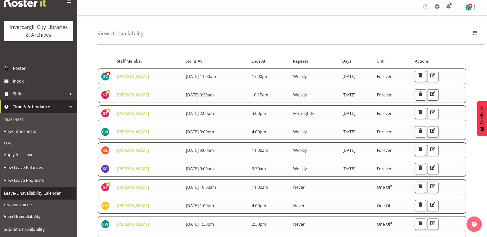
scroll to position [29, 0]
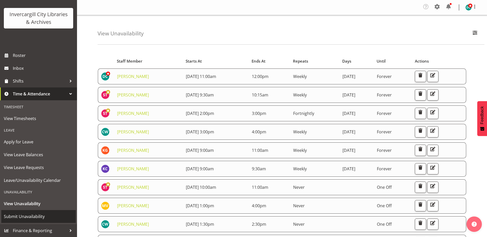
click at [21, 216] on span "Submit Unavailability" at bounding box center [38, 217] width 69 height 8
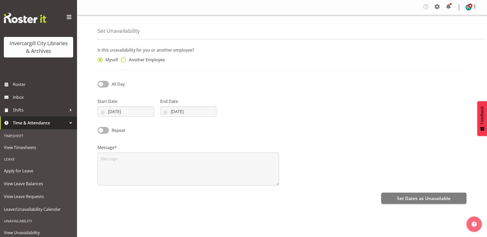
click at [123, 58] on span at bounding box center [123, 59] width 5 height 5
click at [123, 58] on input "Another Employee" at bounding box center [122, 59] width 3 height 3
radio input "true"
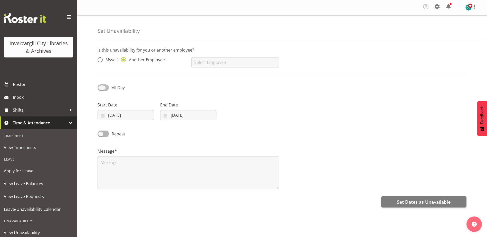
click at [103, 87] on span at bounding box center [102, 87] width 11 height 6
click at [101, 87] on input "All Day" at bounding box center [98, 87] width 3 height 3
checkbox input "true"
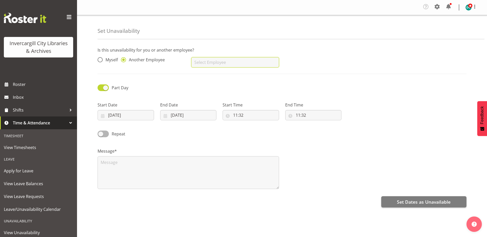
click at [204, 65] on input "text" at bounding box center [234, 62] width 87 height 10
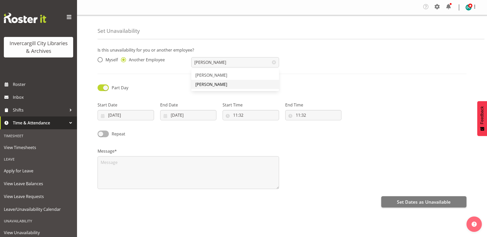
click at [209, 85] on span "[PERSON_NAME]" at bounding box center [211, 85] width 32 height 6
type input "[PERSON_NAME]"
click at [127, 115] on input "03/09/2025" at bounding box center [125, 115] width 56 height 10
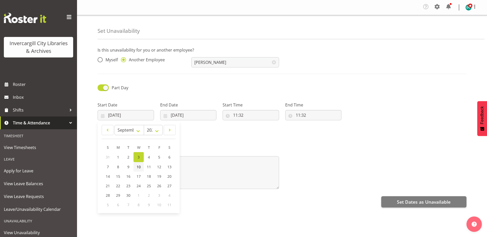
click at [138, 166] on span "10" at bounding box center [138, 166] width 4 height 5
type input "10/09/2025"
click at [177, 112] on input "03/09/2025" at bounding box center [188, 115] width 56 height 10
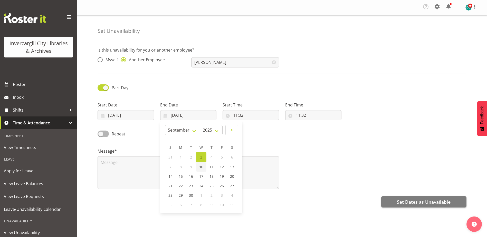
click at [198, 169] on link "10" at bounding box center [201, 166] width 10 height 9
type input "10/09/2025"
click at [235, 114] on input "11:32" at bounding box center [250, 115] width 56 height 10
click at [257, 130] on select "00 01 02 03 04 05 06 07 08 09 10 11 12 13 14 15 16 17 18 19 20 21 22 23" at bounding box center [258, 128] width 12 height 10
select select "13"
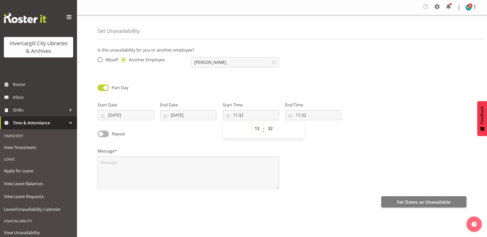
click at [252, 123] on select "00 01 02 03 04 05 06 07 08 09 10 11 12 13 14 15 16 17 18 19 20 21 22 23" at bounding box center [258, 128] width 12 height 10
type input "13:32"
click at [272, 131] on select "00 01 02 03 04 05 06 07 08 09 10 11 12 13 14 15 16 17 18 19 20 21 22 23 24 25 2…" at bounding box center [271, 128] width 12 height 10
select select "0"
click at [265, 123] on select "00 01 02 03 04 05 06 07 08 09 10 11 12 13 14 15 16 17 18 19 20 21 22 23 24 25 2…" at bounding box center [271, 128] width 12 height 10
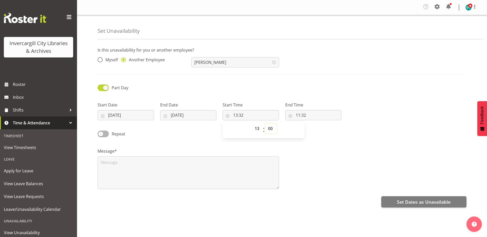
type input "13:00"
click at [320, 150] on div "Message*" at bounding box center [281, 166] width 375 height 51
click at [298, 118] on input "11:32" at bounding box center [313, 115] width 56 height 10
click at [319, 129] on select "00 01 02 03 04 05 06 07 08 09 10 11 12 13 14 15 16 17 18 19 20 21 22 23" at bounding box center [320, 128] width 12 height 10
select select "15"
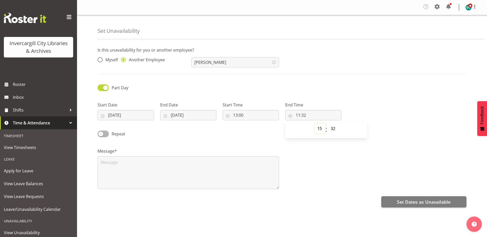
click at [314, 123] on select "00 01 02 03 04 05 06 07 08 09 10 11 12 13 14 15 16 17 18 19 20 21 22 23" at bounding box center [320, 128] width 12 height 10
type input "15:32"
click at [331, 128] on select "00 01 02 03 04 05 06 07 08 09 10 11 12 13 14 15 16 17 18 19 20 21 22 23 24 25 2…" at bounding box center [334, 128] width 12 height 10
select select "0"
click at [328, 123] on select "00 01 02 03 04 05 06 07 08 09 10 11 12 13 14 15 16 17 18 19 20 21 22 23 24 25 2…" at bounding box center [334, 128] width 12 height 10
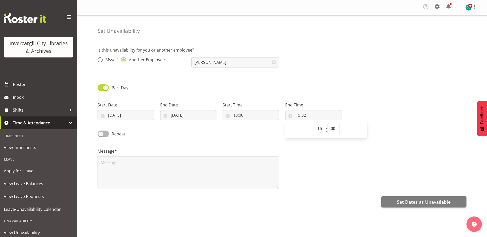
type input "15:00"
click at [167, 163] on textarea at bounding box center [187, 172] width 181 height 33
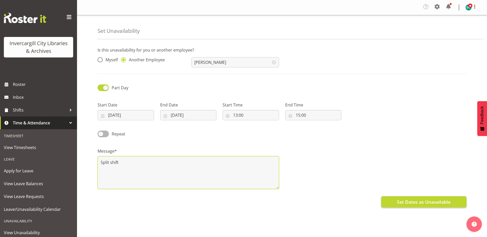
type textarea "Split shift"
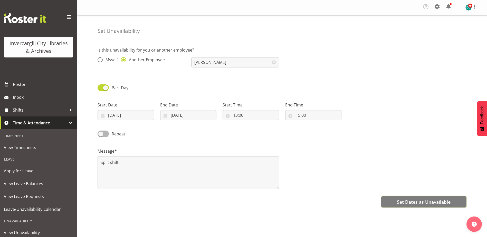
click at [427, 201] on span "Set Dates as Unavailable" at bounding box center [424, 202] width 54 height 7
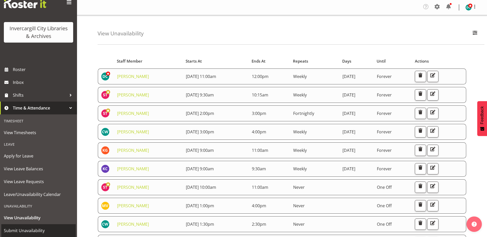
scroll to position [29, 0]
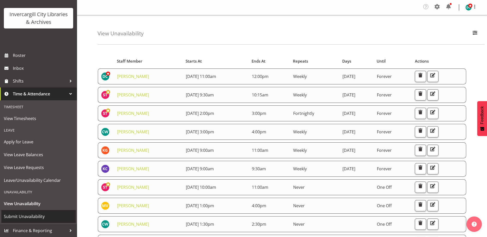
click at [24, 214] on span "Submit Unavailability" at bounding box center [38, 217] width 69 height 8
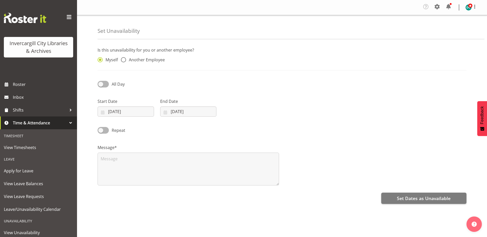
drag, startPoint x: 123, startPoint y: 58, endPoint x: 168, endPoint y: 65, distance: 45.3
click at [124, 58] on span at bounding box center [123, 59] width 5 height 5
click at [124, 58] on input "Another Employee" at bounding box center [122, 59] width 3 height 3
radio input "true"
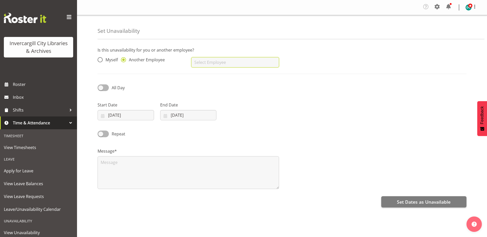
click at [198, 62] on input "text" at bounding box center [234, 62] width 87 height 10
click at [205, 84] on span "[PERSON_NAME]" at bounding box center [211, 85] width 32 height 6
type input "[PERSON_NAME]"
click at [101, 89] on span at bounding box center [102, 87] width 11 height 6
click at [101, 89] on input "All Day" at bounding box center [98, 87] width 3 height 3
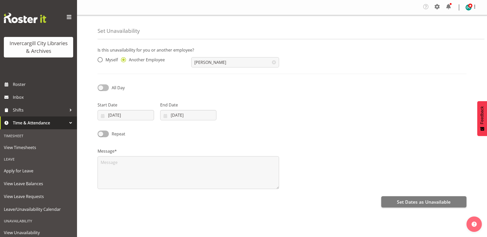
checkbox input "true"
select select "11"
select select "34"
click at [118, 117] on input "[DATE]" at bounding box center [125, 115] width 56 height 10
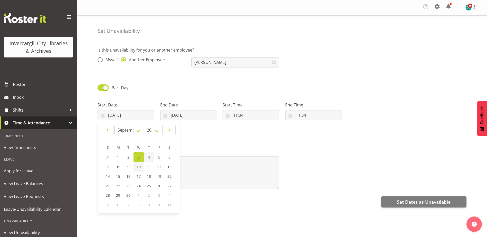
drag, startPoint x: 141, startPoint y: 166, endPoint x: 150, endPoint y: 157, distance: 13.2
click at [140, 166] on link "10" at bounding box center [138, 166] width 10 height 9
type input "[DATE]"
drag, startPoint x: 177, startPoint y: 114, endPoint x: 178, endPoint y: 123, distance: 8.6
click at [177, 114] on input "[DATE]" at bounding box center [188, 115] width 56 height 10
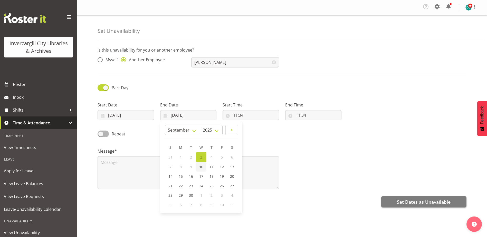
drag, startPoint x: 200, startPoint y: 168, endPoint x: 200, endPoint y: 159, distance: 9.0
click at [200, 168] on span "10" at bounding box center [201, 166] width 4 height 5
type input "[DATE]"
click at [245, 113] on input "11:34" at bounding box center [250, 115] width 56 height 10
click at [257, 126] on select "00 01 02 03 04 05 06 07 08 09 10 11 12 13 14 15 16 17 18 19 20 21 22 23" at bounding box center [258, 128] width 12 height 10
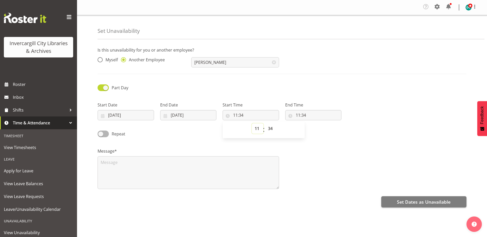
select select "9"
click at [252, 123] on select "00 01 02 03 04 05 06 07 08 09 10 11 12 13 14 15 16 17 18 19 20 21 22 23" at bounding box center [258, 128] width 12 height 10
type input "09:34"
click at [272, 128] on select "00 01 02 03 04 05 06 07 08 09 10 11 12 13 14 15 16 17 18 19 20 21 22 23 24 25 2…" at bounding box center [271, 128] width 12 height 10
click at [272, 129] on select "00 01 02 03 04 05 06 07 08 09 10 11 12 13 14 15 16 17 18 19 20 21 22 23 24 25 2…" at bounding box center [271, 128] width 12 height 10
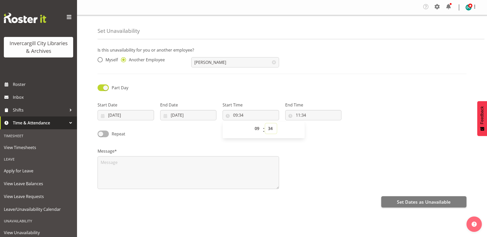
select select "0"
type input "09:00"
click at [299, 116] on input "11:34" at bounding box center [313, 115] width 56 height 10
click at [319, 127] on select "00 01 02 03 04 05 06 07 08 09 10 11 12 13 14 15 16 17 18 19 20 21 22 23" at bounding box center [320, 128] width 12 height 10
select select "10"
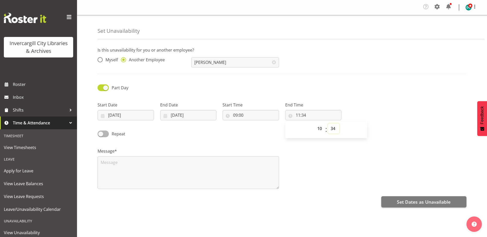
type input "10:34"
click at [330, 129] on select "00 01 02 03 04 05 06 07 08 09 10 11 12 13 14 15 16 17 18 19 20 21 22 23 24 25 2…" at bounding box center [334, 128] width 12 height 10
select select "0"
type input "10:00"
drag, startPoint x: 320, startPoint y: 161, endPoint x: 240, endPoint y: 172, distance: 80.6
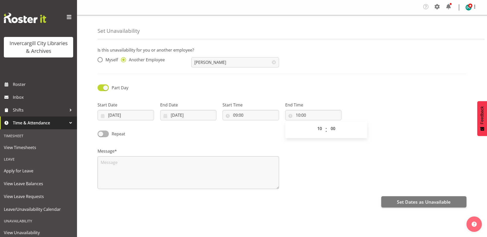
click at [319, 161] on div "Message*" at bounding box center [281, 166] width 375 height 51
click at [108, 163] on textarea at bounding box center [187, 172] width 181 height 33
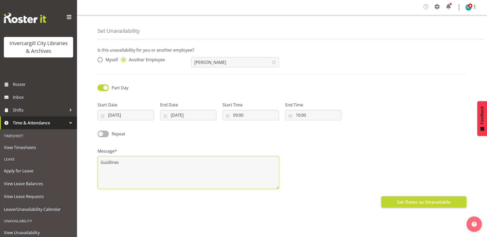
type textarea "Guidlines"
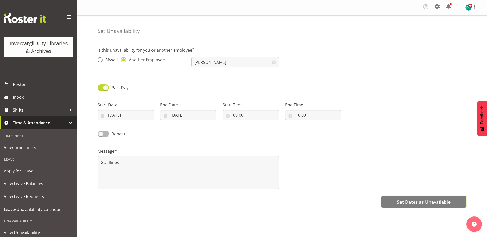
click at [402, 204] on span "Set Dates as Unavailable" at bounding box center [424, 202] width 54 height 7
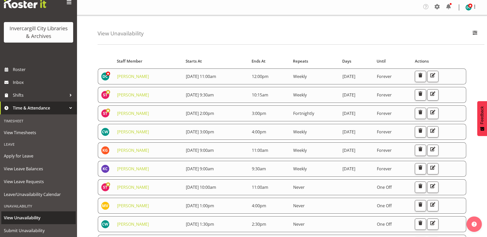
scroll to position [29, 0]
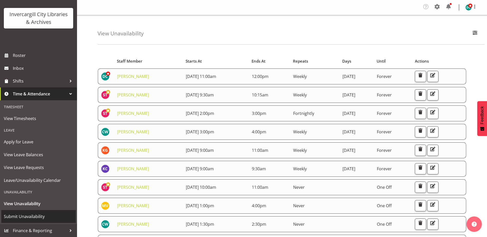
click at [25, 214] on span "Submit Unavailability" at bounding box center [38, 217] width 69 height 8
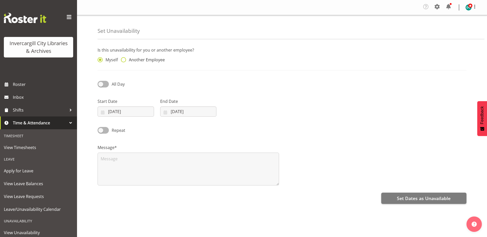
click at [124, 59] on span at bounding box center [123, 59] width 5 height 5
click at [124, 59] on input "Another Employee" at bounding box center [122, 59] width 3 height 3
radio input "true"
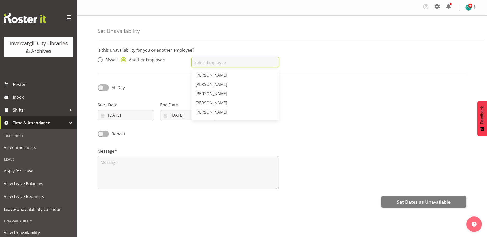
click at [228, 59] on input "text" at bounding box center [234, 62] width 87 height 10
click at [227, 61] on input "text" at bounding box center [234, 62] width 87 height 10
click at [213, 114] on span "[PERSON_NAME]" at bounding box center [211, 112] width 32 height 6
type input "[PERSON_NAME]"
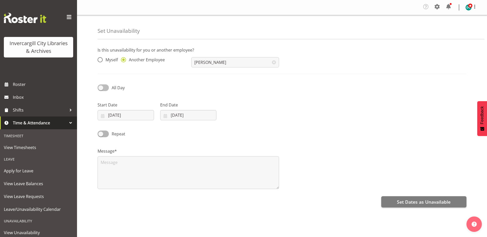
click at [100, 88] on span at bounding box center [102, 87] width 11 height 6
click at [100, 88] on input "All Day" at bounding box center [98, 87] width 3 height 3
checkbox input "true"
click at [112, 116] on input "[DATE]" at bounding box center [125, 115] width 56 height 10
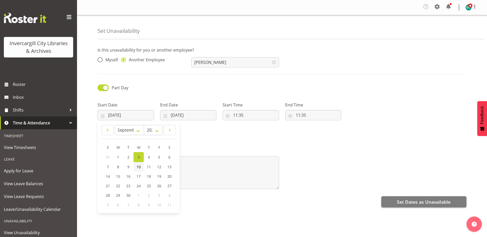
click at [138, 169] on span "10" at bounding box center [138, 166] width 4 height 5
type input "[DATE]"
click at [180, 112] on input "[DATE]" at bounding box center [188, 115] width 56 height 10
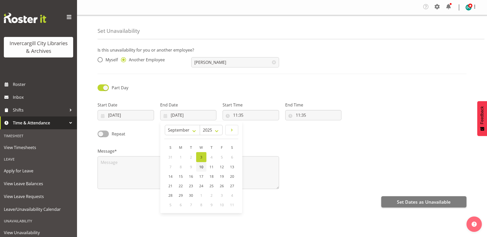
drag, startPoint x: 200, startPoint y: 168, endPoint x: 212, endPoint y: 151, distance: 20.3
click at [200, 168] on span "10" at bounding box center [201, 166] width 4 height 5
type input "[DATE]"
click at [242, 116] on input "11:35" at bounding box center [250, 115] width 56 height 10
click at [257, 129] on select "00 01 02 03 04 05 06 07 08 09 10 11 12 13 14 15 16 17 18 19 20 21 22 23" at bounding box center [258, 128] width 12 height 10
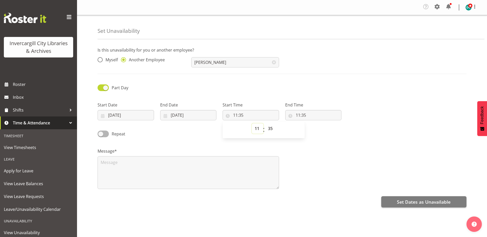
select select "10"
type input "10:35"
click at [269, 129] on select "00 01 02 03 04 05 06 07 08 09 10 11 12 13 14 15 16 17 18 19 20 21 22 23 24 25 2…" at bounding box center [271, 128] width 12 height 10
select select "0"
type input "10:00"
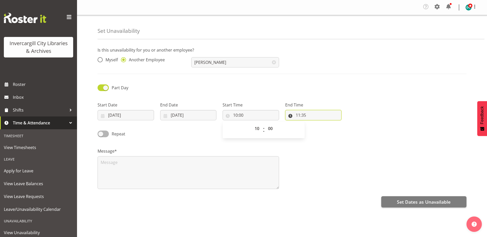
click at [296, 115] on input "11:35" at bounding box center [313, 115] width 56 height 10
click at [333, 130] on select "00 01 02 03 04 05 06 07 08 09 10 11 12 13 14 15 16 17 18 19 20 21 22 23 24 25 2…" at bounding box center [334, 128] width 12 height 10
select select "30"
type input "11:30"
drag, startPoint x: 317, startPoint y: 170, endPoint x: 205, endPoint y: 180, distance: 112.4
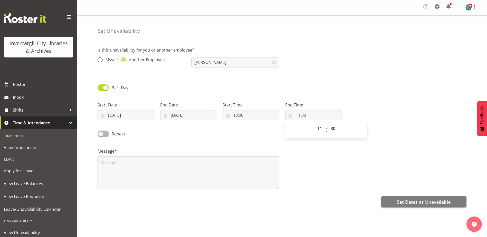
click at [314, 170] on div "Message*" at bounding box center [281, 166] width 375 height 51
drag, startPoint x: 116, startPoint y: 161, endPoint x: 96, endPoint y: 167, distance: 21.0
click at [117, 161] on textarea at bounding box center [187, 172] width 181 height 33
paste textarea "Saniya - talk to SIT students"
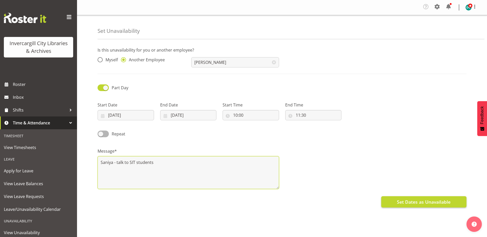
type textarea "Saniya - talk to SIT students"
click at [412, 203] on span "Set Dates as Unavailable" at bounding box center [424, 202] width 54 height 7
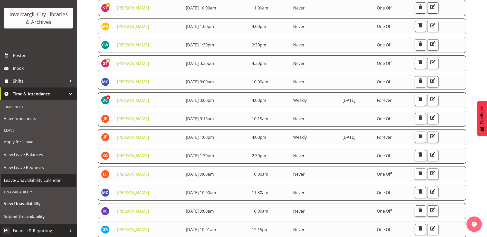
scroll to position [180, 0]
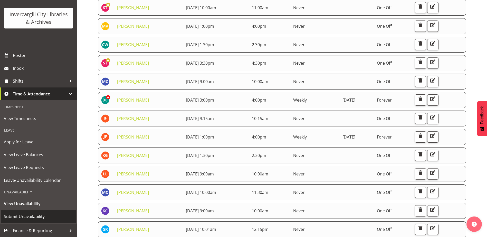
click at [18, 214] on span "Submit Unavailability" at bounding box center [38, 217] width 69 height 8
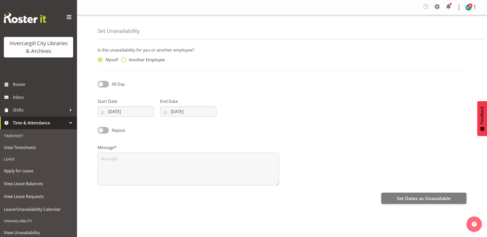
click at [123, 60] on span at bounding box center [123, 59] width 5 height 5
click at [123, 60] on input "Another Employee" at bounding box center [122, 59] width 3 height 3
radio input "true"
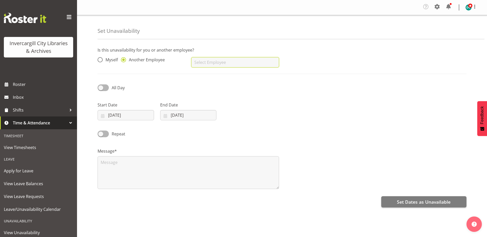
click at [205, 61] on input "text" at bounding box center [234, 62] width 87 height 10
click at [210, 75] on span "[PERSON_NAME]" at bounding box center [211, 75] width 32 height 6
type input "[PERSON_NAME]"
drag, startPoint x: 102, startPoint y: 88, endPoint x: 103, endPoint y: 92, distance: 4.4
click at [103, 90] on span at bounding box center [102, 87] width 11 height 6
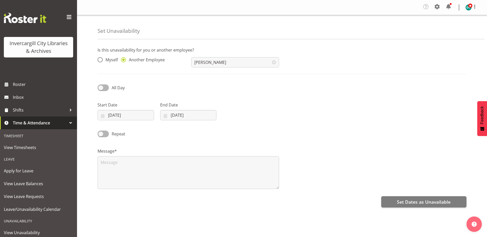
click at [101, 89] on input "All Day" at bounding box center [98, 87] width 3 height 3
checkbox input "true"
select select "11"
select select "36"
click at [114, 117] on input "[DATE]" at bounding box center [125, 115] width 56 height 10
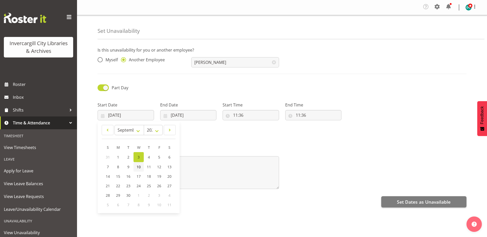
click at [136, 169] on span "10" at bounding box center [138, 166] width 4 height 5
type input "[DATE]"
click at [185, 117] on input "[DATE]" at bounding box center [188, 115] width 56 height 10
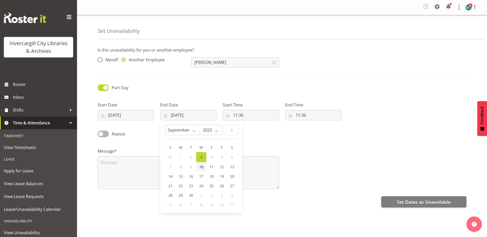
click at [205, 171] on link "10" at bounding box center [201, 166] width 10 height 9
type input "[DATE]"
click at [238, 117] on input "11:36" at bounding box center [250, 115] width 56 height 10
click at [255, 129] on select "00 01 02 03 04 05 06 07 08 09 10 11 12 13 14 15 16 17 18 19 20 21 22 23" at bounding box center [258, 128] width 12 height 10
select select "13"
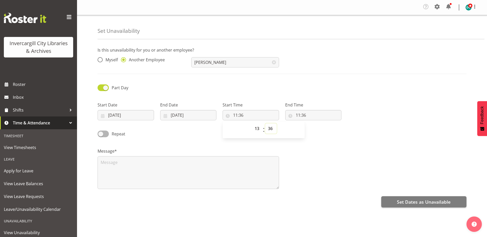
type input "13:36"
click at [270, 131] on select "00 01 02 03 04 05 06 07 08 09 10 11 12 13 14 15 16 17 18 19 20 21 22 23 24 25 2…" at bounding box center [271, 128] width 12 height 10
select select "0"
type input "13:00"
click at [299, 116] on input "11:36" at bounding box center [313, 115] width 56 height 10
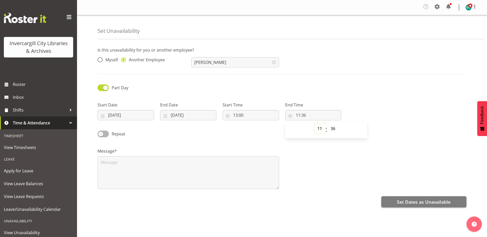
click at [317, 127] on select "00 01 02 03 04 05 06 07 08 09 10 11 12 13 14 15 16 17 18 19 20 21 22 23" at bounding box center [320, 128] width 12 height 10
select select "14"
type input "14:36"
click at [332, 130] on select "00 01 02 03 04 05 06 07 08 09 10 11 12 13 14 15 16 17 18 19 20 21 22 23 24 25 2…" at bounding box center [334, 128] width 12 height 10
select select "0"
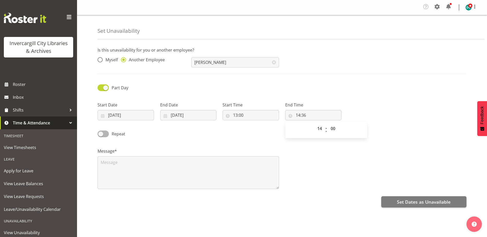
type input "14:00"
drag, startPoint x: 316, startPoint y: 172, endPoint x: 209, endPoint y: 167, distance: 107.4
click at [313, 172] on div "Message*" at bounding box center [281, 166] width 375 height 51
click at [171, 168] on textarea at bounding box center [187, 172] width 181 height 33
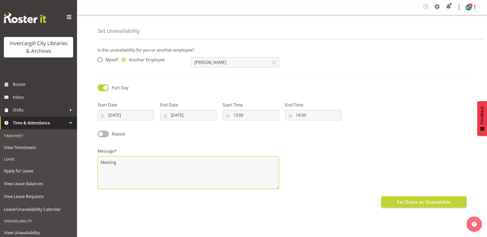
type textarea "Meeting"
click at [402, 197] on div "Set Dates as Unavailable" at bounding box center [281, 201] width 369 height 12
click at [403, 199] on span "Set Dates as Unavailable" at bounding box center [424, 202] width 54 height 7
